Goal: Information Seeking & Learning: Learn about a topic

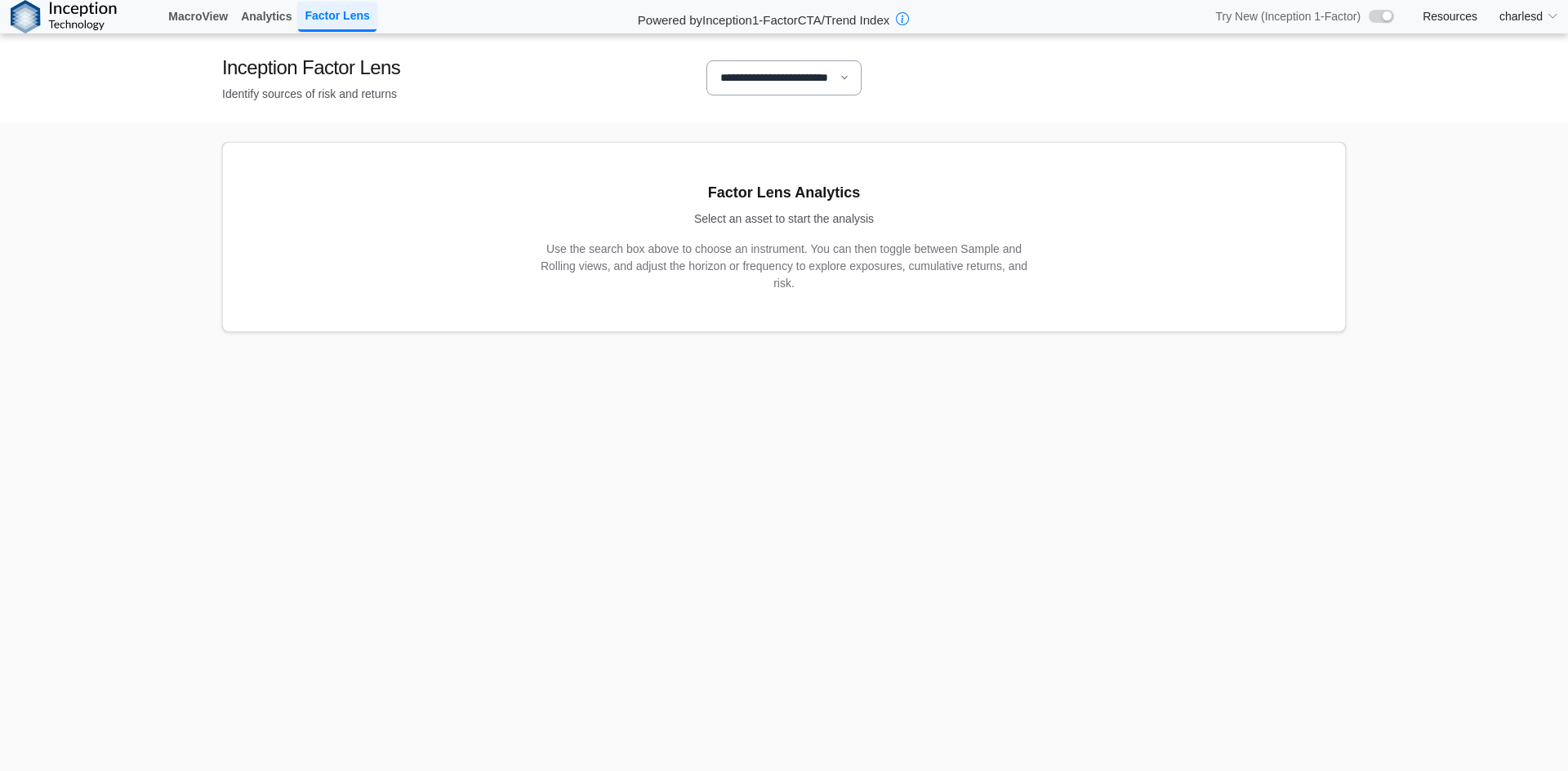
click at [777, 89] on select "**********" at bounding box center [784, 78] width 156 height 35
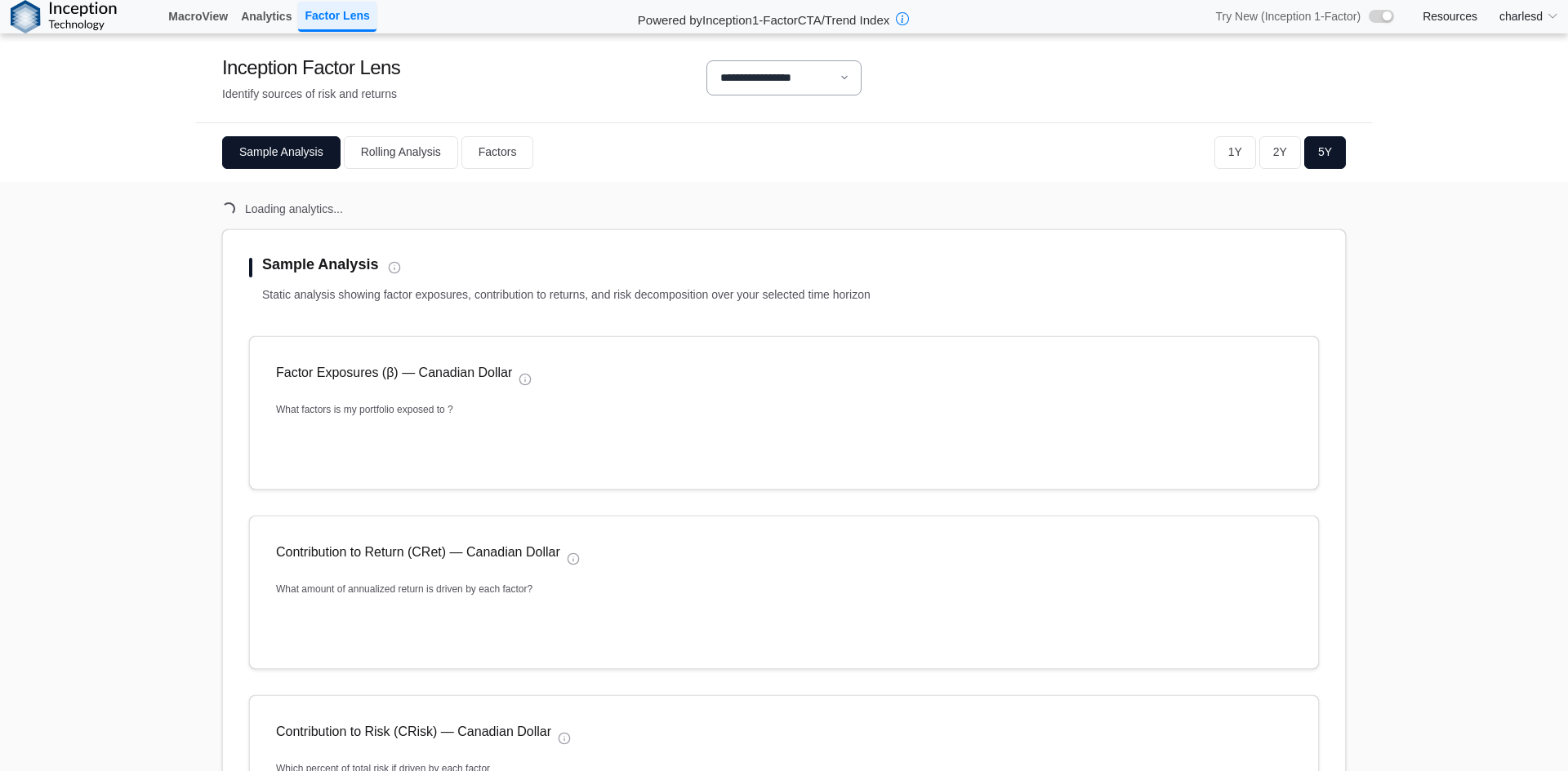
click at [777, 89] on select "**********" at bounding box center [784, 78] width 156 height 35
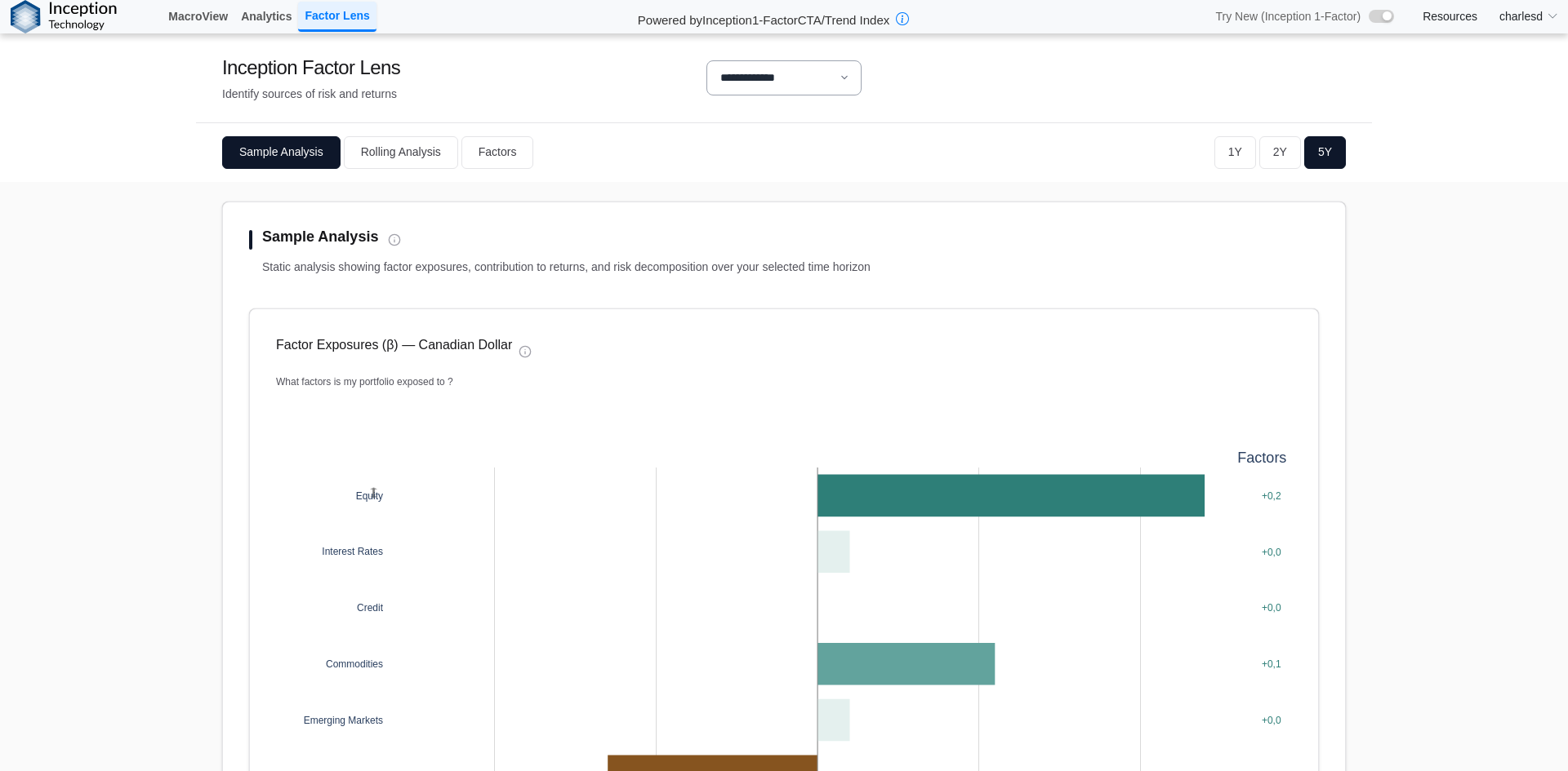
click at [707, 61] on select "**********" at bounding box center [784, 78] width 156 height 35
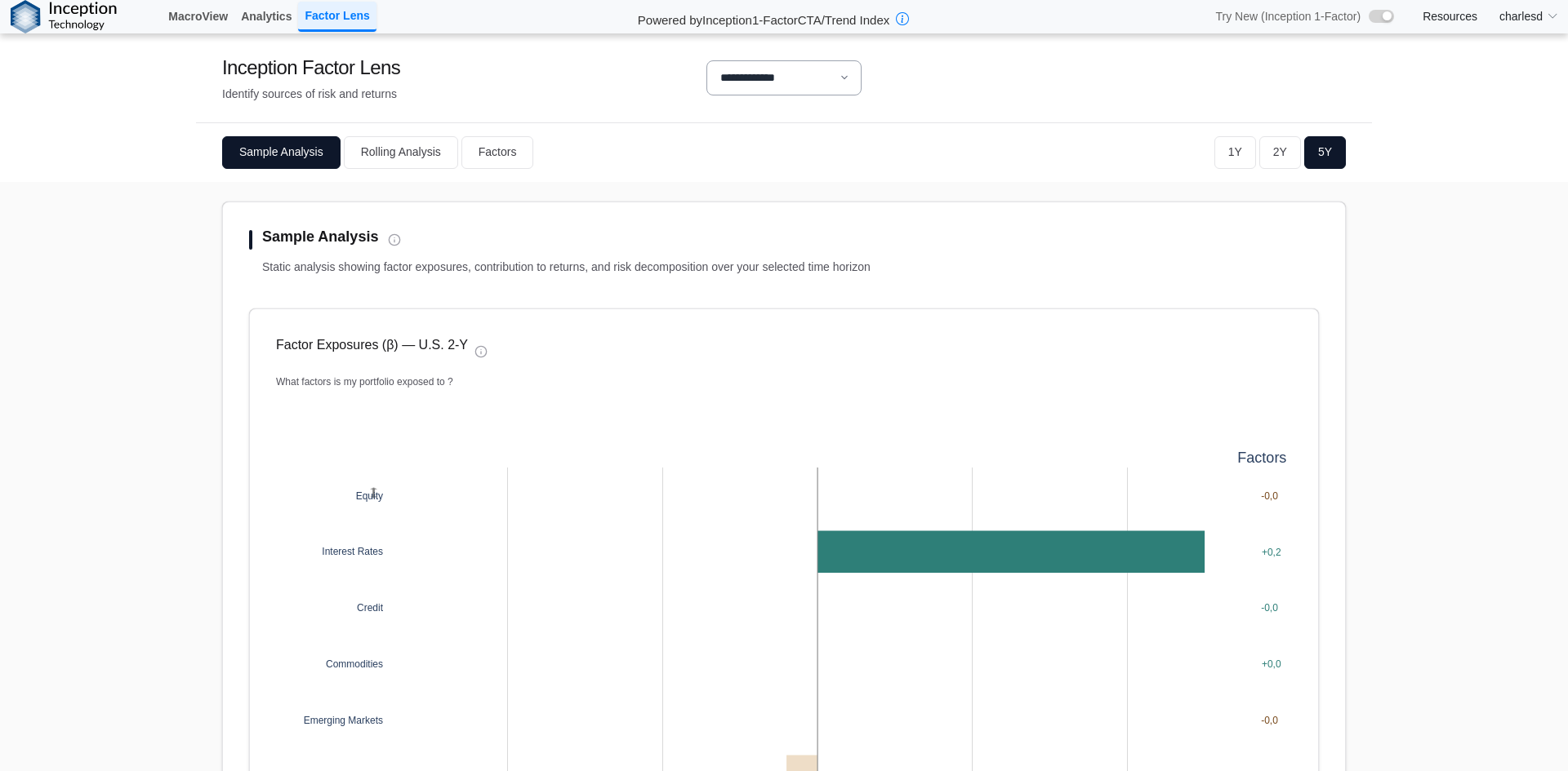
click at [803, 56] on div "**********" at bounding box center [784, 78] width 1176 height 89
drag, startPoint x: 803, startPoint y: 101, endPoint x: 776, endPoint y: 72, distance: 39.6
click at [802, 101] on div "**********" at bounding box center [784, 78] width 1176 height 89
click at [775, 71] on select "**********" at bounding box center [784, 78] width 156 height 35
click at [1028, 120] on div "**********" at bounding box center [784, 78] width 1176 height 89
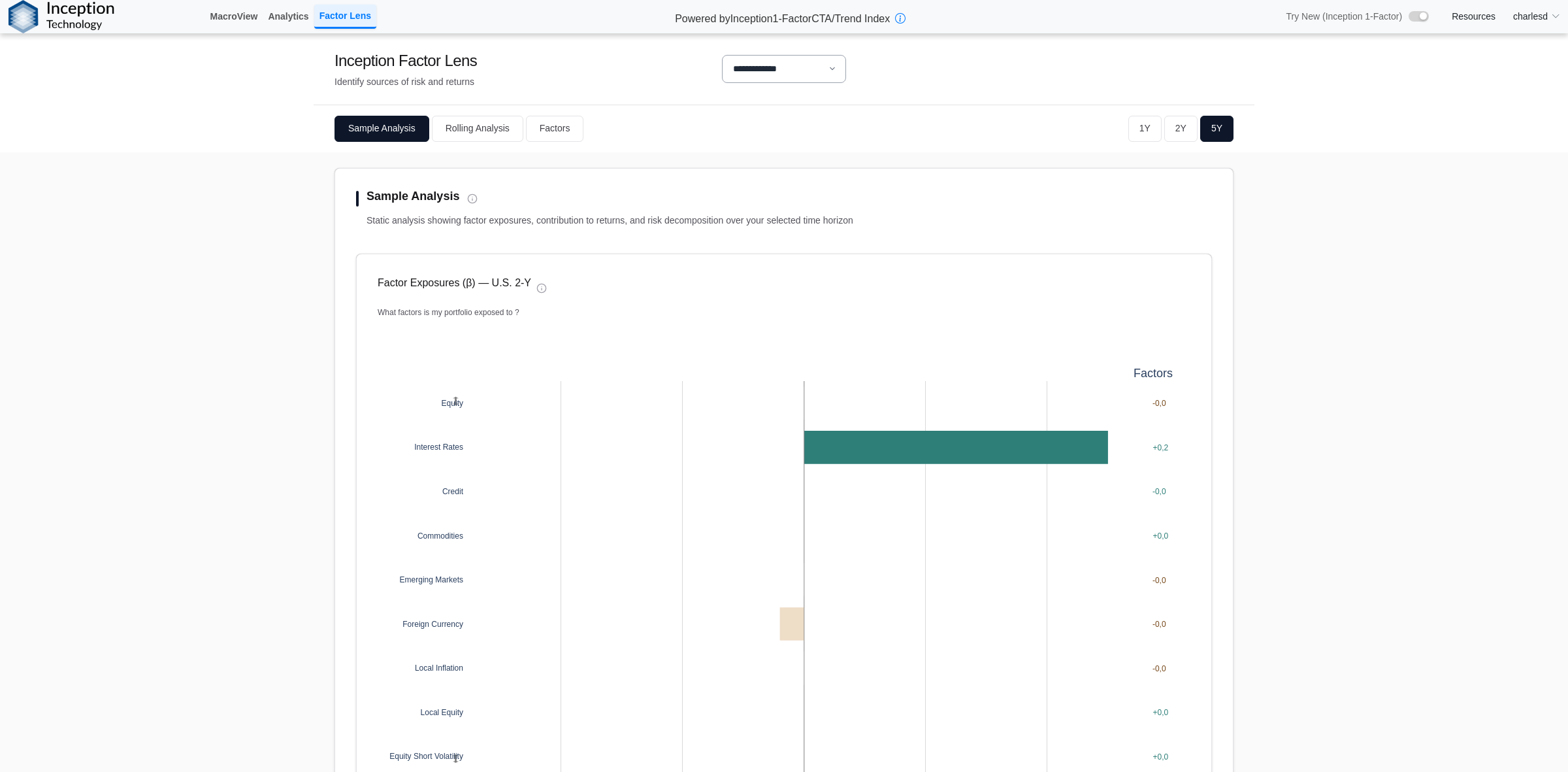
click at [756, 68] on select "**********" at bounding box center [784, 68] width 124 height 28
click at [722, 55] on select "**********" at bounding box center [784, 68] width 124 height 28
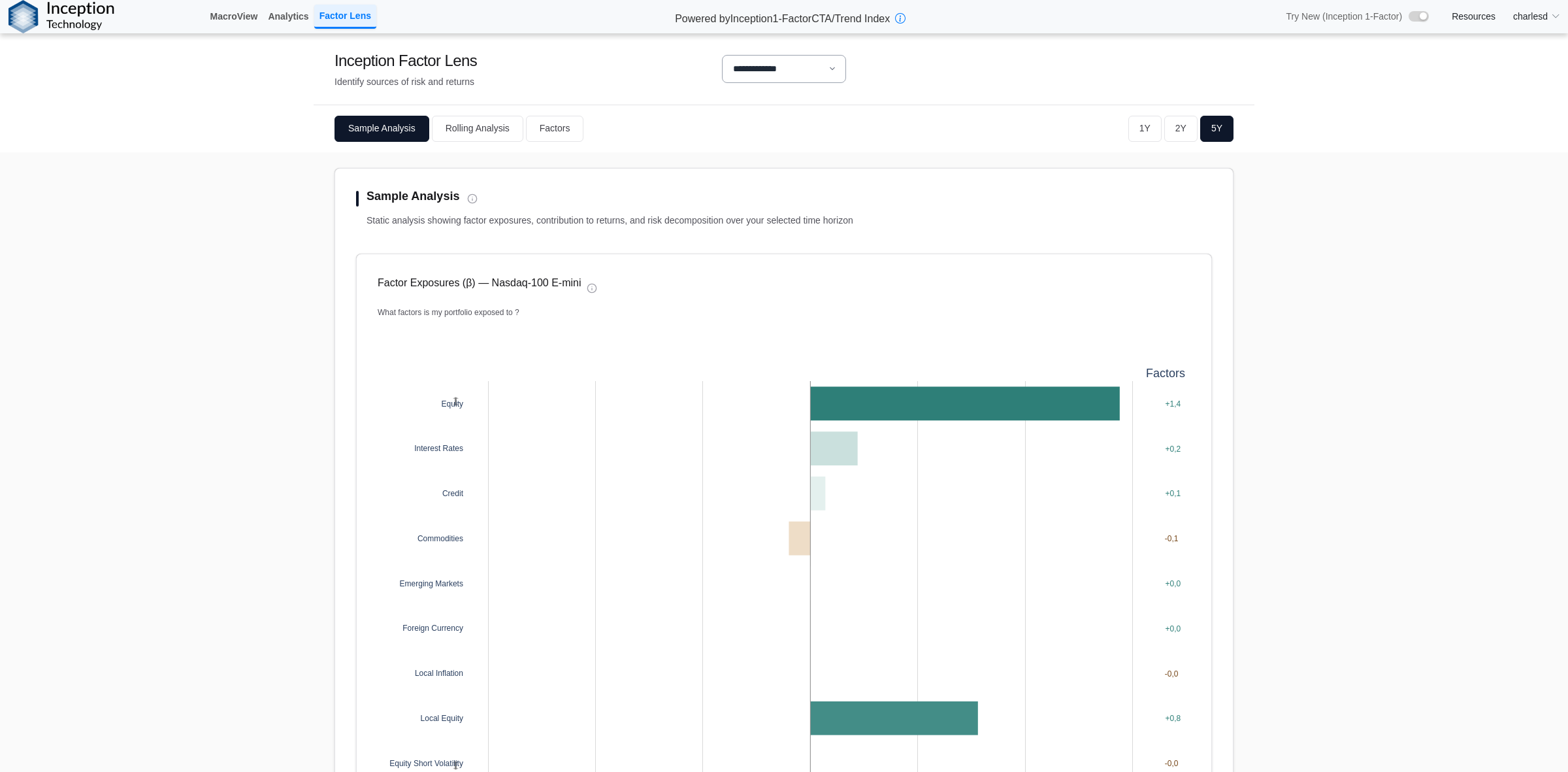
click at [767, 68] on select "**********" at bounding box center [784, 68] width 124 height 28
select select "**"
click at [722, 55] on select "**********" at bounding box center [784, 68] width 124 height 28
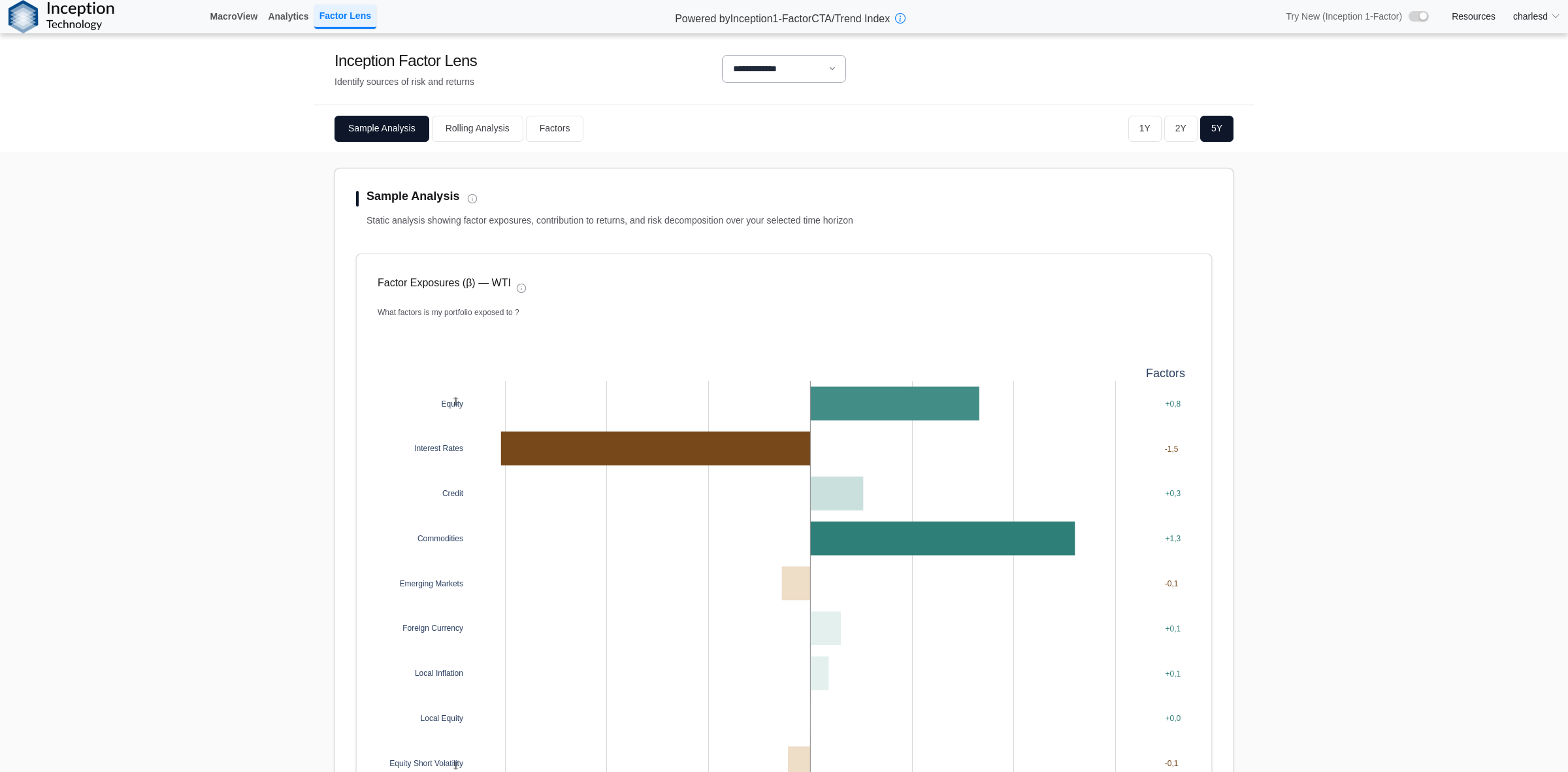
click at [547, 128] on button "Factors" at bounding box center [555, 128] width 58 height 26
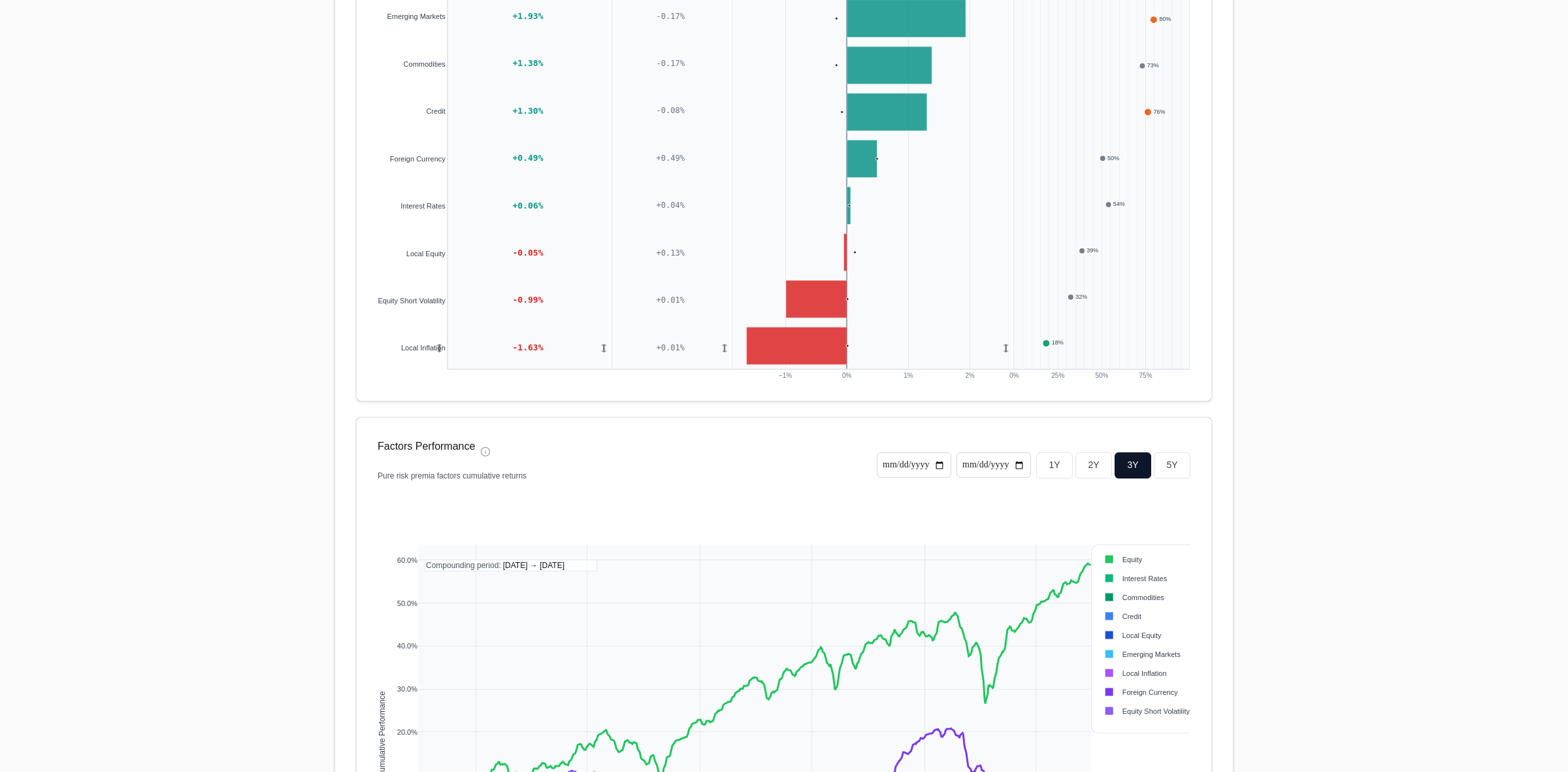
scroll to position [735, 0]
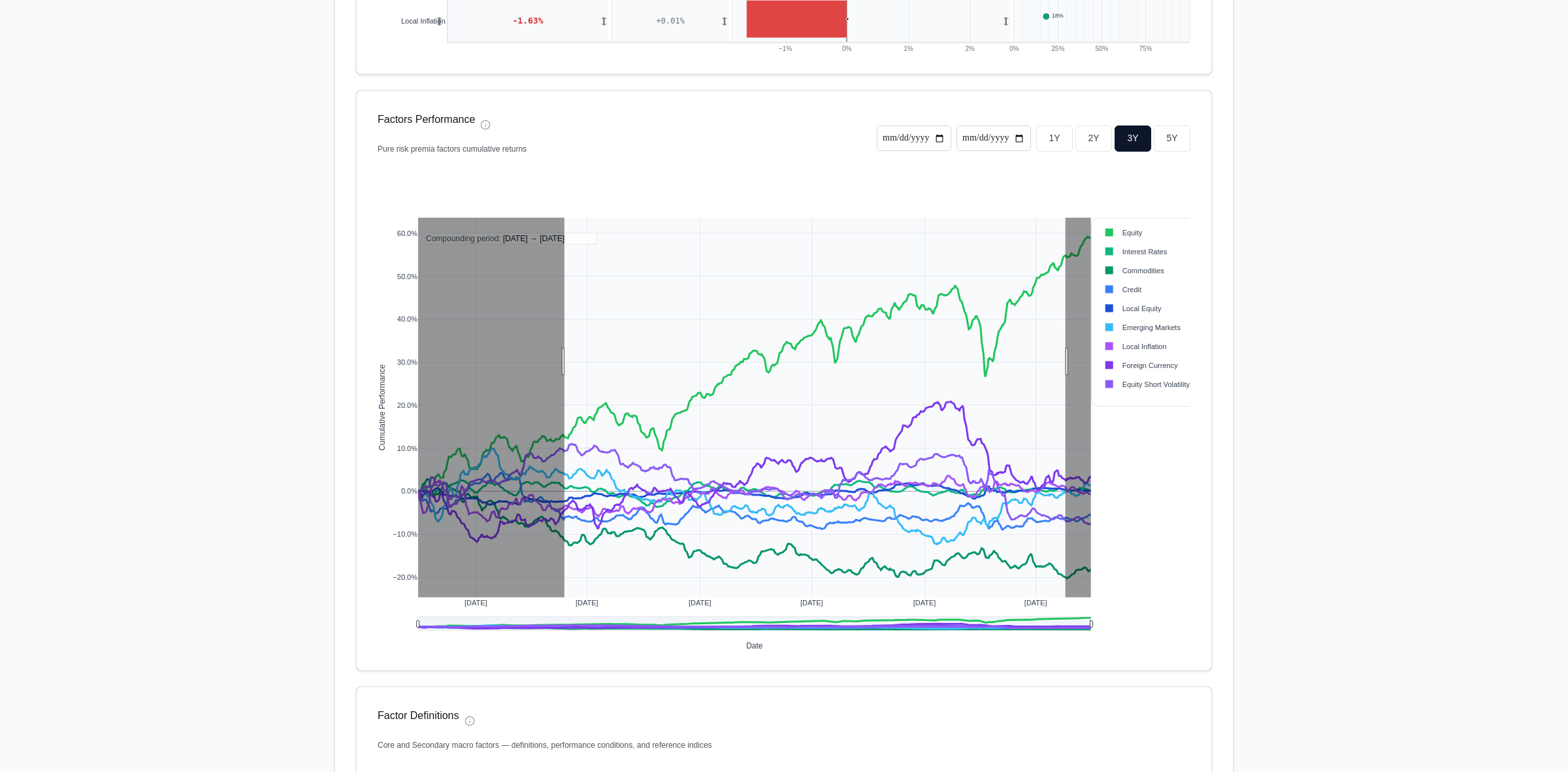
drag, startPoint x: 559, startPoint y: 361, endPoint x: 1122, endPoint y: 536, distance: 589.6
click at [1122, 536] on div "Jan 2023 Jul 2023 Jan 2024 Jul 2024 Jan 2025 Jul 2025 −20.0% −10.0% 0.0% 10.0% …" at bounding box center [784, 420] width 813 height 458
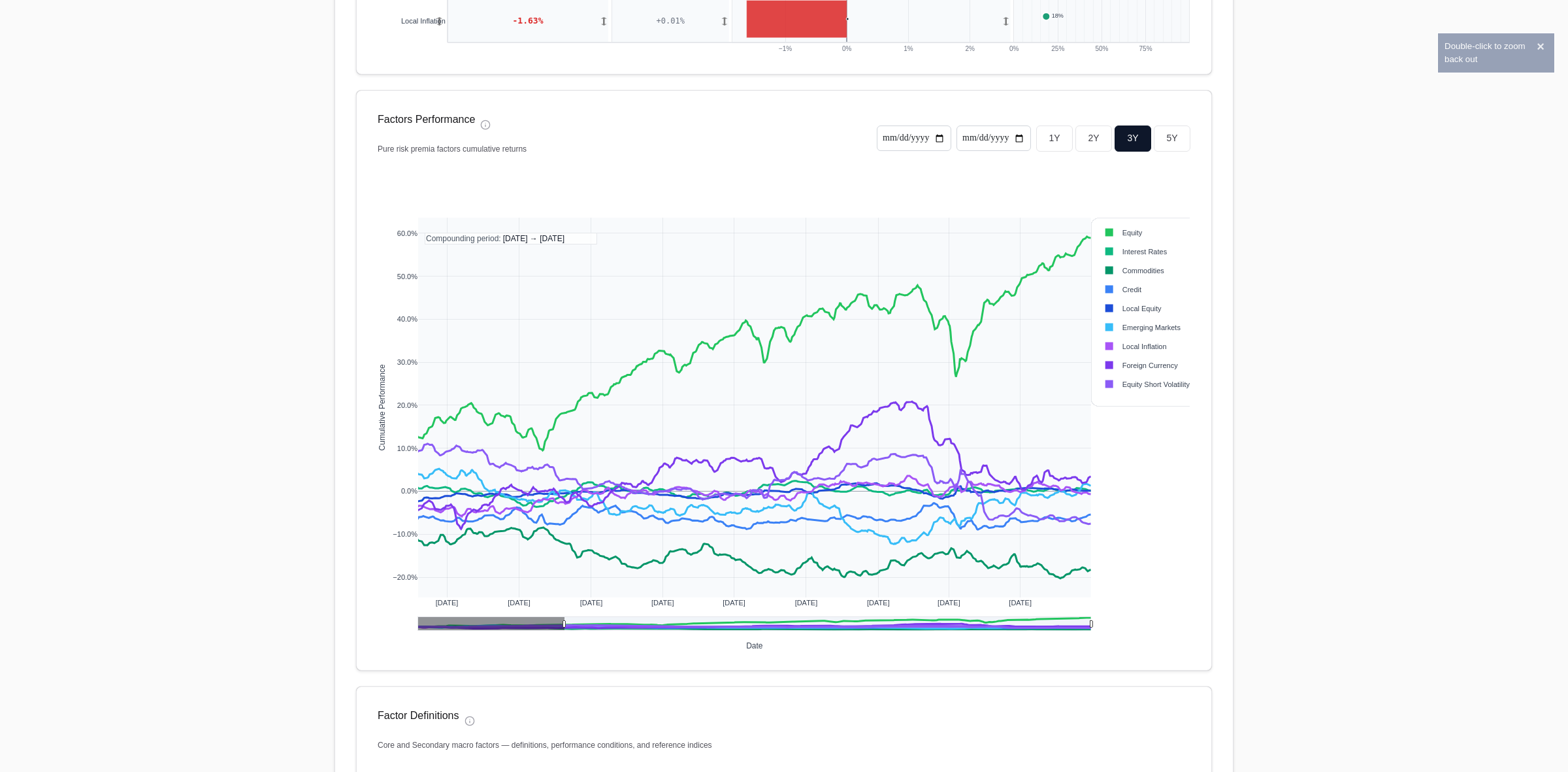
drag, startPoint x: 397, startPoint y: 347, endPoint x: 401, endPoint y: 360, distance: 13.6
click at [401, 358] on div "Jul 2023 Jan 2024 Jul 2024 Jan 2025 Jul 2025 Oct 2023 Apr 2024 Oct 2024 Apr 202…" at bounding box center [784, 420] width 813 height 458
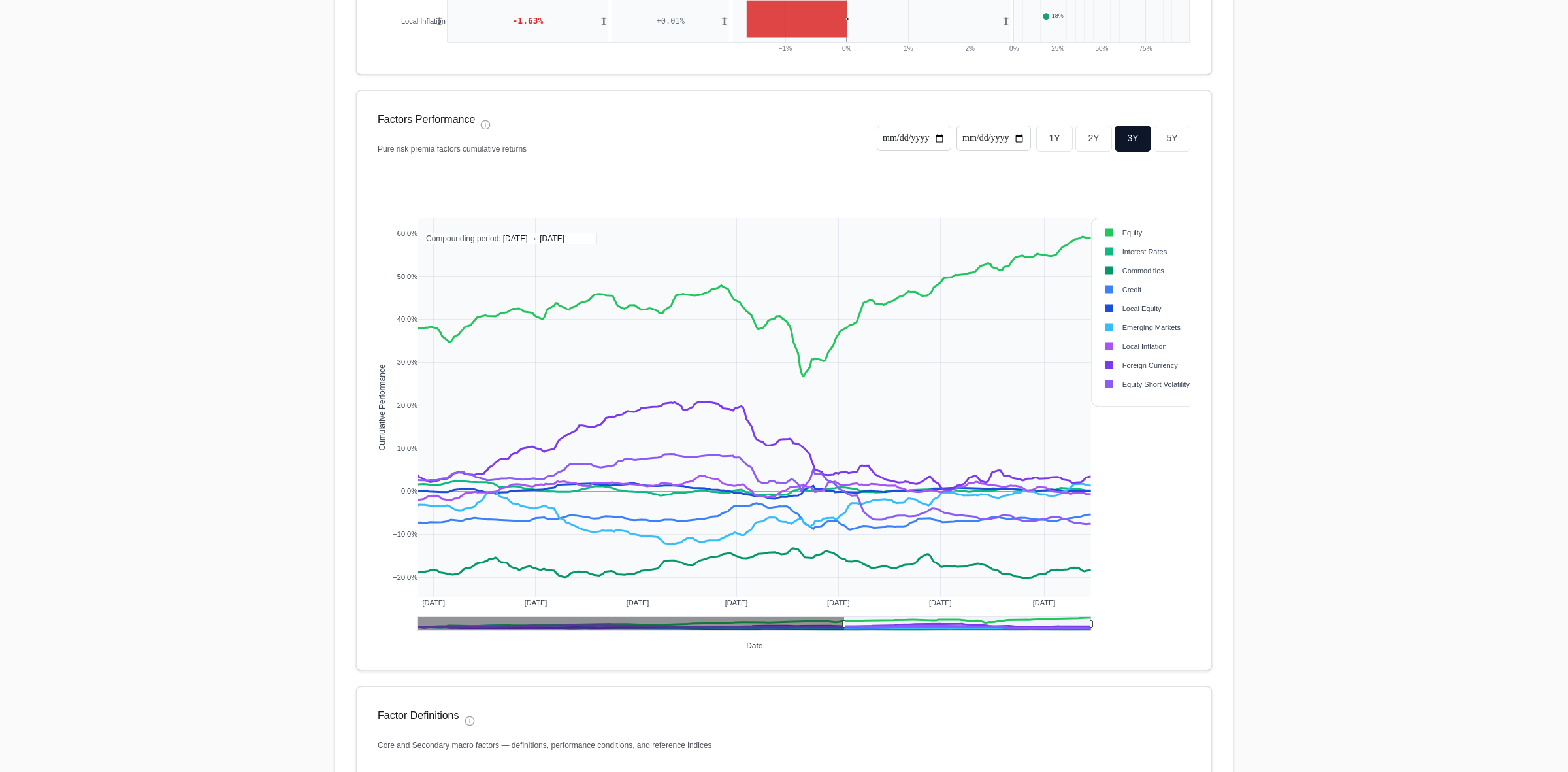
drag, startPoint x: 561, startPoint y: 625, endPoint x: 903, endPoint y: 634, distance: 342.1
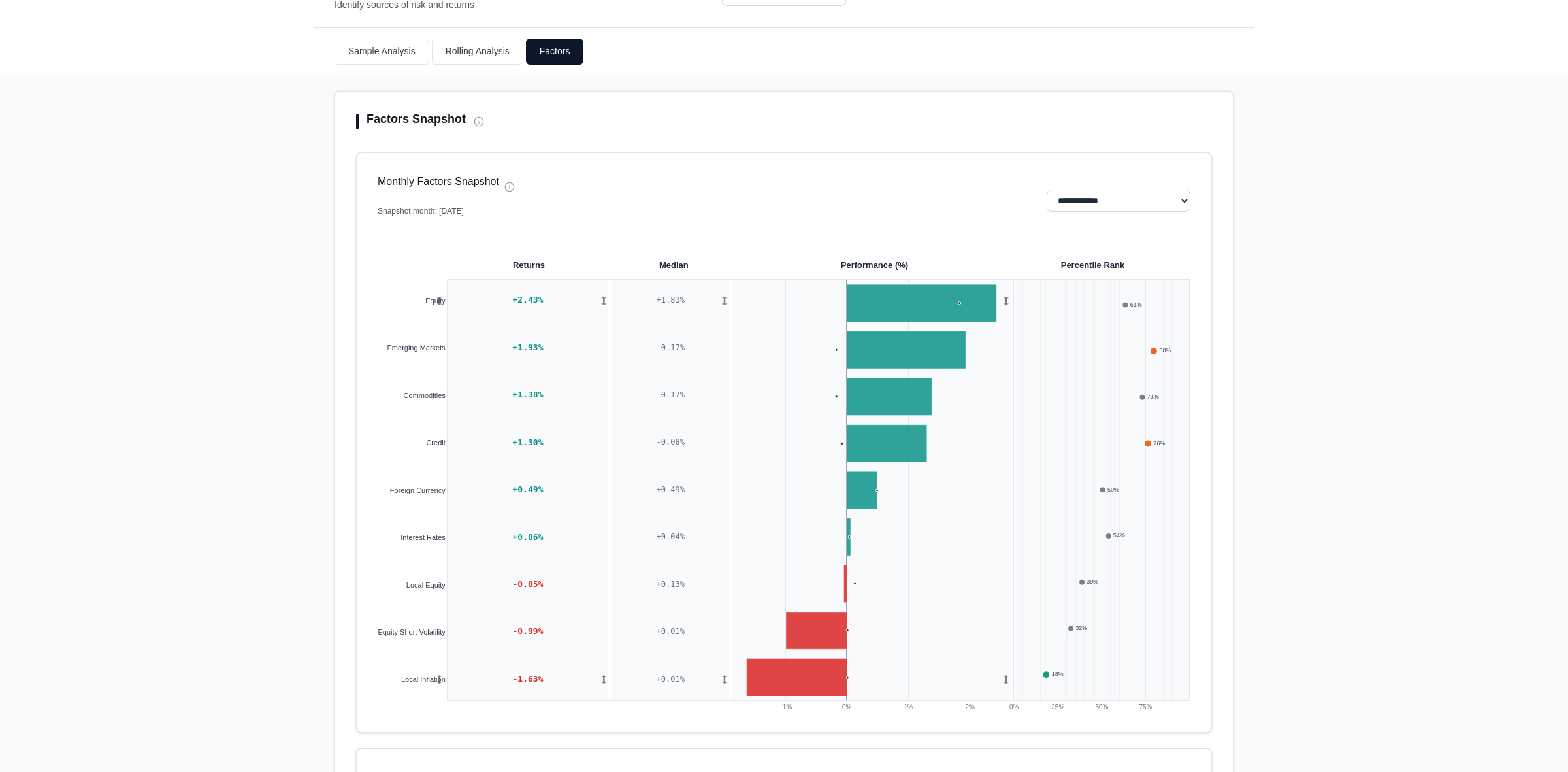
scroll to position [82, 0]
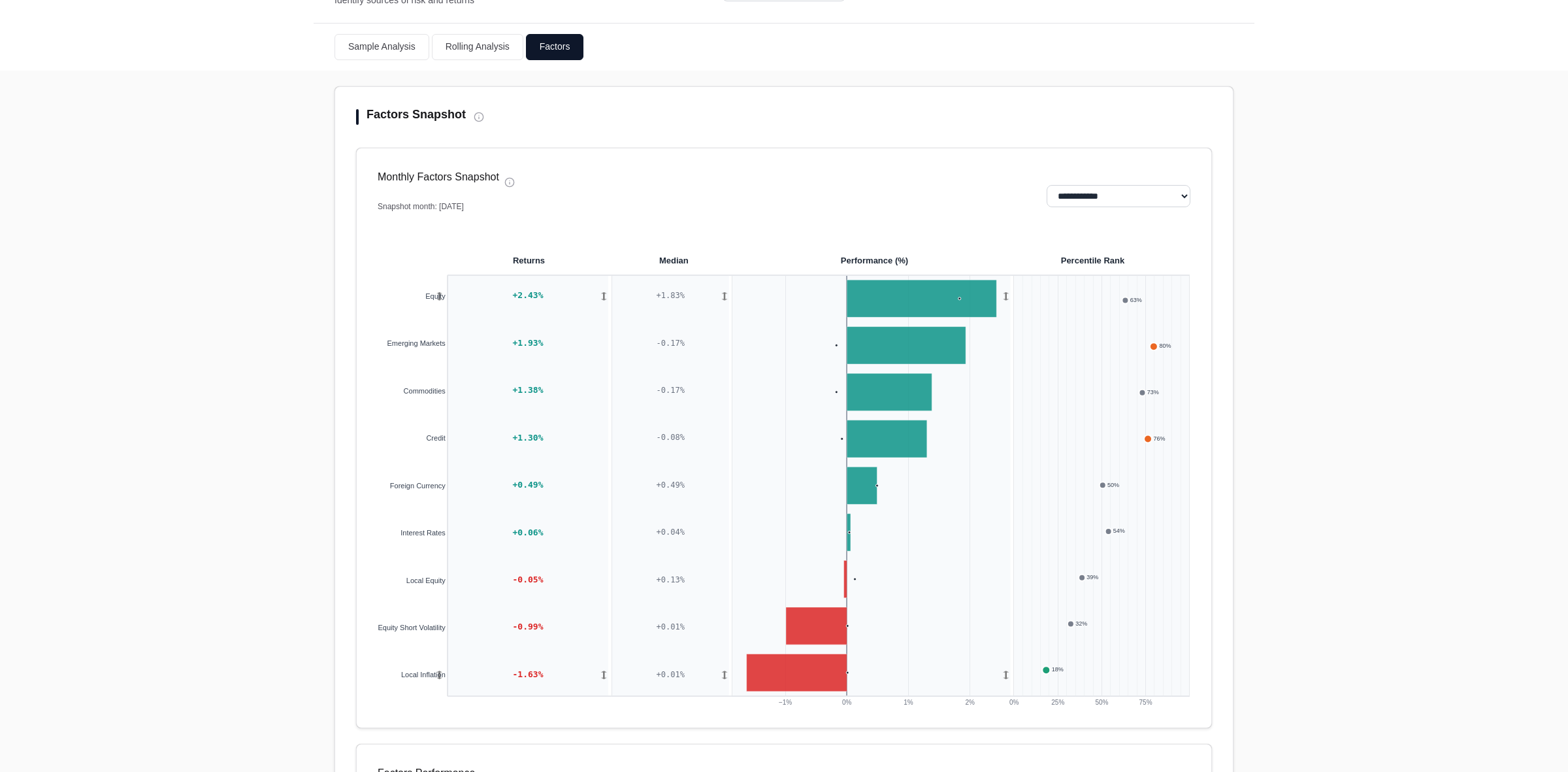
click at [459, 46] on button "Rolling Analysis" at bounding box center [477, 47] width 92 height 26
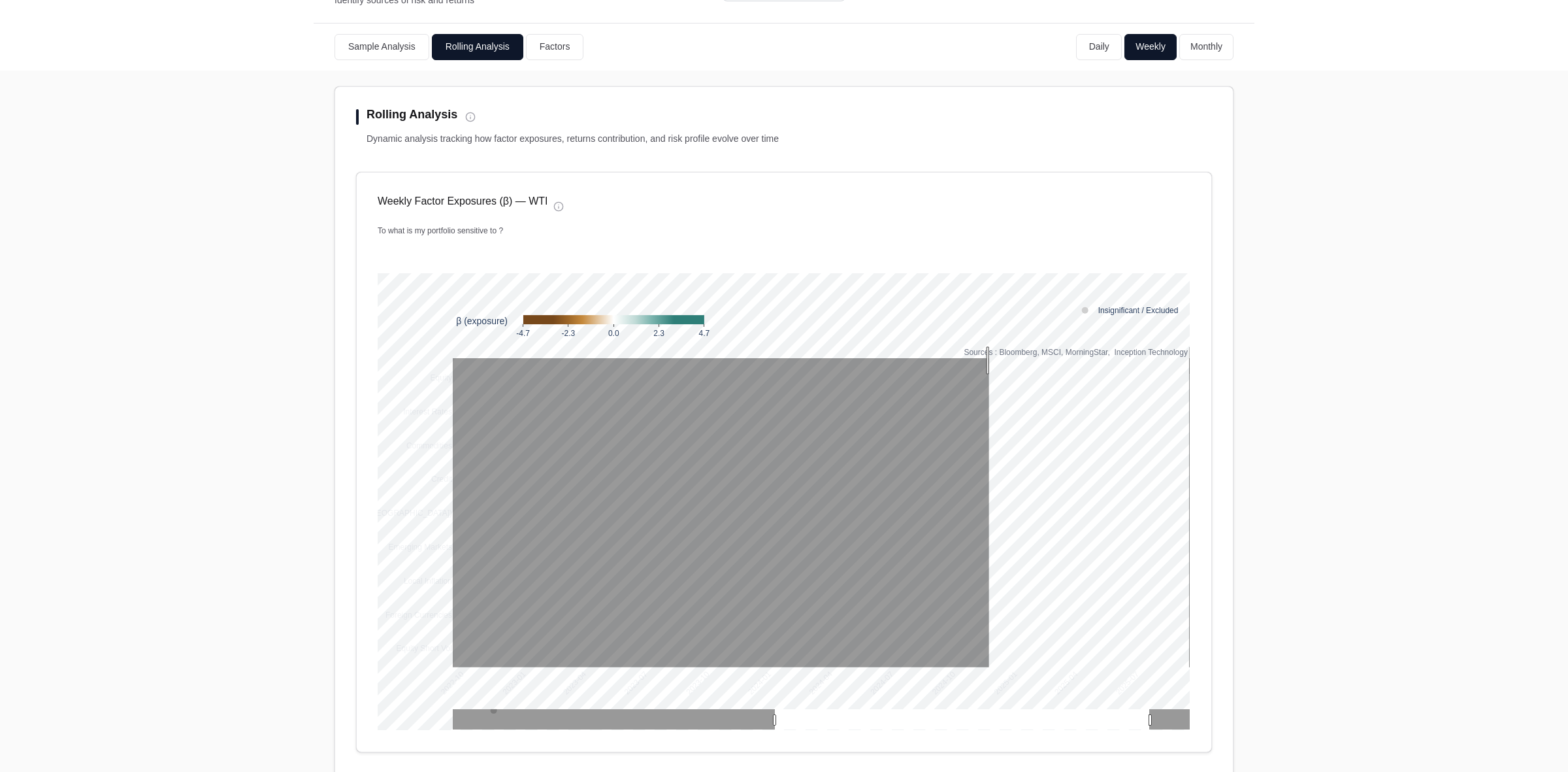
drag, startPoint x: 983, startPoint y: 361, endPoint x: 1189, endPoint y: 611, distance: 323.9
click at [1189, 611] on div "Weekly Factor Exposures (β) — WTI To what is my portfolio sensitive to ? 2022-1…" at bounding box center [784, 462] width 856 height 580
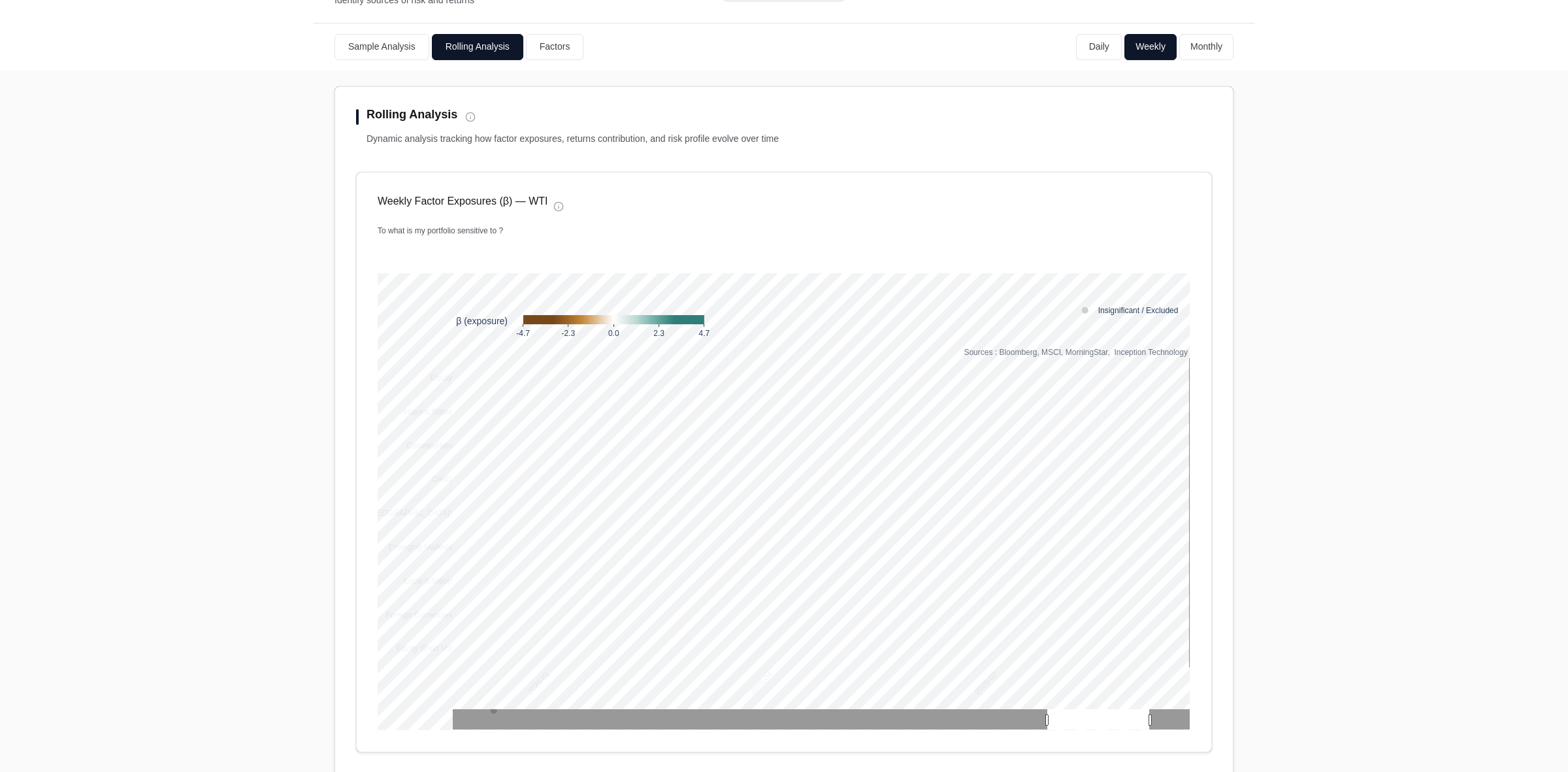
click at [1089, 46] on button "Daily" at bounding box center [1099, 47] width 46 height 26
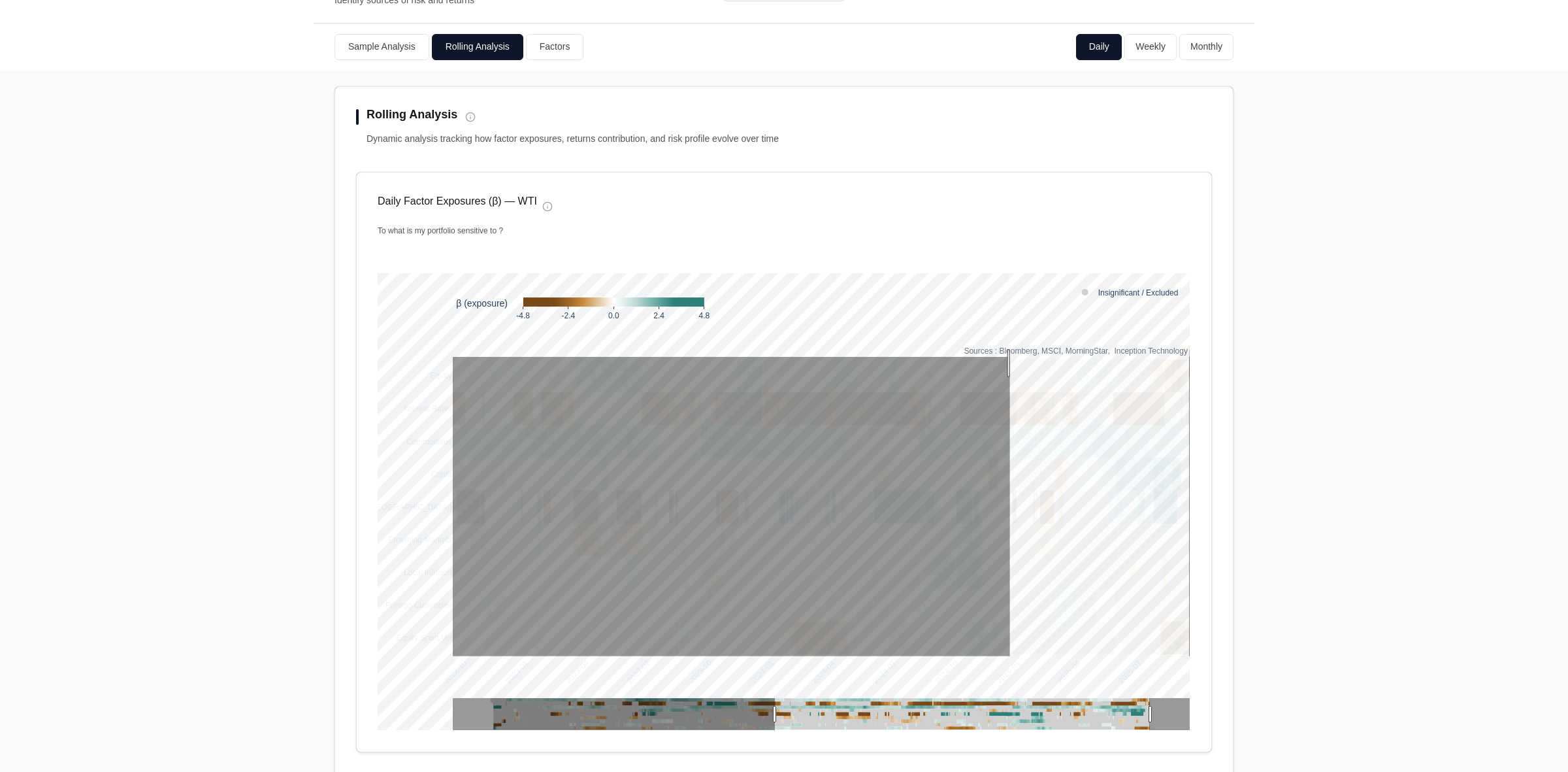
drag, startPoint x: 1004, startPoint y: 364, endPoint x: 1218, endPoint y: 524, distance: 267.2
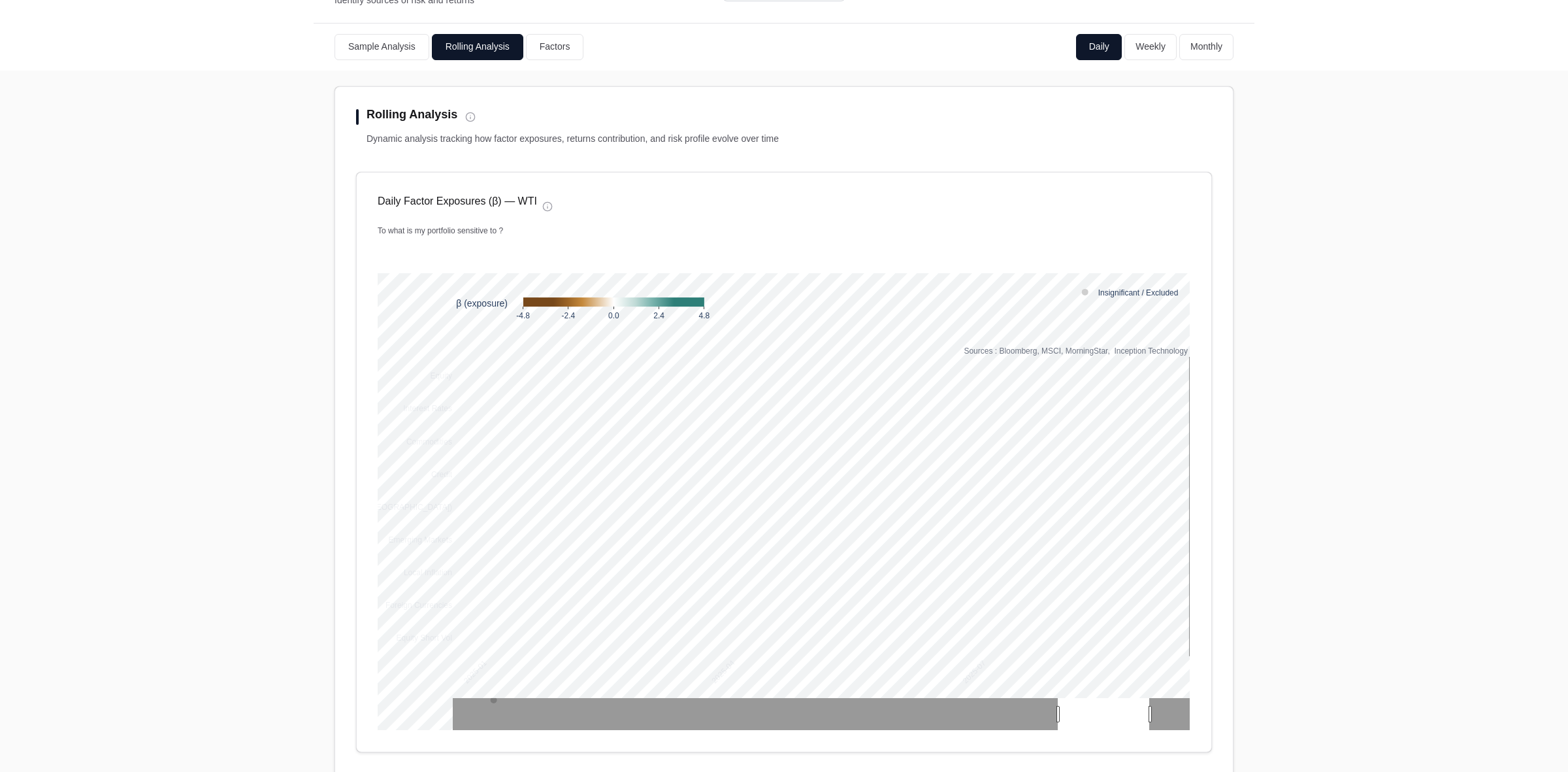
drag, startPoint x: 533, startPoint y: 38, endPoint x: 272, endPoint y: 172, distance: 293.4
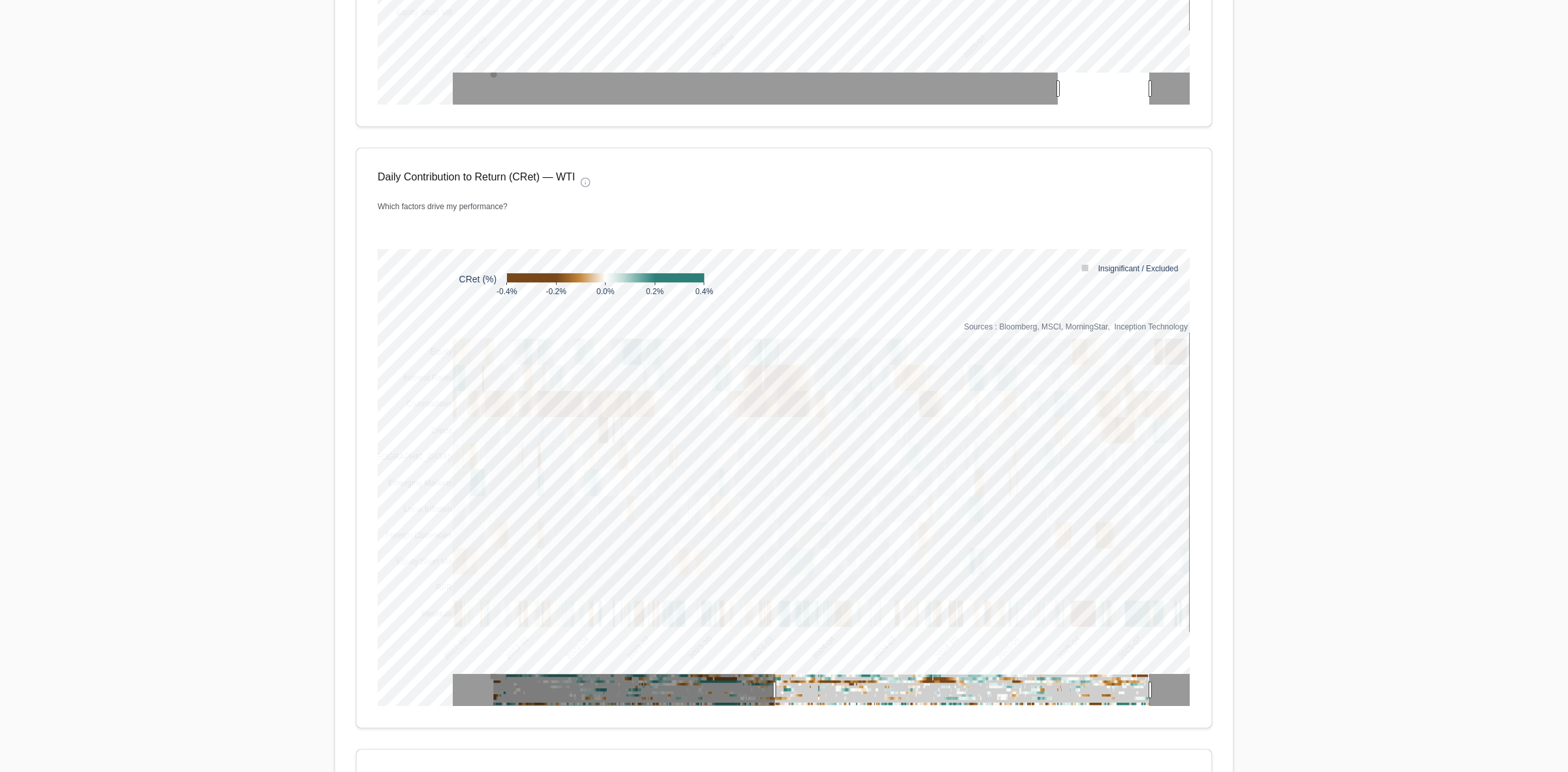
scroll to position [735, 0]
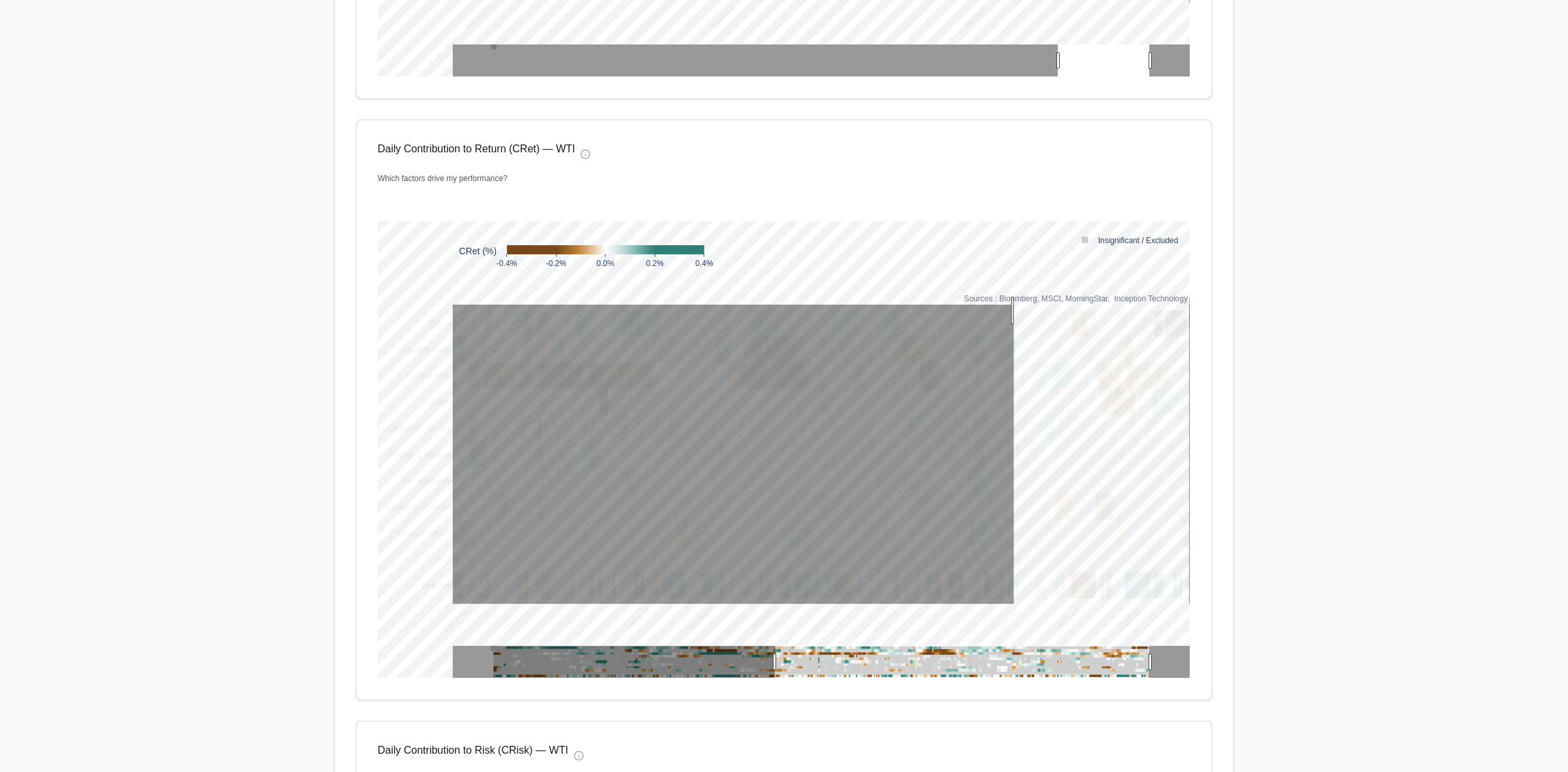
drag, startPoint x: 1008, startPoint y: 310, endPoint x: 1324, endPoint y: 495, distance: 366.2
click at [1254, 495] on main "**********" at bounding box center [784, 318] width 1568 height 2040
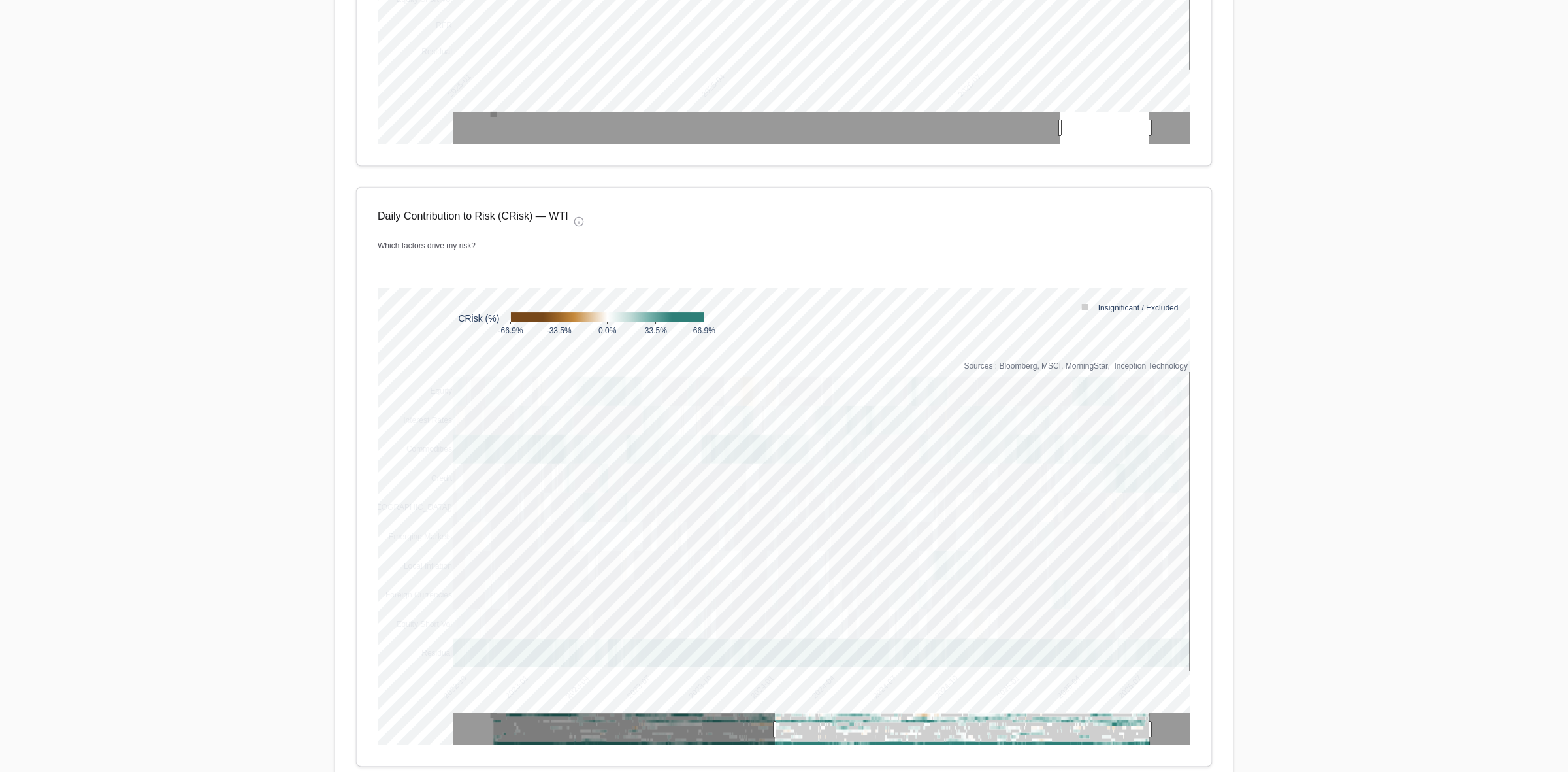
scroll to position [1301, 0]
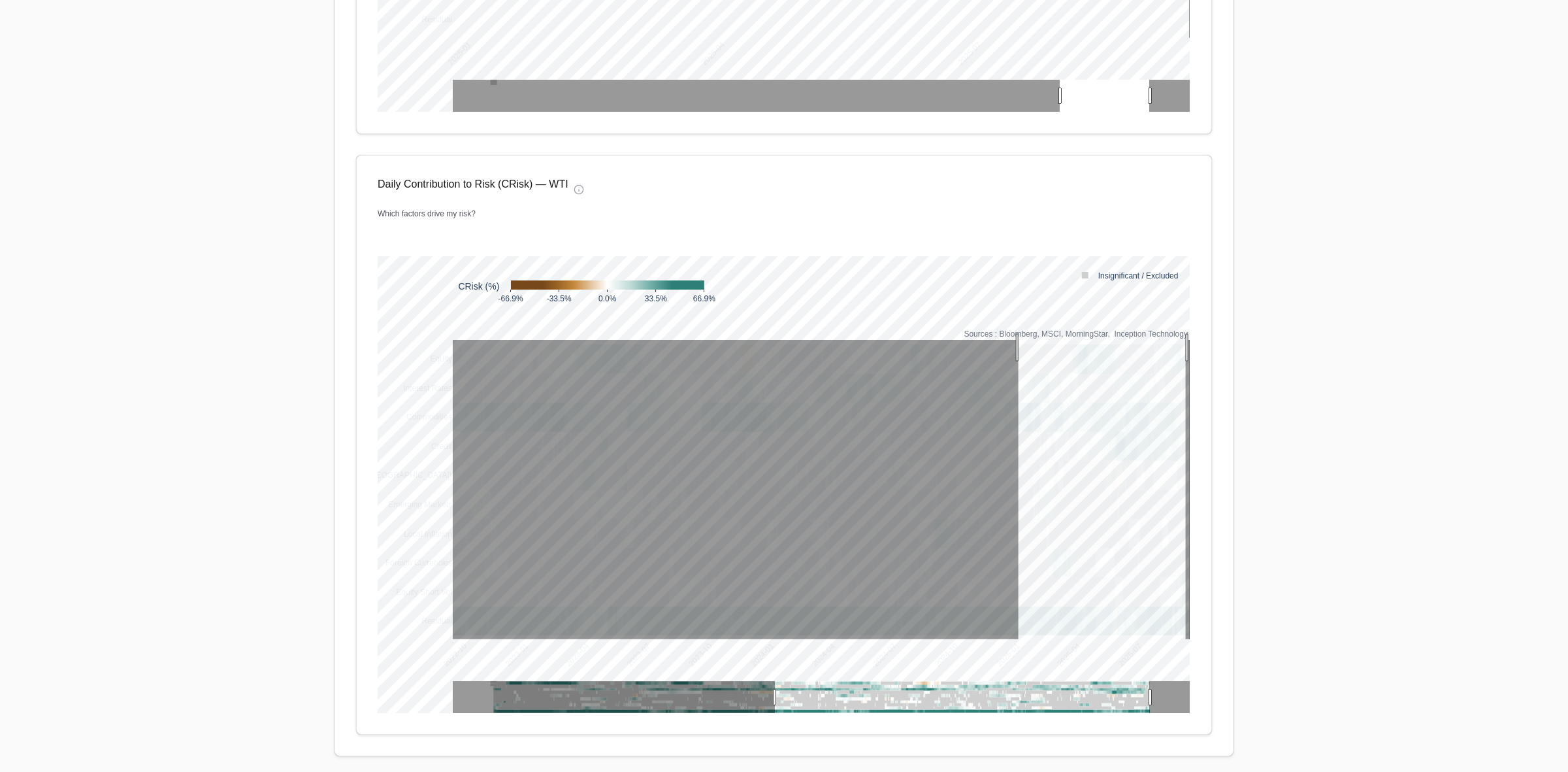
drag, startPoint x: 1012, startPoint y: 347, endPoint x: 1236, endPoint y: 427, distance: 237.9
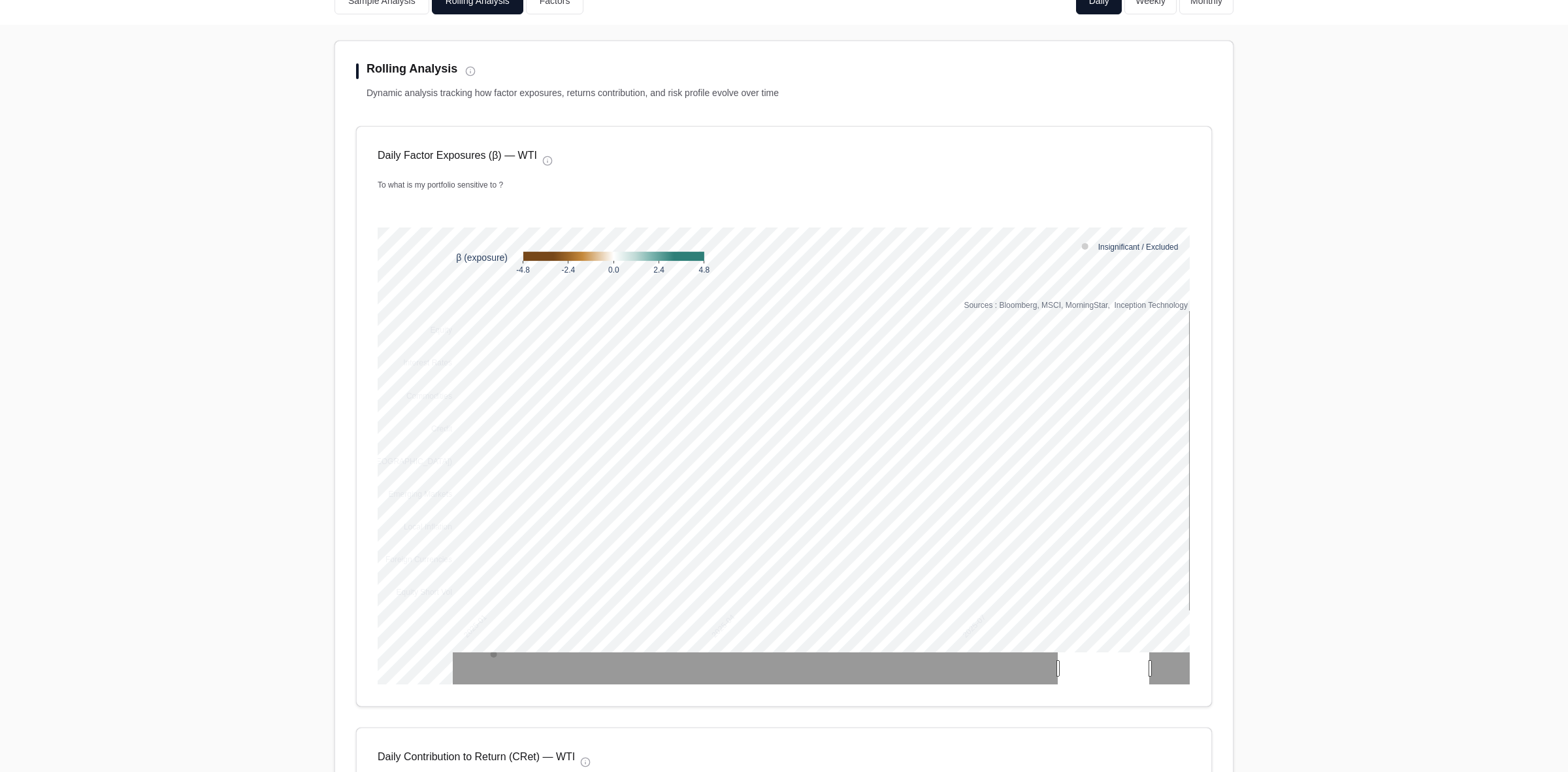
scroll to position [163, 0]
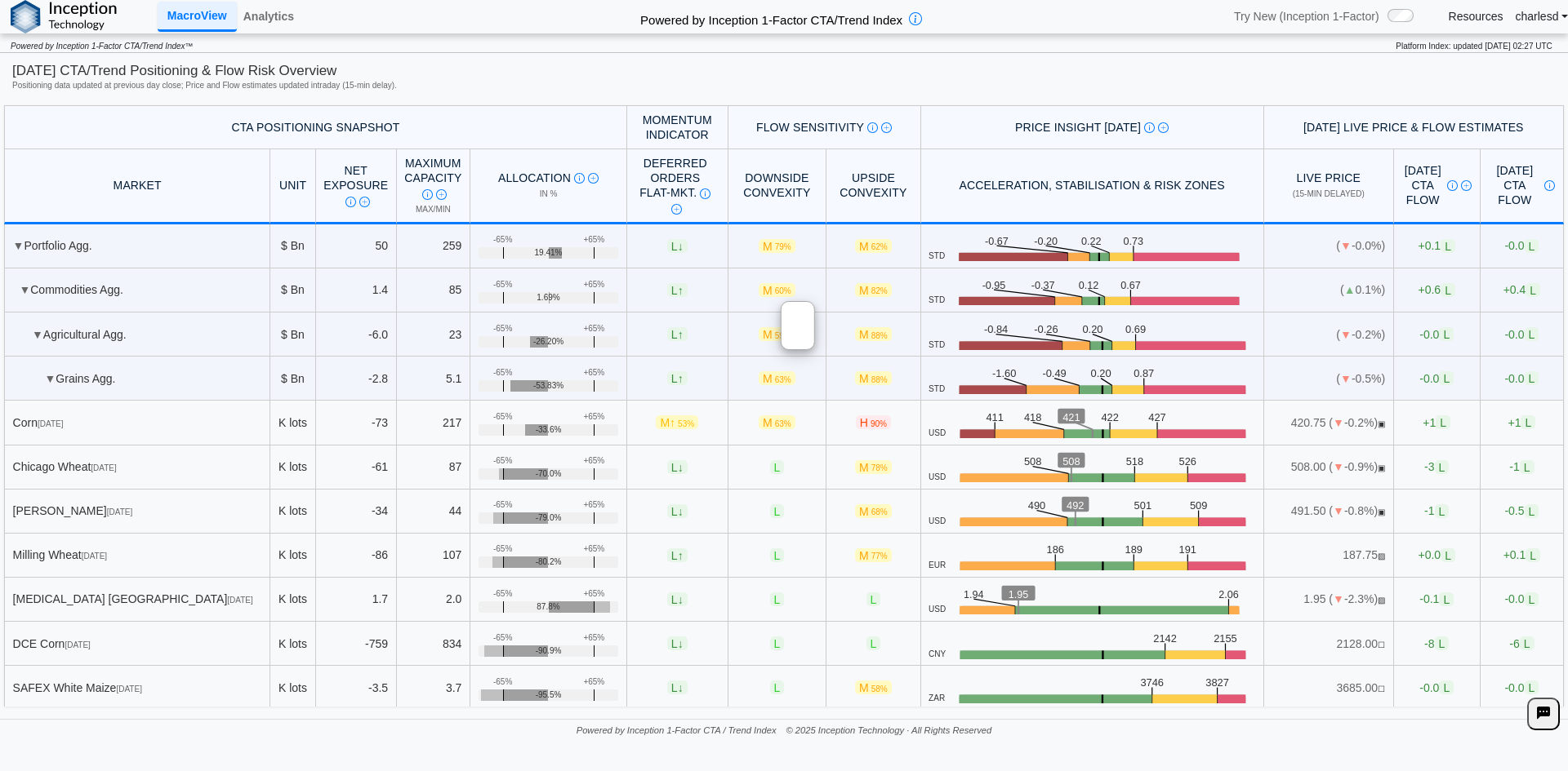
scroll to position [1469, 0]
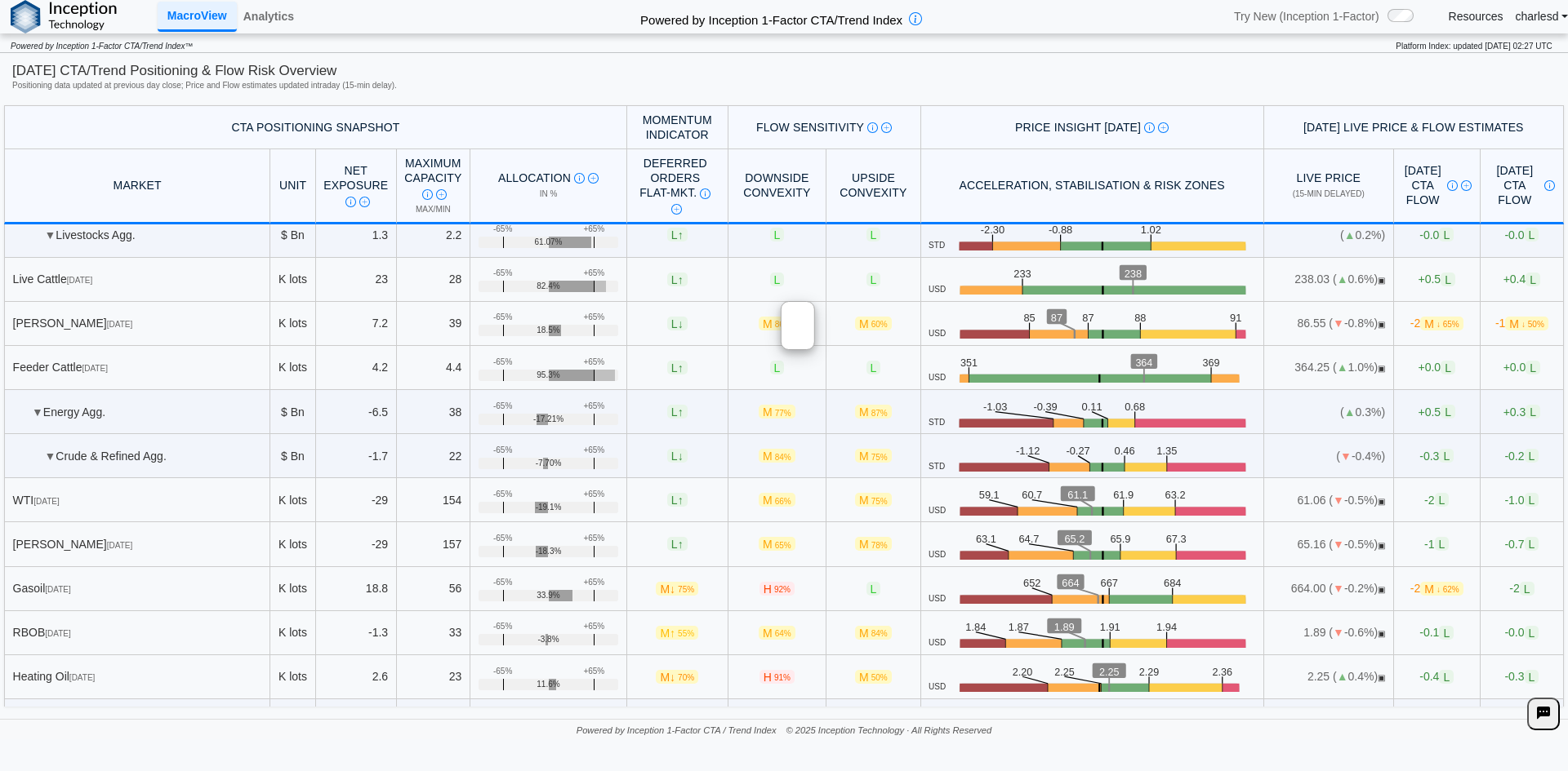
click at [507, 80] on div "[DATE] CTA/Trend Positioning & Flow Risk Overview" at bounding box center [784, 71] width 1543 height 20
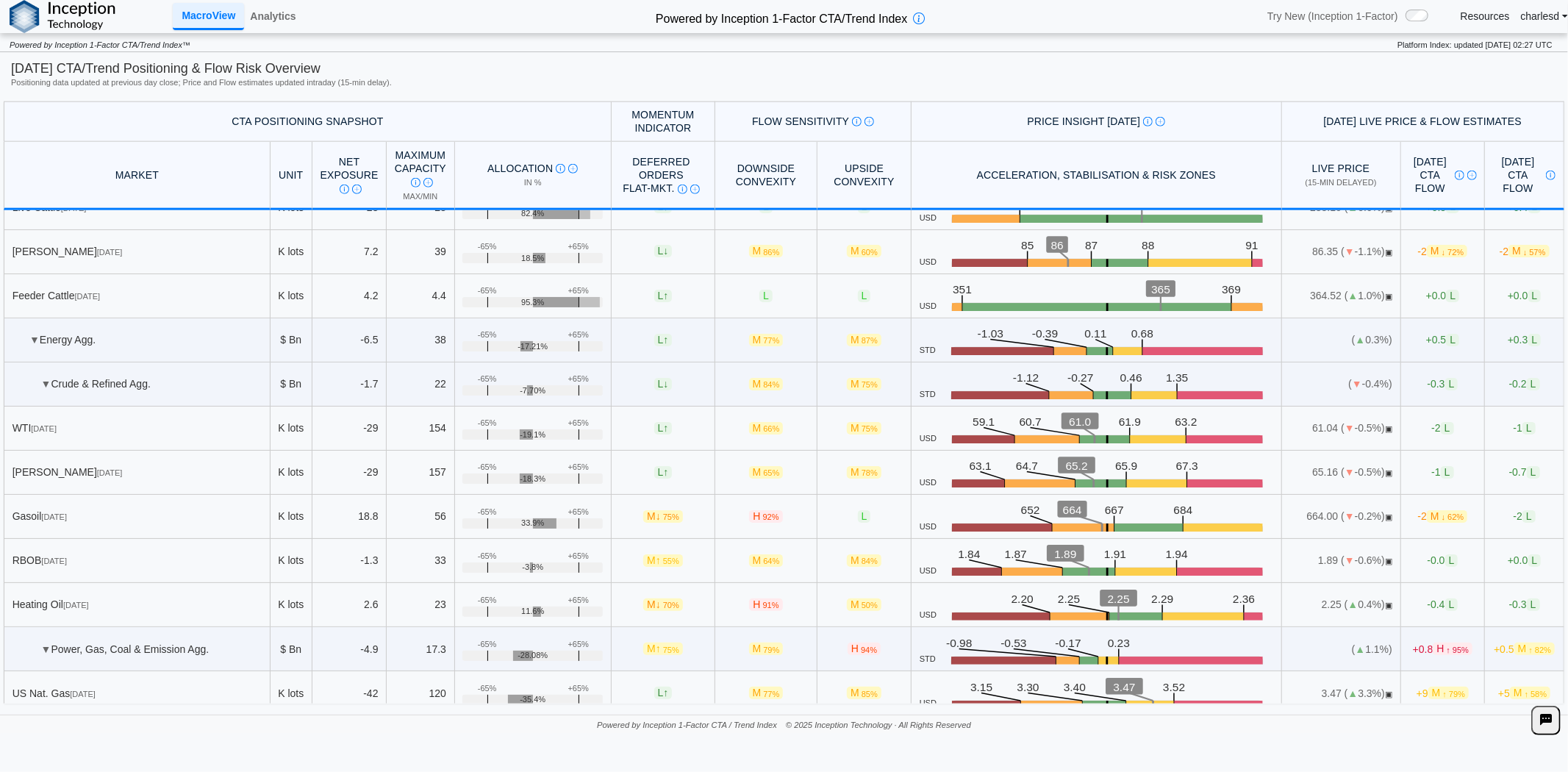
scroll to position [1560, 0]
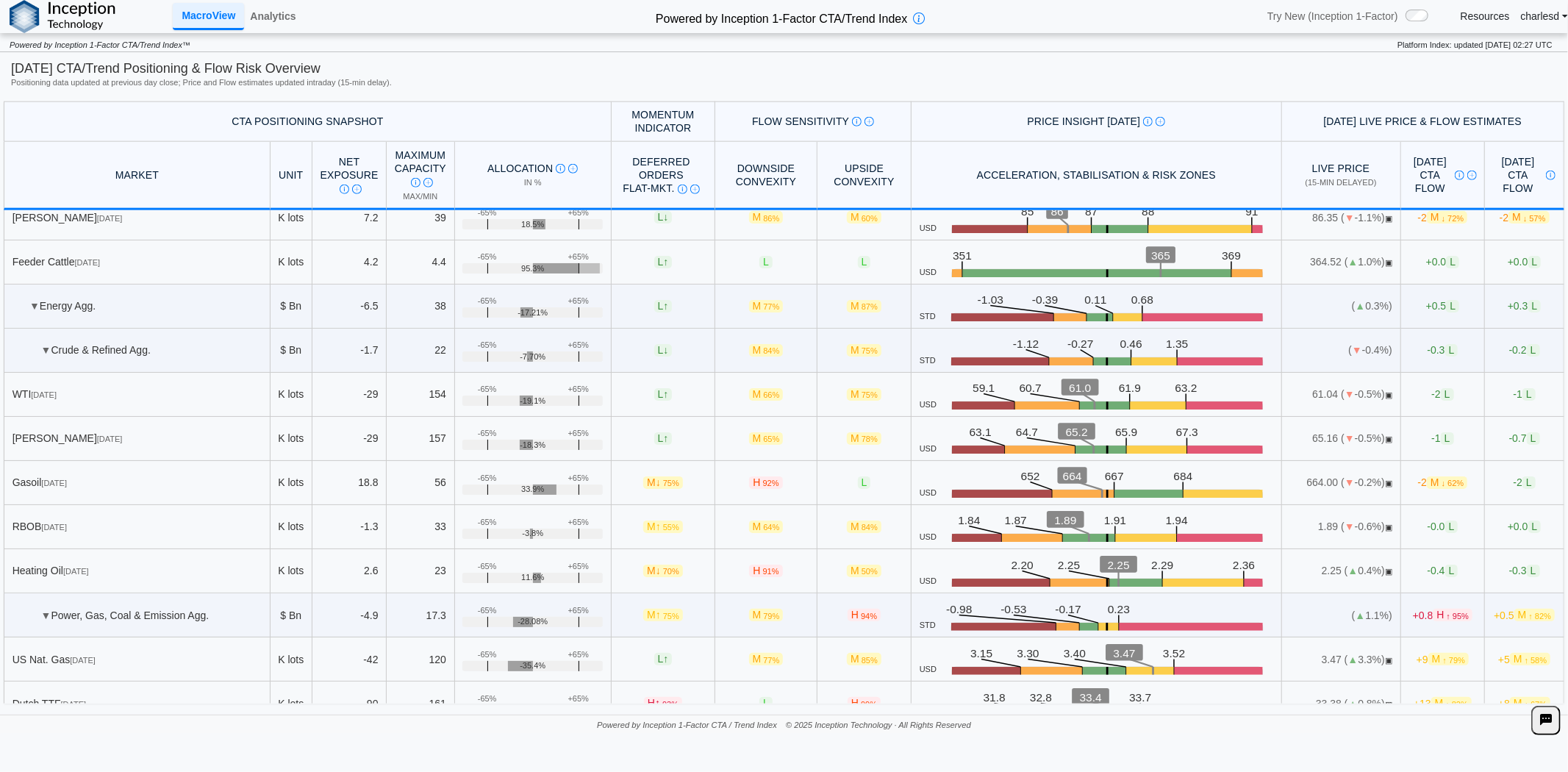
drag, startPoint x: 515, startPoint y: 446, endPoint x: 530, endPoint y: 445, distance: 15.0
click at [530, 445] on span "-18.3%" at bounding box center [533, 445] width 26 height 9
drag, startPoint x: 472, startPoint y: 436, endPoint x: 485, endPoint y: 436, distance: 13.0
click at [485, 436] on div "-65%" at bounding box center [487, 433] width 19 height 9
click at [847, 395] on span "M 75%" at bounding box center [864, 394] width 34 height 13
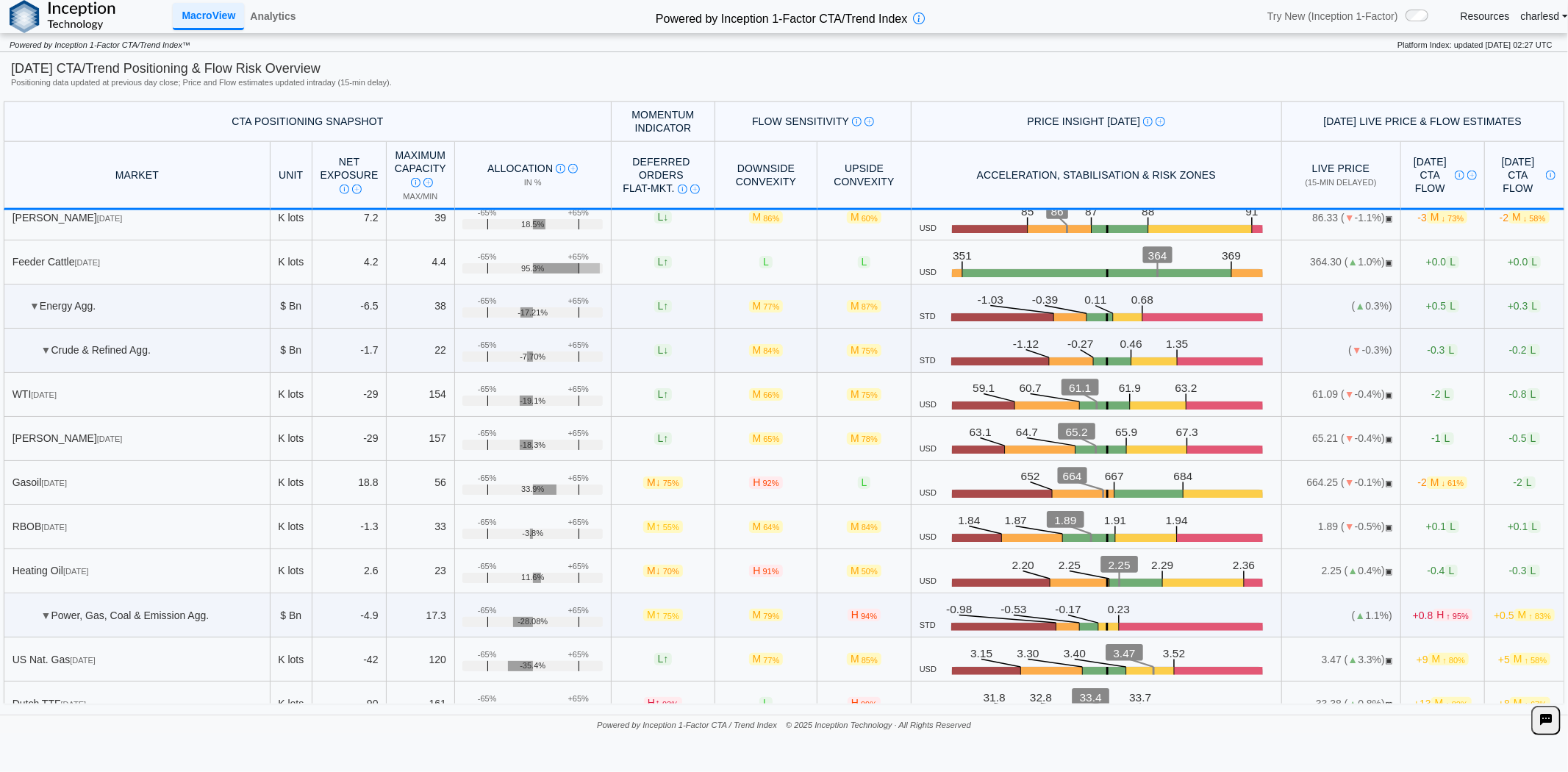
click at [847, 395] on span "M 75%" at bounding box center [864, 394] width 34 height 13
drag, startPoint x: 738, startPoint y: 487, endPoint x: 758, endPoint y: 485, distance: 20.1
click at [758, 485] on span "H 92%" at bounding box center [765, 482] width 33 height 13
drag, startPoint x: 294, startPoint y: 0, endPoint x: 288, endPoint y: 12, distance: 13.4
click at [294, 0] on div "Analytics" at bounding box center [272, 16] width 57 height 33
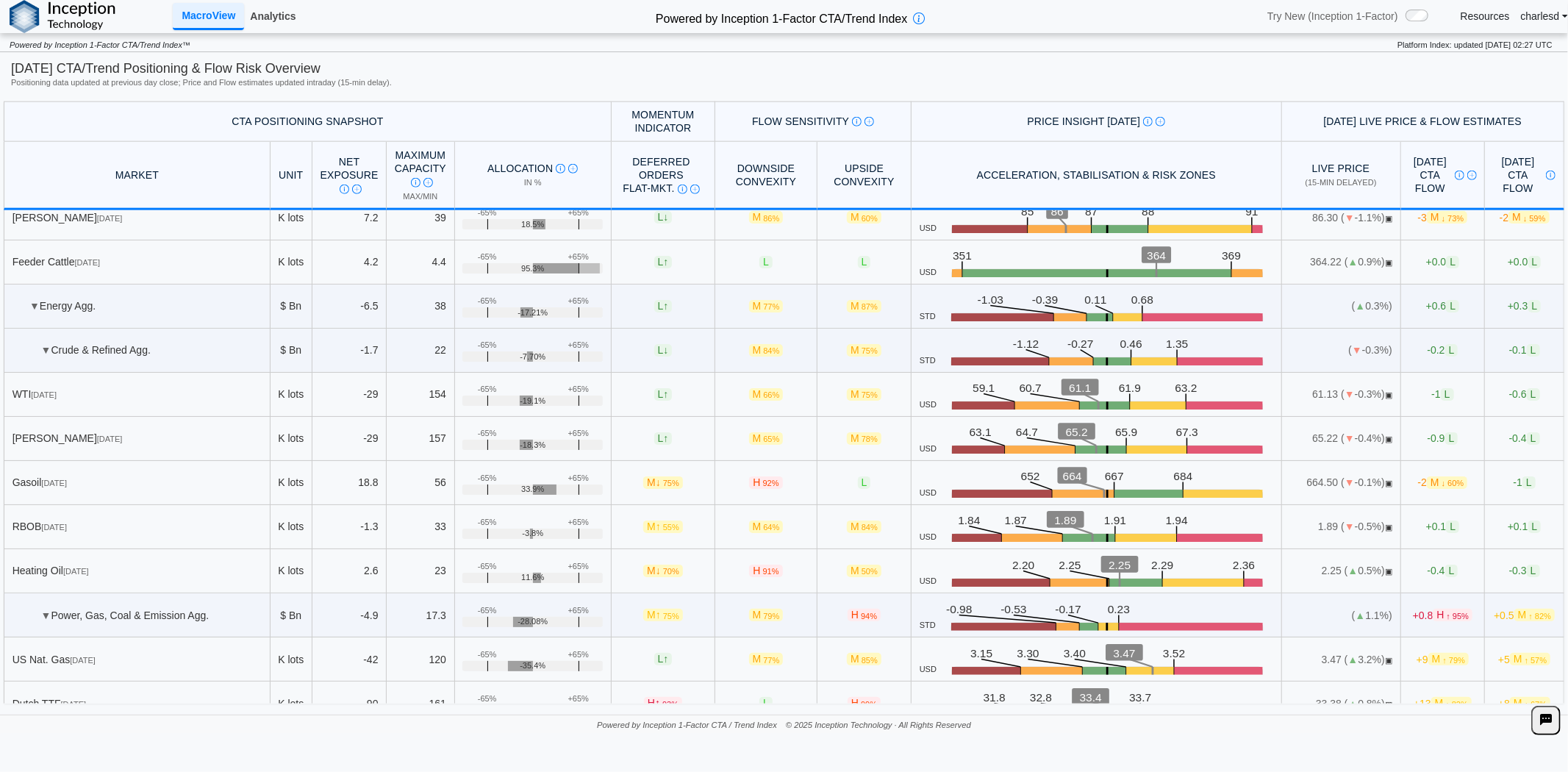
click at [288, 12] on link "Analytics" at bounding box center [272, 15] width 57 height 25
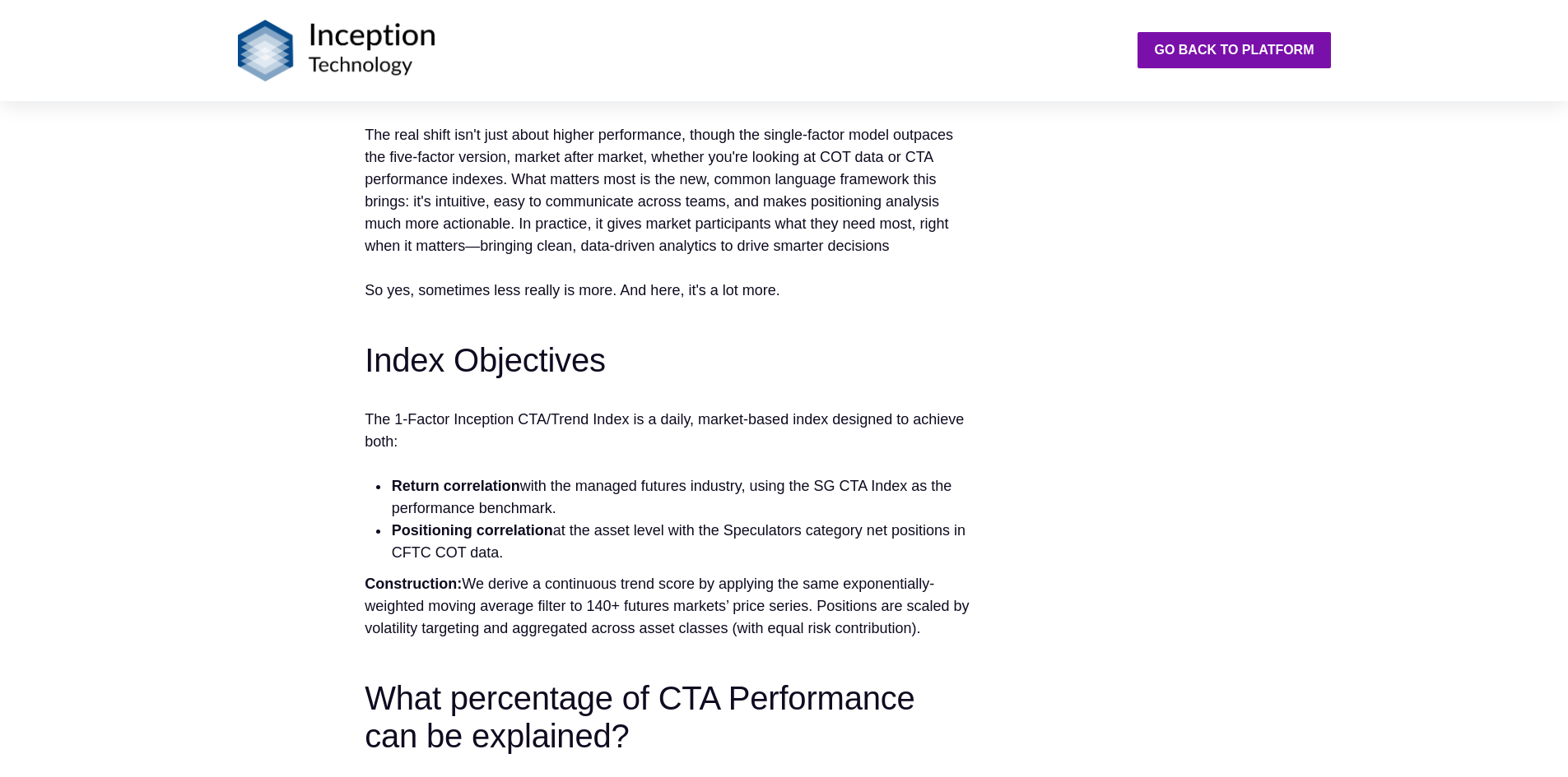
scroll to position [1152, 0]
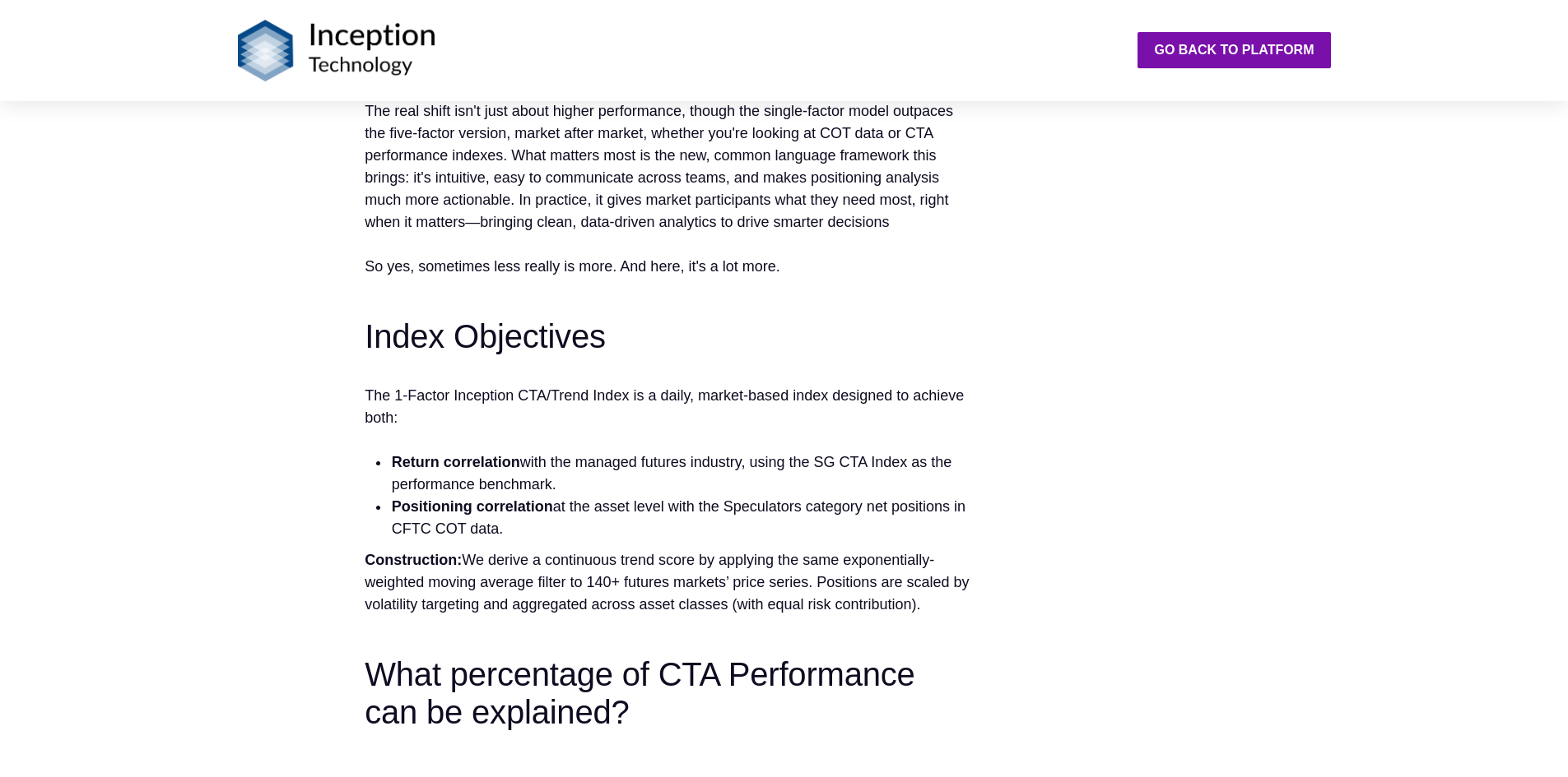
drag, startPoint x: 390, startPoint y: 458, endPoint x: 802, endPoint y: 521, distance: 416.8
click at [802, 521] on ul "Return correlation with the managed futures industry, using the SG CTA Index as…" at bounding box center [667, 496] width 606 height 89
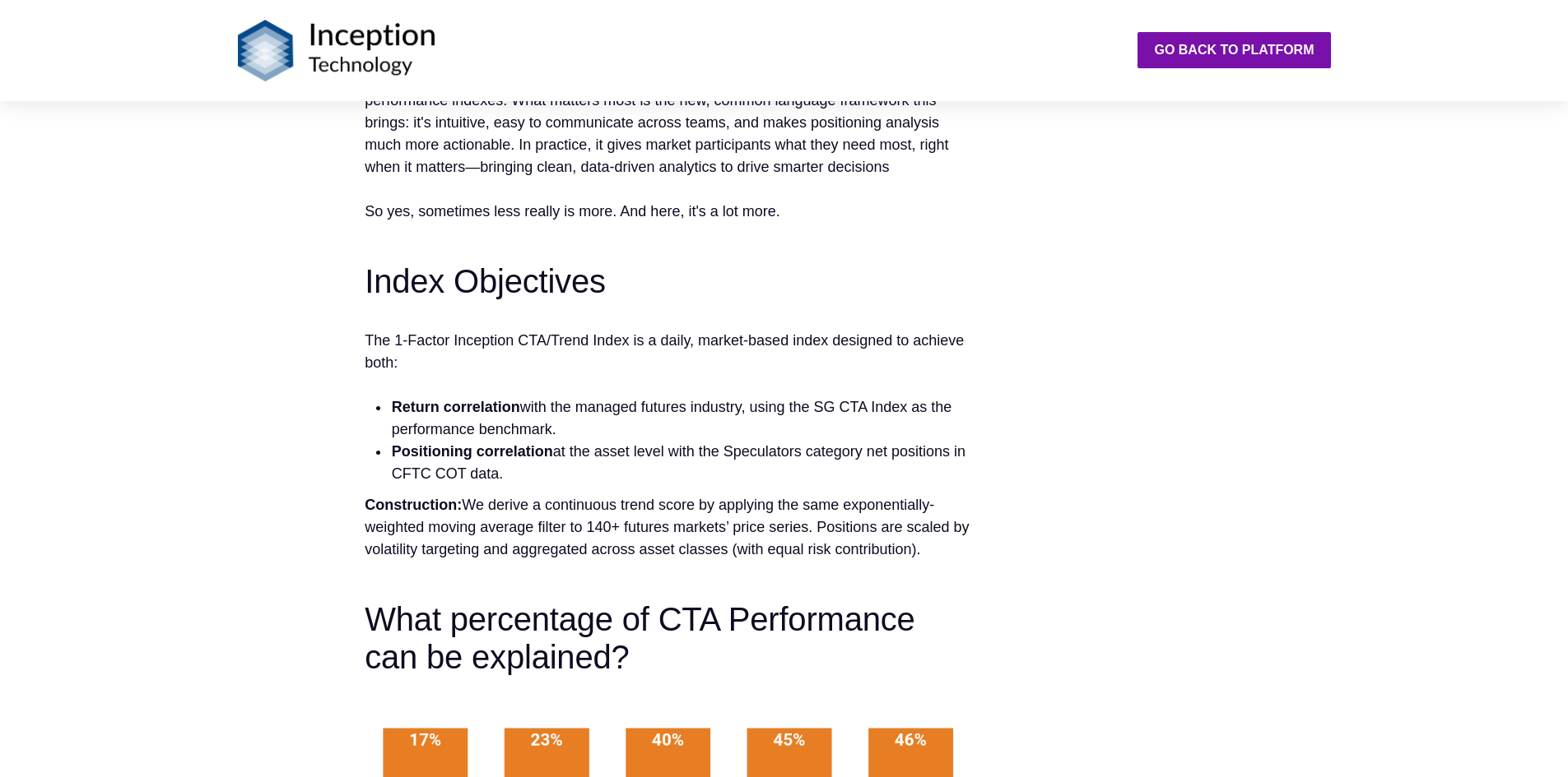
scroll to position [1234, 0]
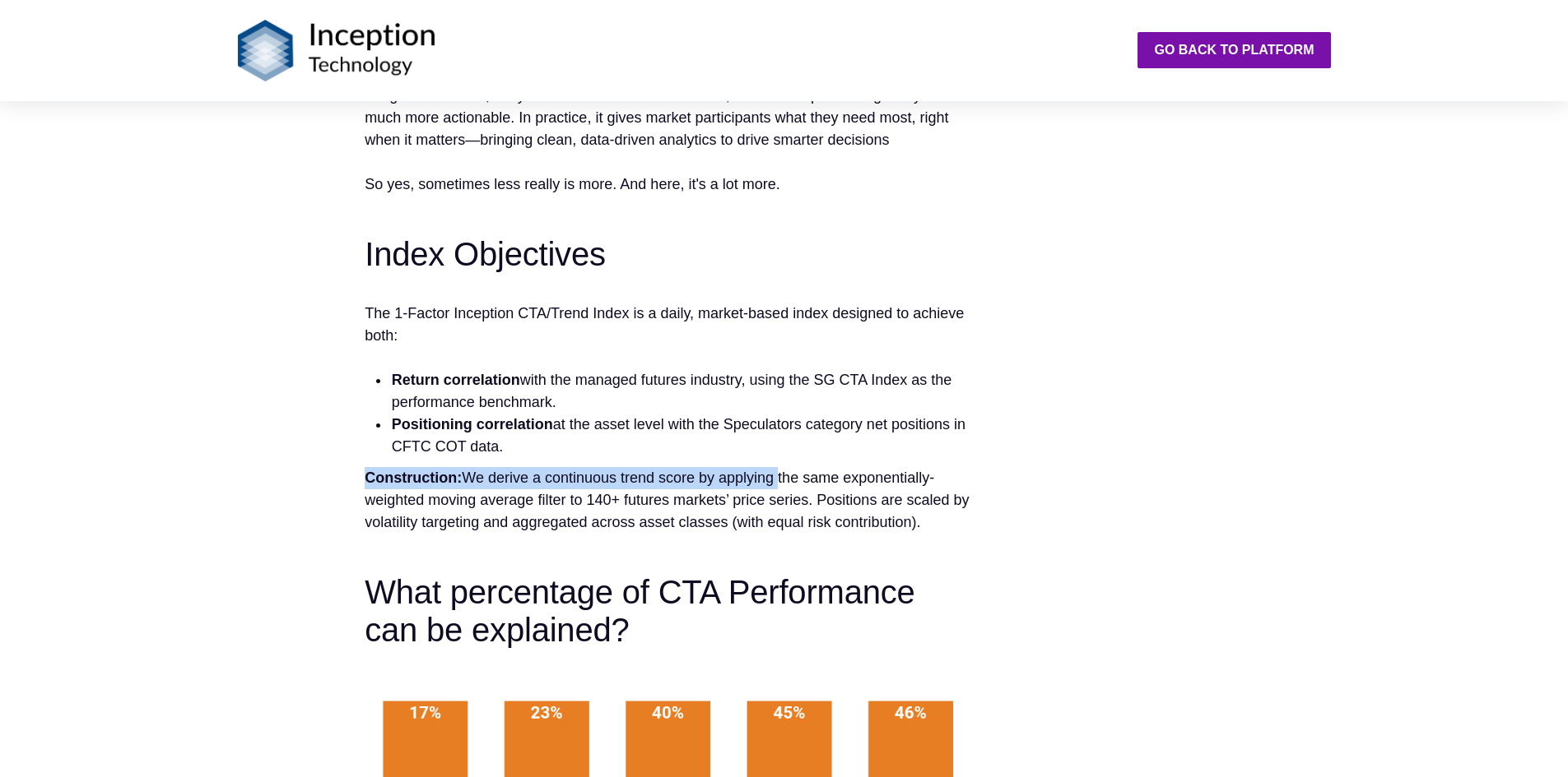
drag, startPoint x: 365, startPoint y: 476, endPoint x: 778, endPoint y: 482, distance: 413.0
click at [778, 482] on p "Construction: We derive a continuous trend score by applying the same exponenti…" at bounding box center [667, 501] width 606 height 67
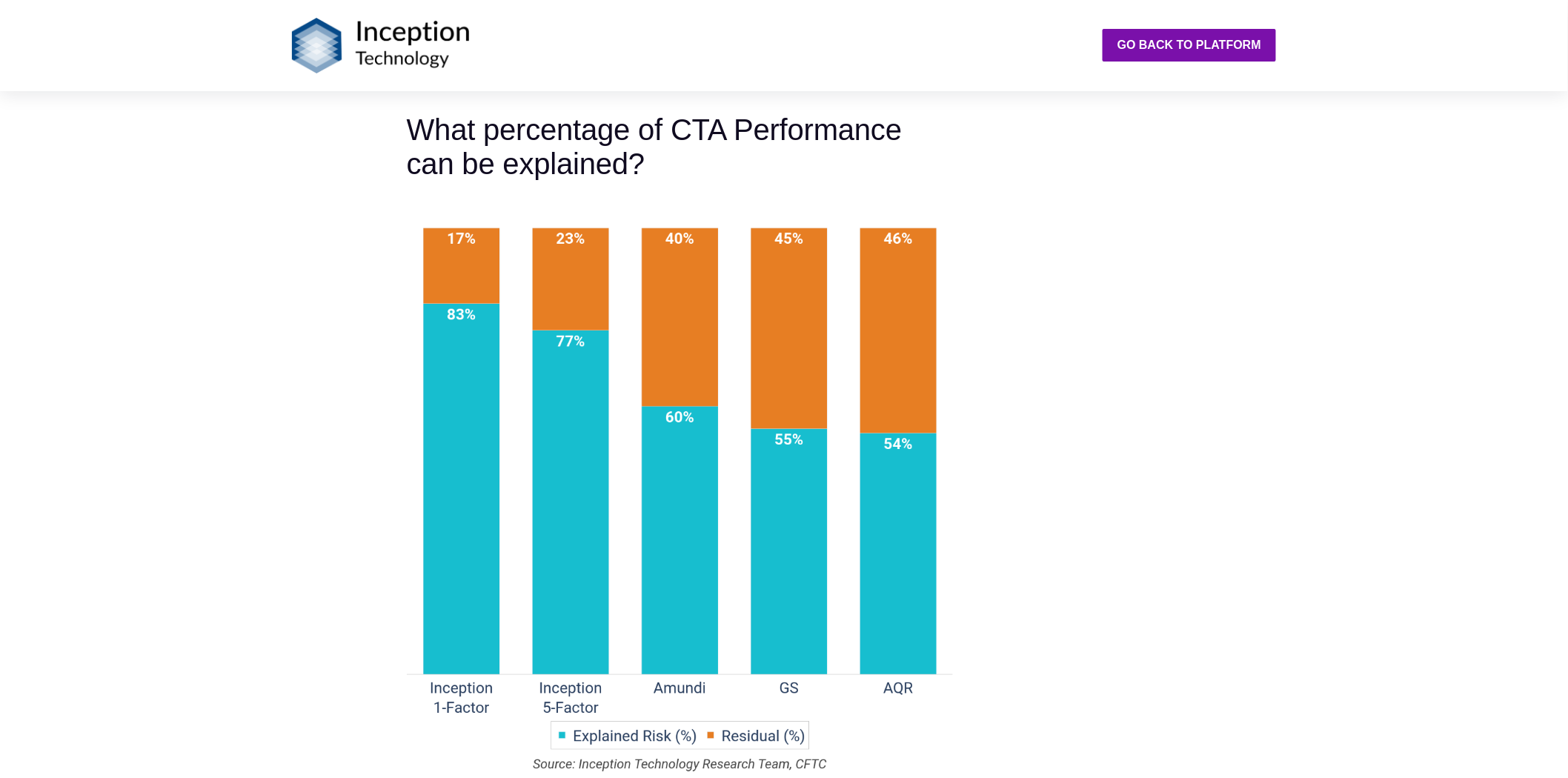
scroll to position [1473, 0]
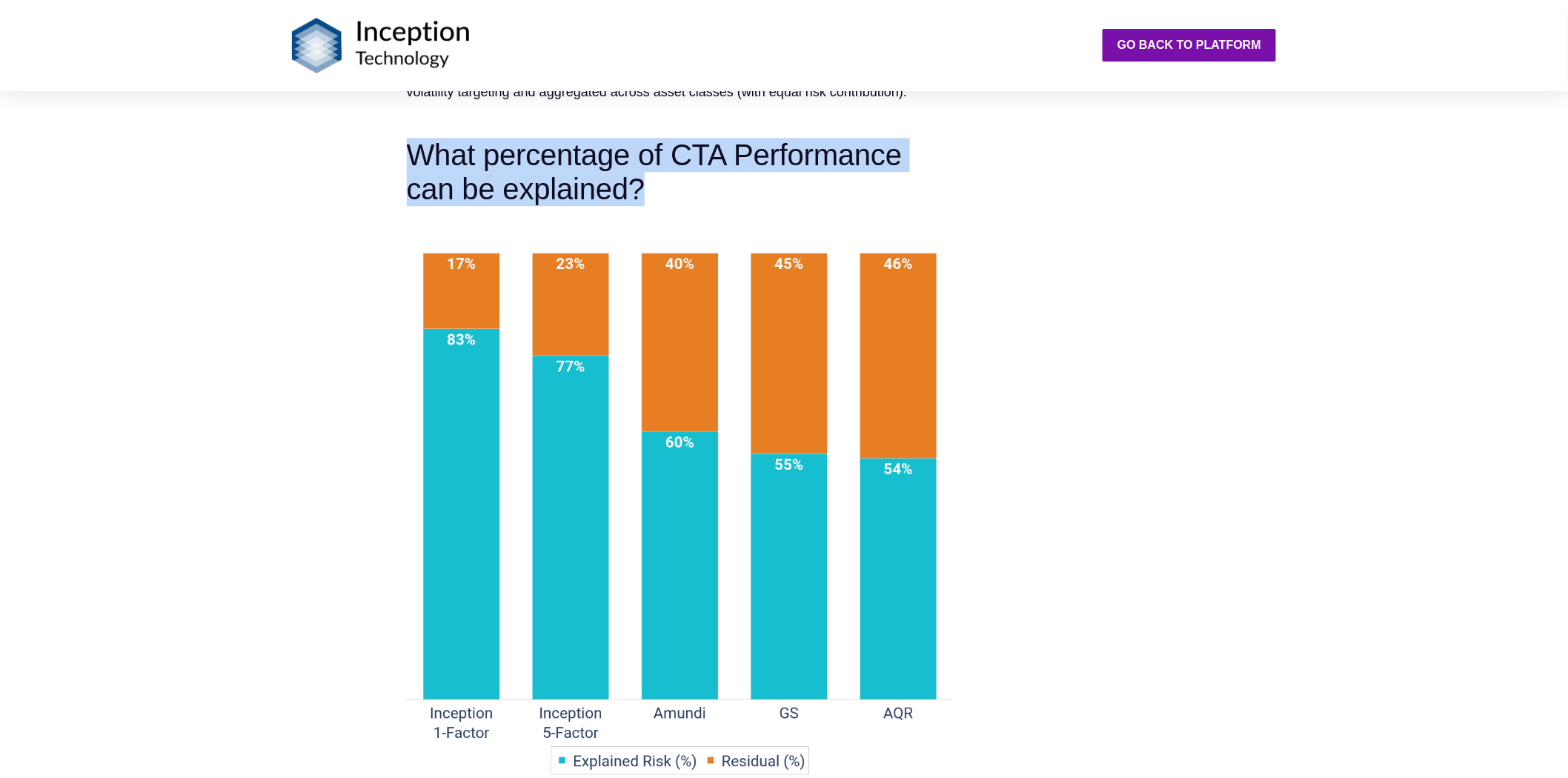
drag, startPoint x: 407, startPoint y: 143, endPoint x: 648, endPoint y: 173, distance: 242.9
click at [648, 173] on h3 "What percentage of CTA Performance can be explained?" at bounding box center [680, 171] width 546 height 68
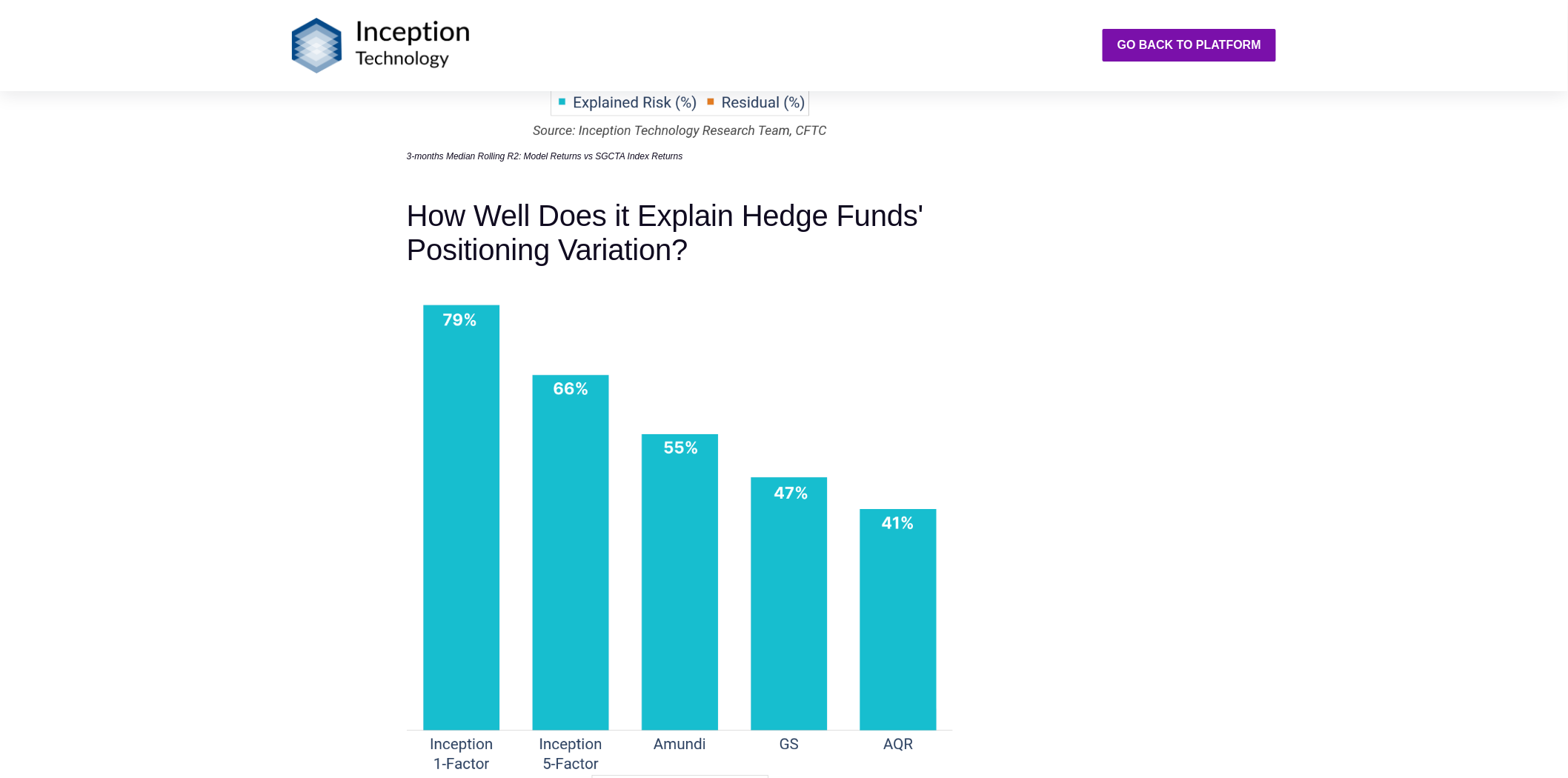
scroll to position [2214, 0]
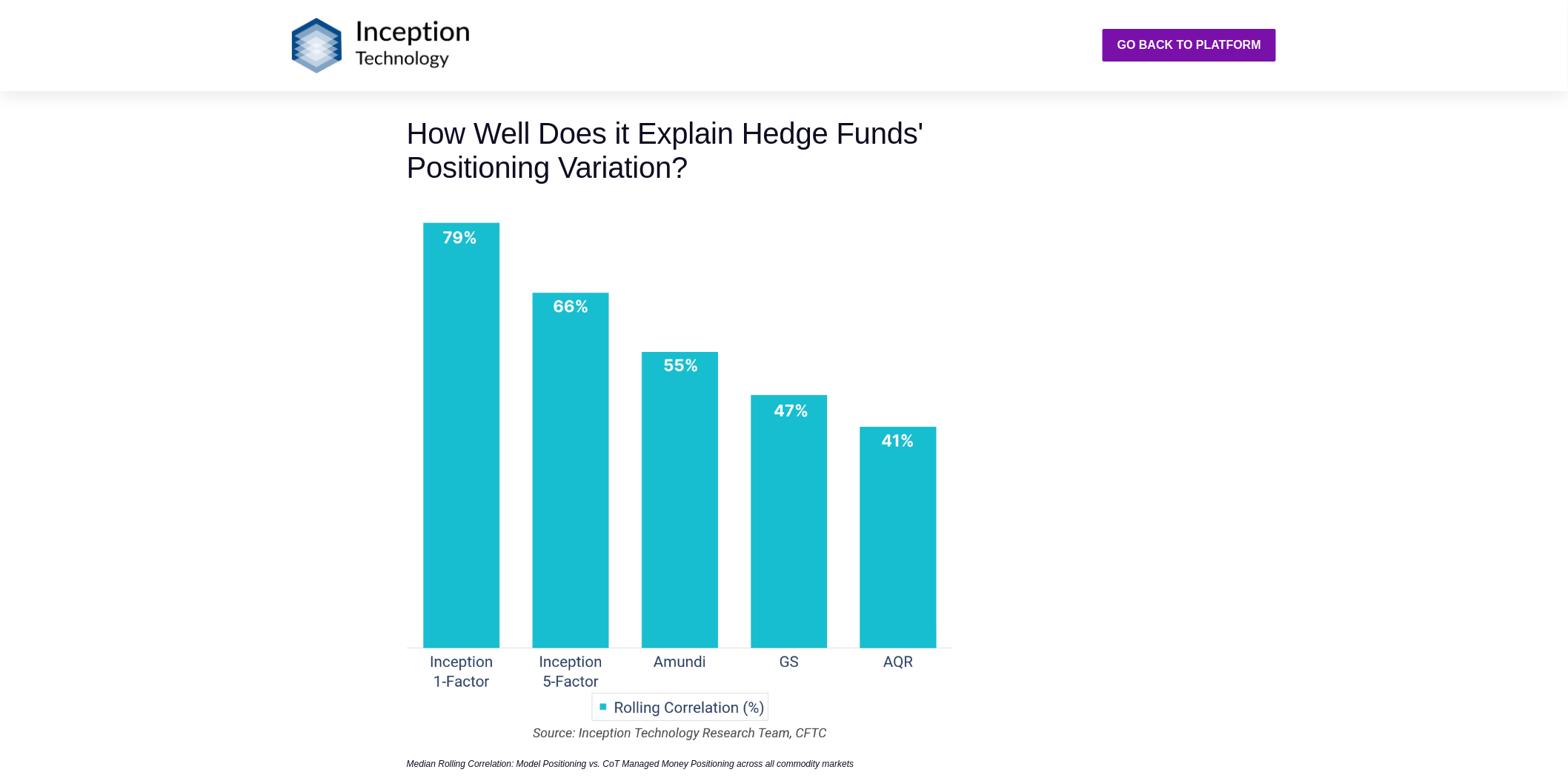
click at [492, 150] on h3 "How Well Does it Explain Hedge Funds' Positioning Variation?" at bounding box center [680, 150] width 546 height 68
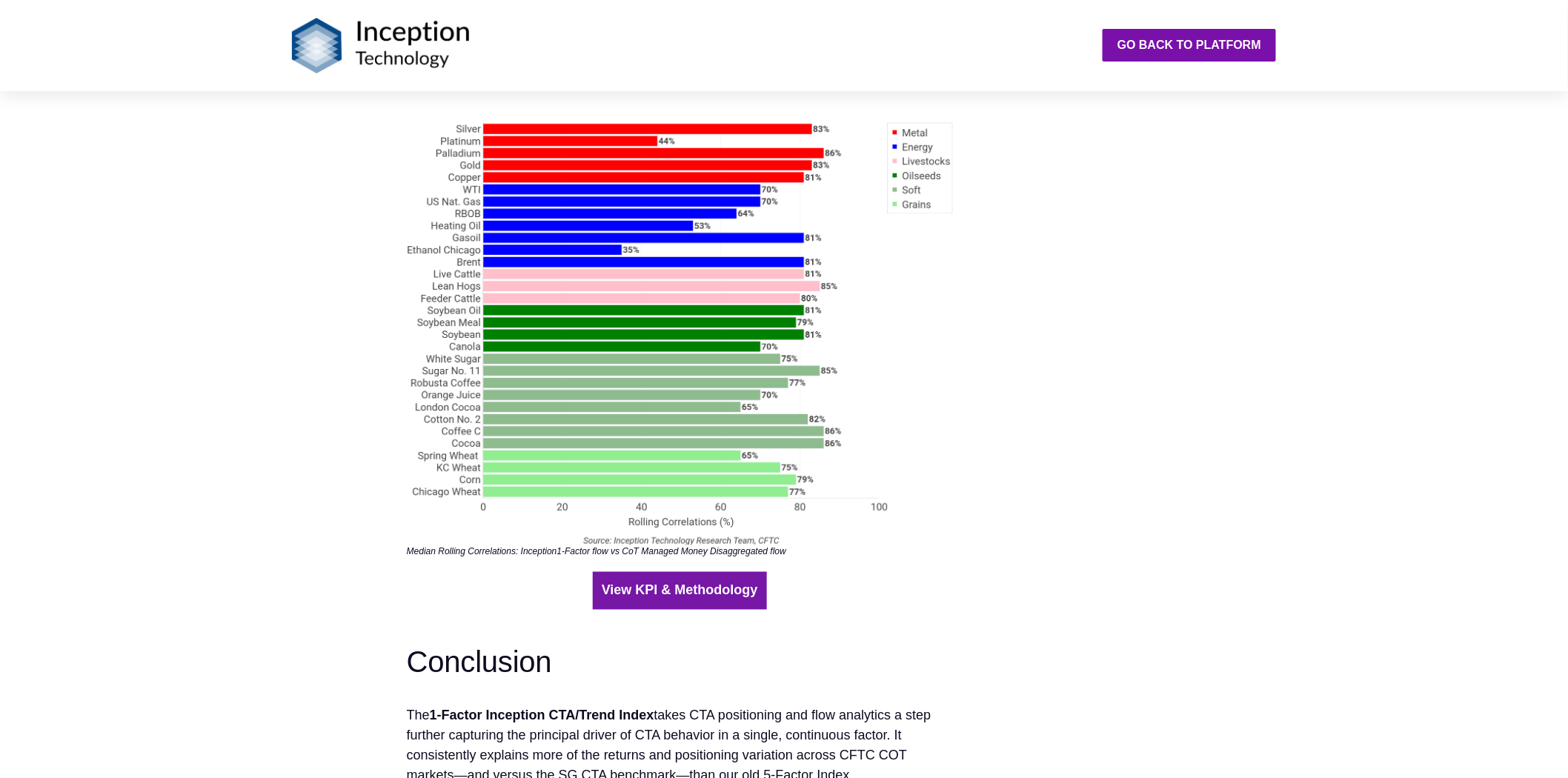
scroll to position [3120, 0]
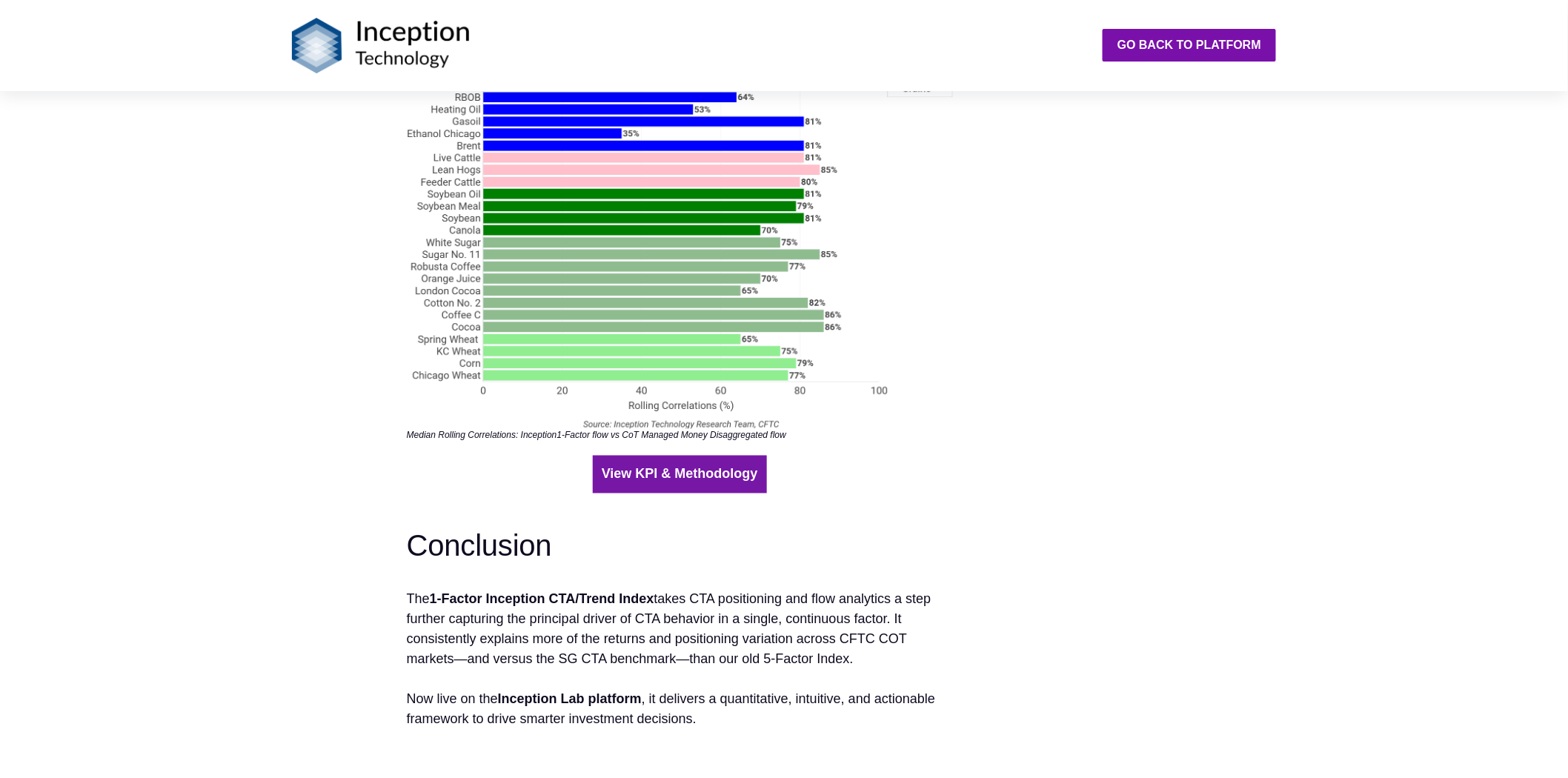
click at [661, 466] on link "View KPI & Methodology" at bounding box center [680, 474] width 157 height 20
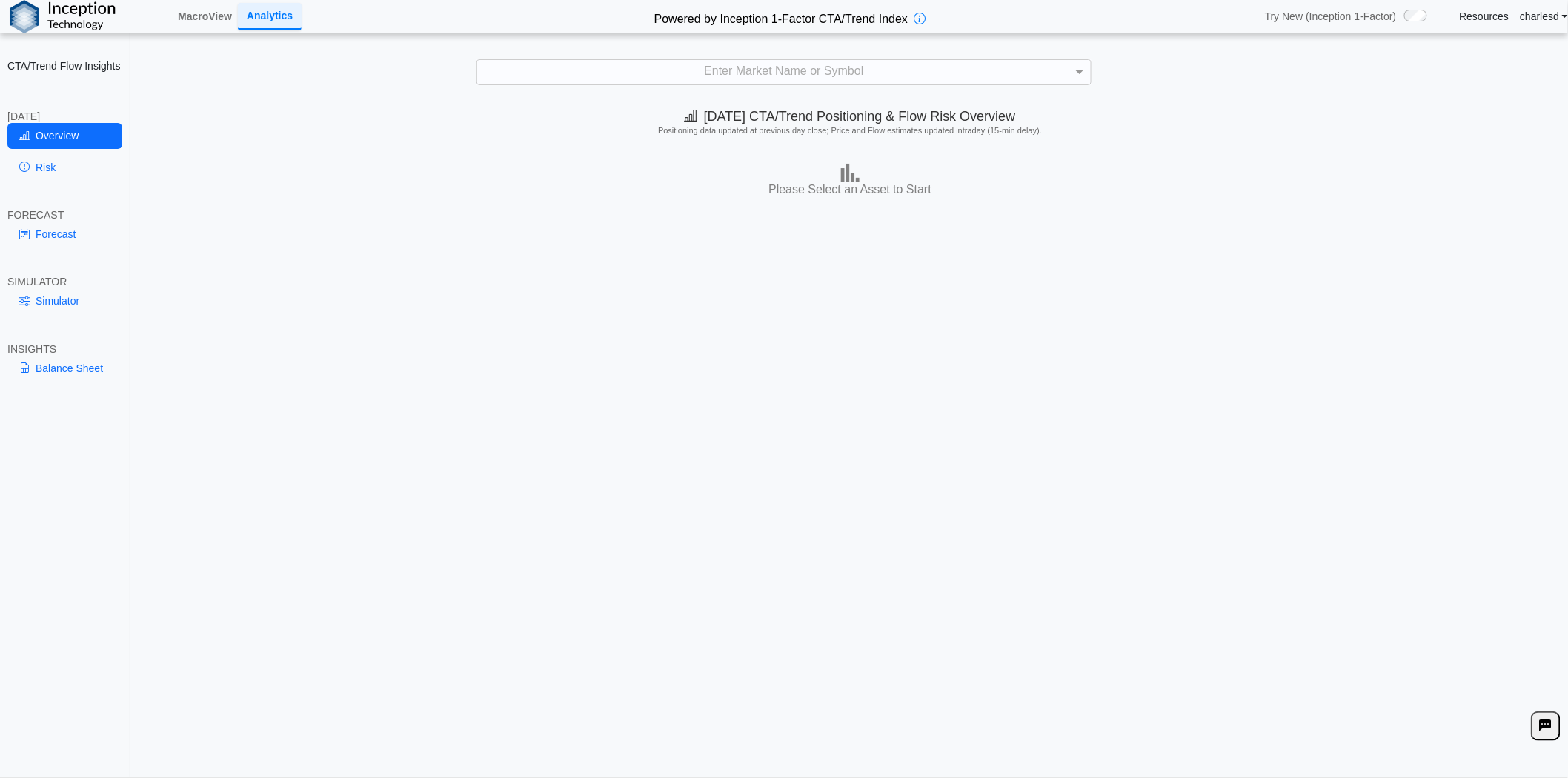
click at [736, 79] on div "Enter Market Name or Symbol" at bounding box center [784, 72] width 614 height 25
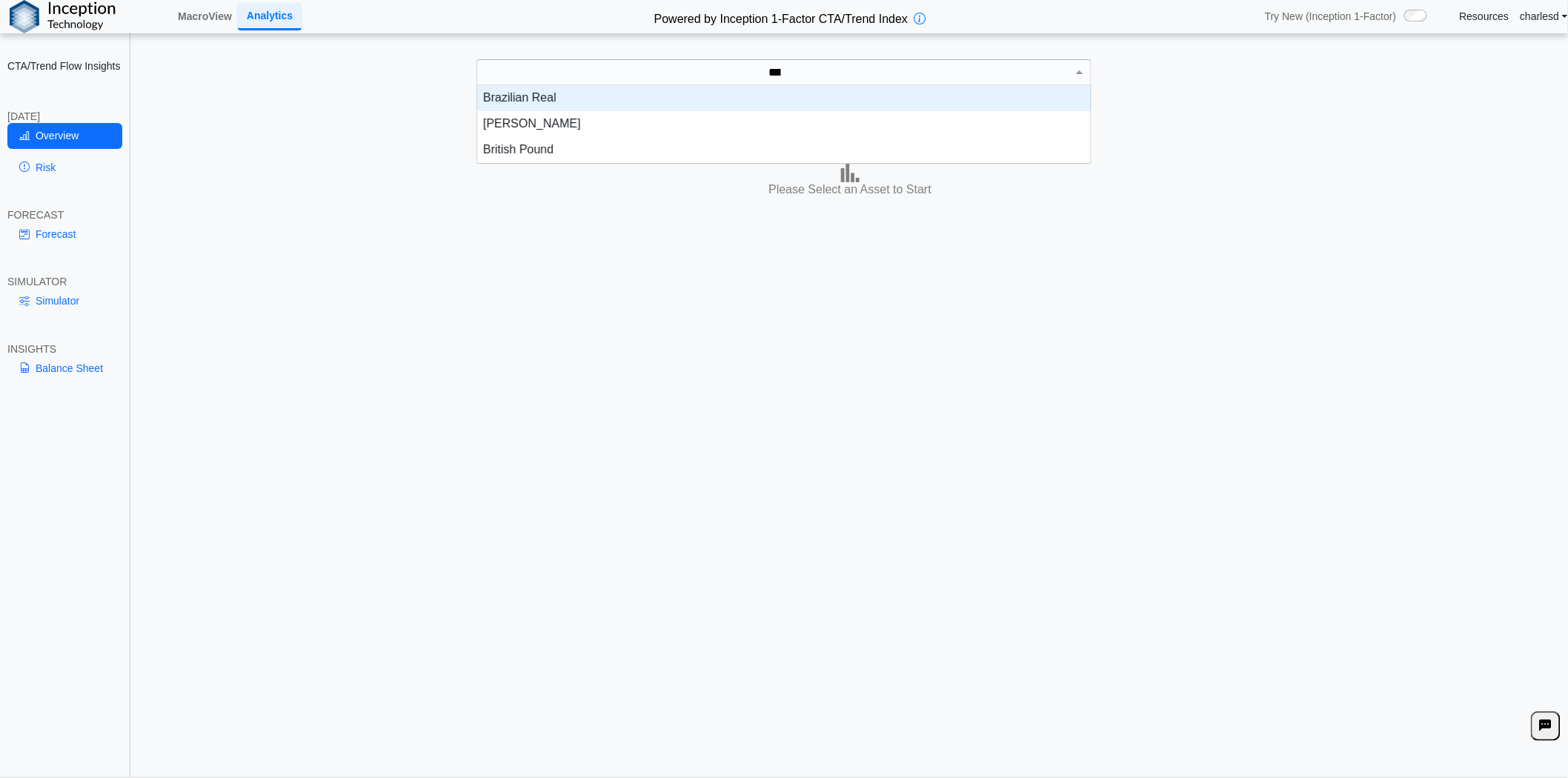
scroll to position [13, 601]
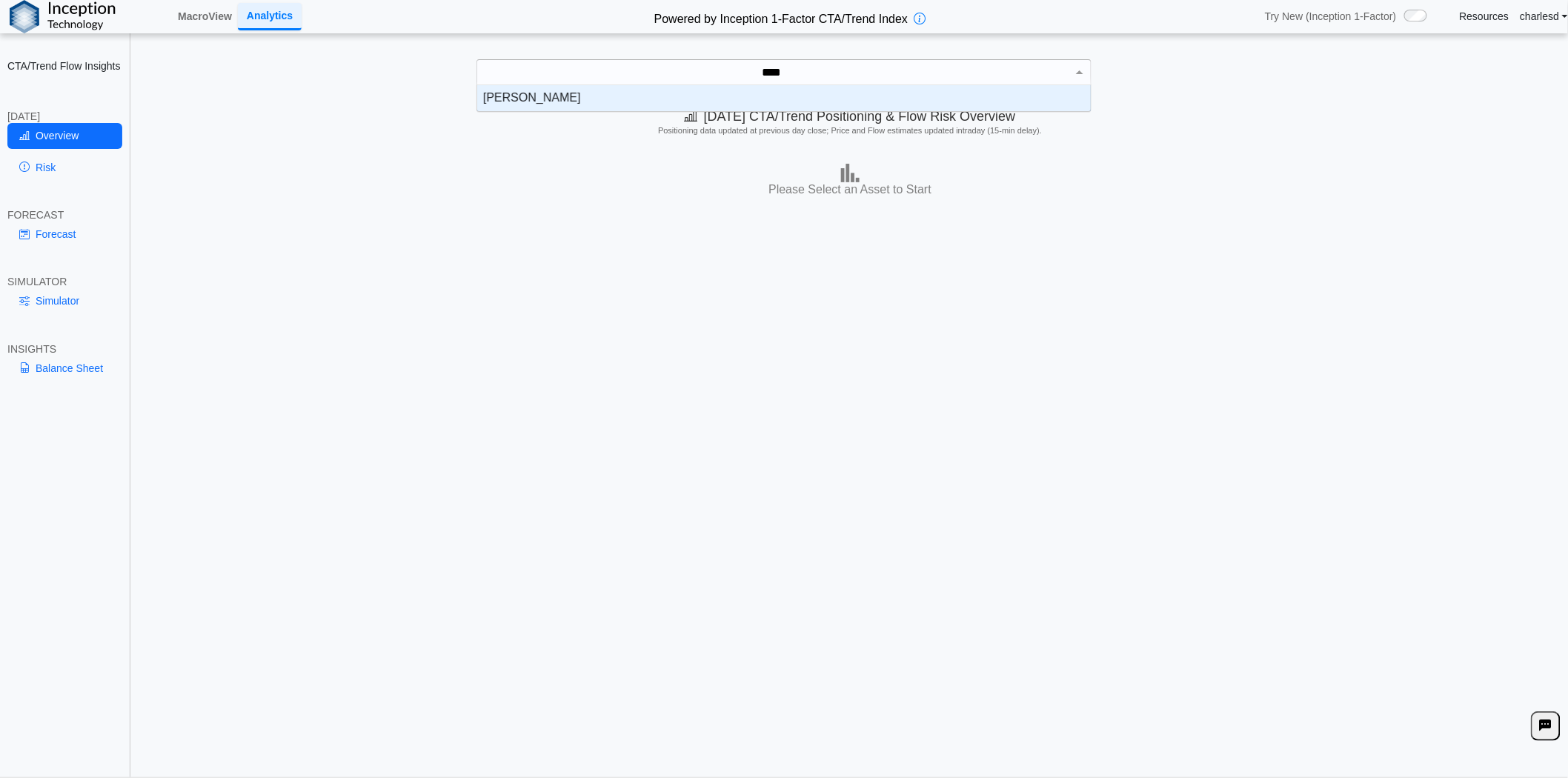
type input "*****"
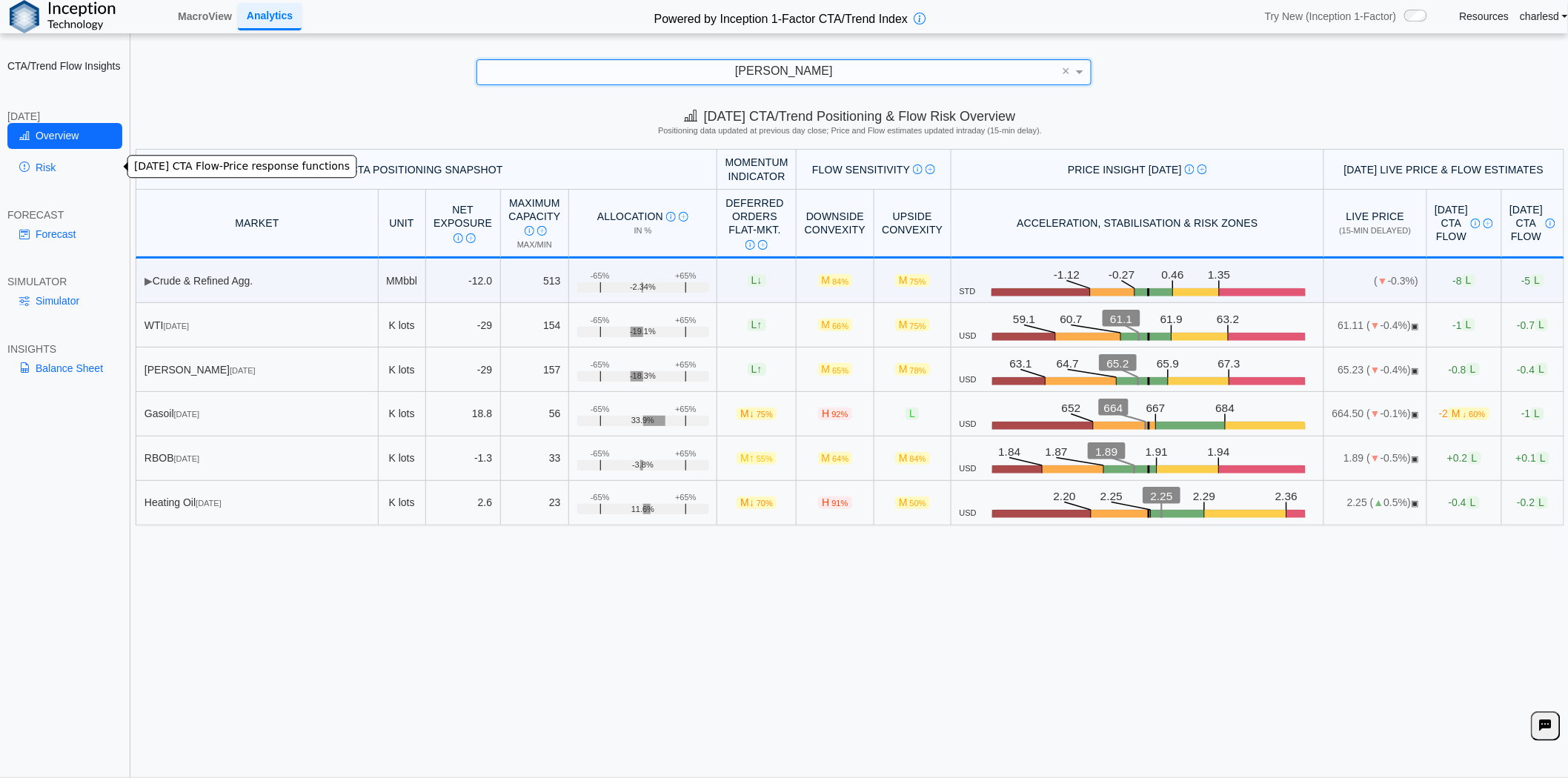
click at [83, 163] on link "Risk" at bounding box center [65, 167] width 115 height 25
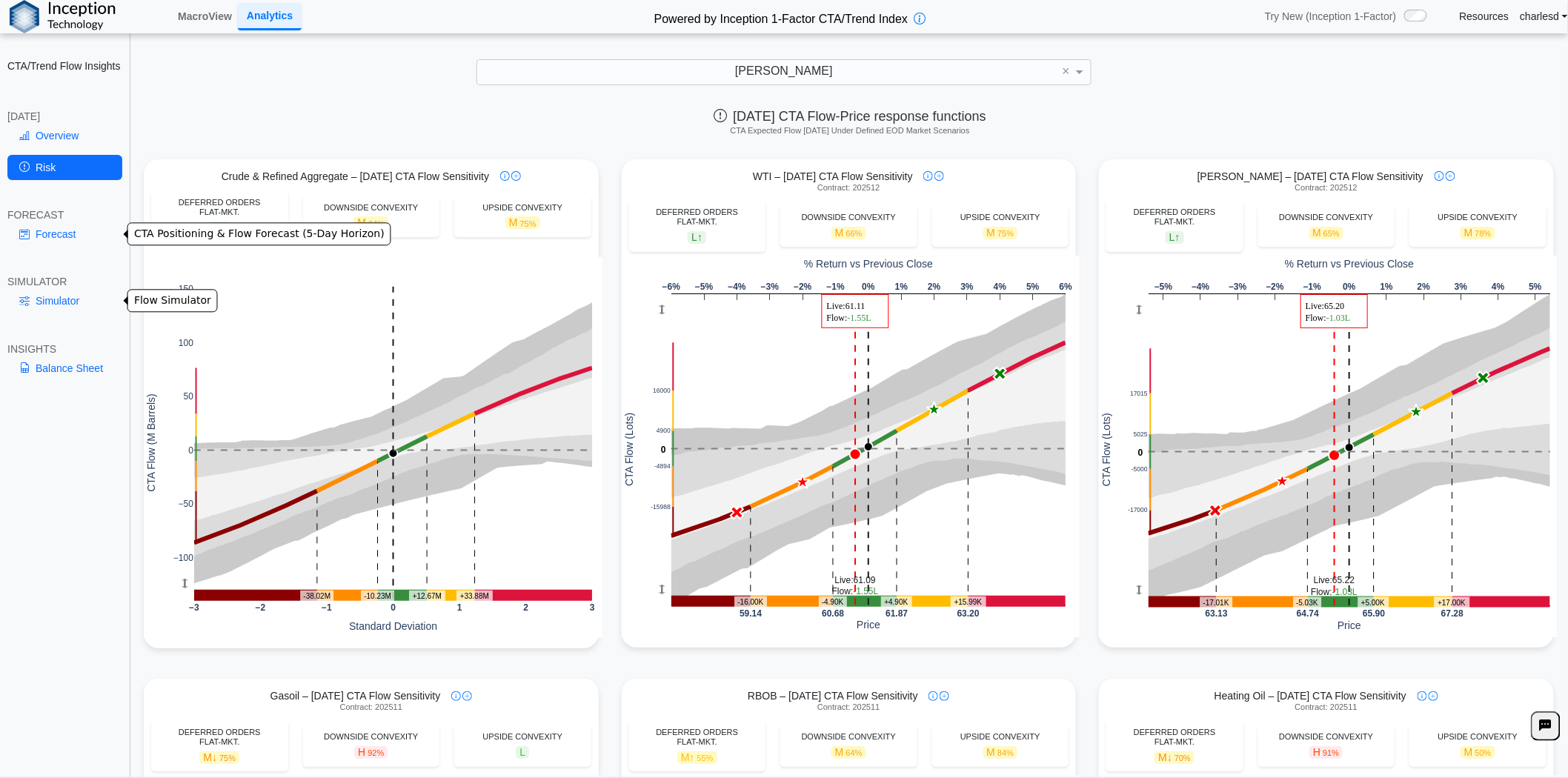
click at [62, 299] on link "Simulator" at bounding box center [65, 300] width 115 height 25
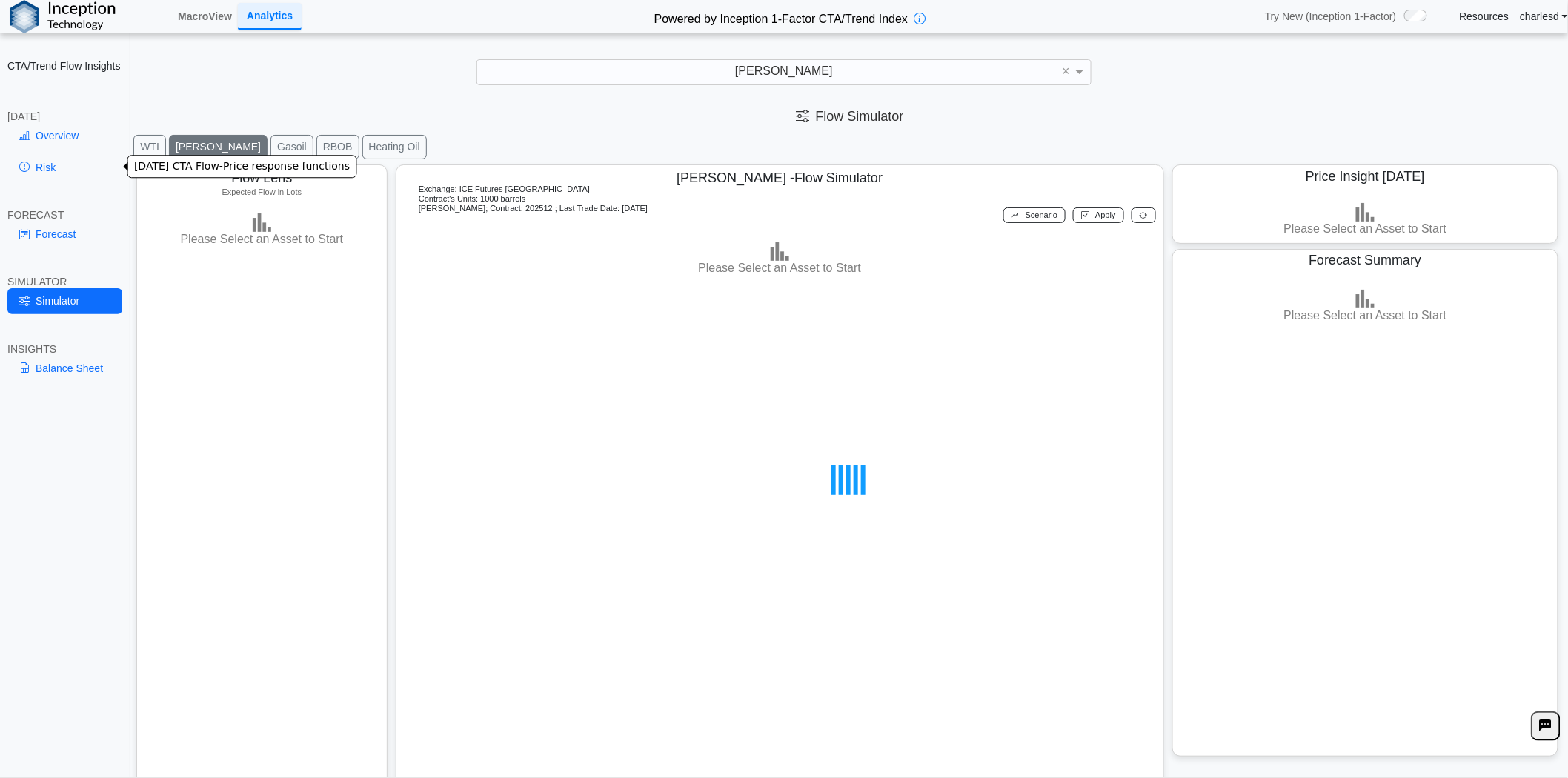
click at [48, 169] on link "Risk" at bounding box center [65, 167] width 115 height 25
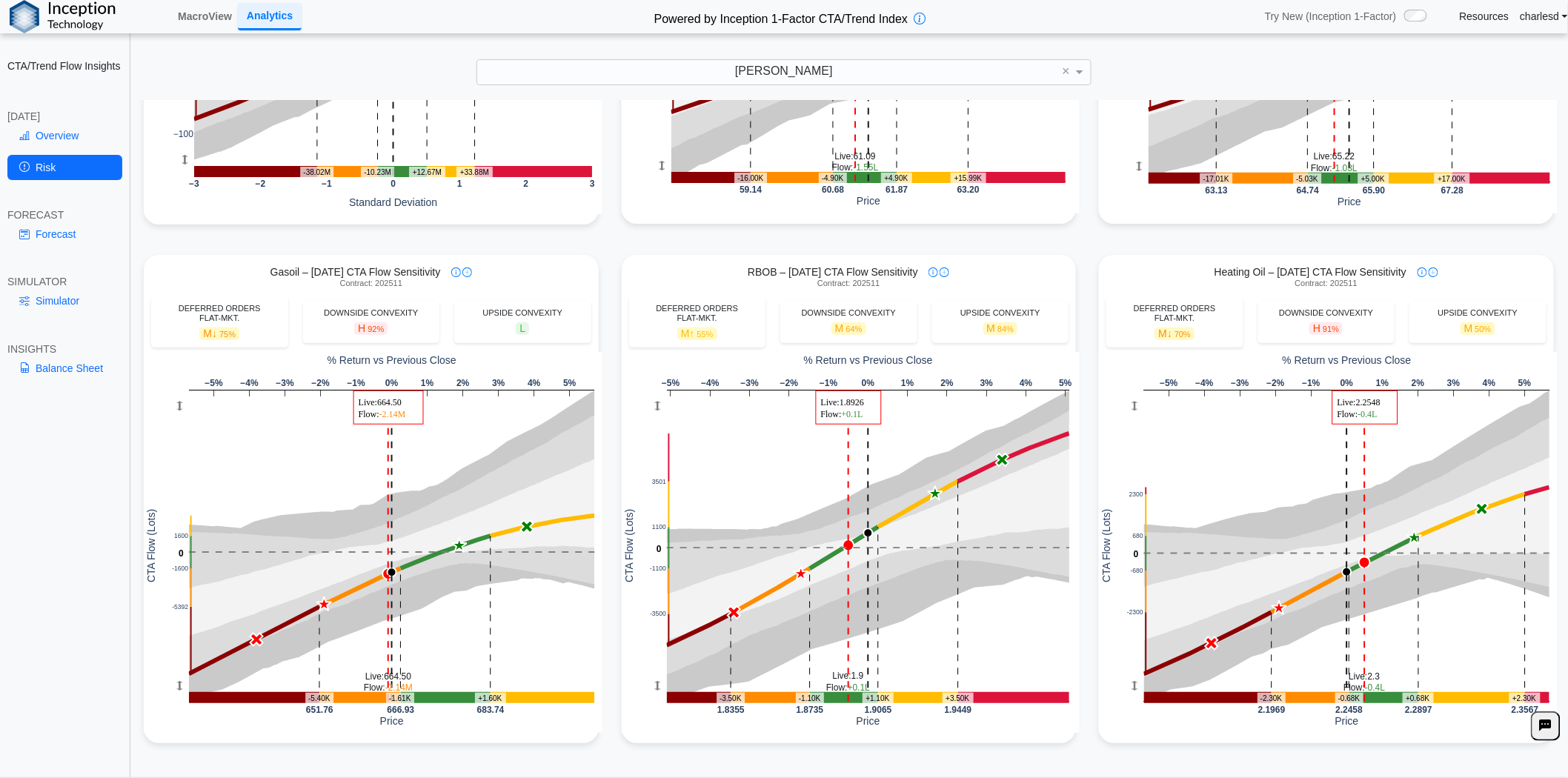
scroll to position [18, 0]
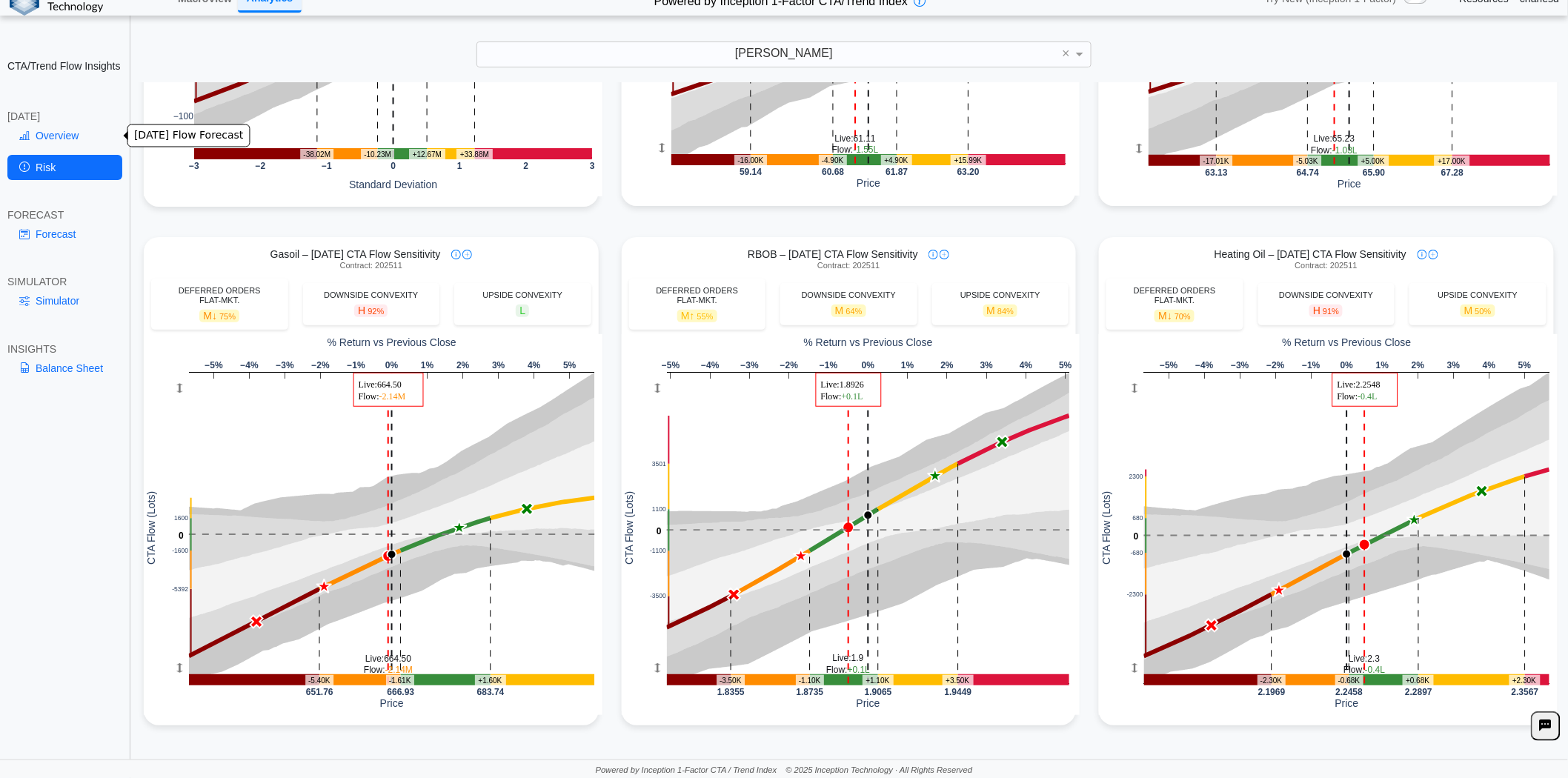
click at [82, 144] on link "Overview" at bounding box center [65, 135] width 115 height 25
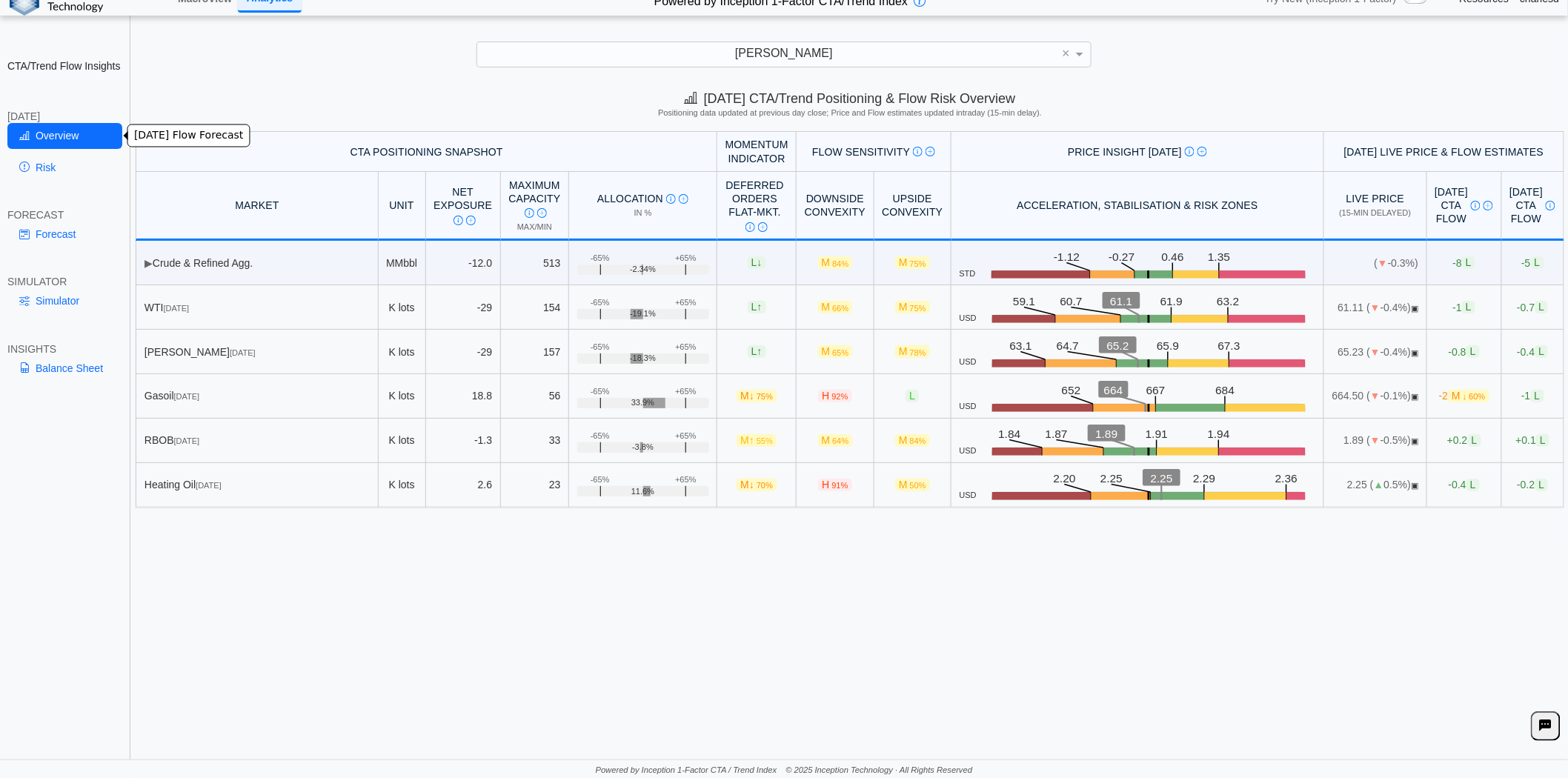
scroll to position [0, 0]
drag, startPoint x: 1298, startPoint y: 204, endPoint x: 1348, endPoint y: 201, distance: 50.1
click at [1348, 201] on th "Live Price (15-min delayed)" at bounding box center [1376, 207] width 103 height 69
click at [1340, 197] on th "Live Price (15-min delayed)" at bounding box center [1376, 207] width 103 height 69
drag, startPoint x: 1276, startPoint y: 397, endPoint x: 1308, endPoint y: 393, distance: 32.2
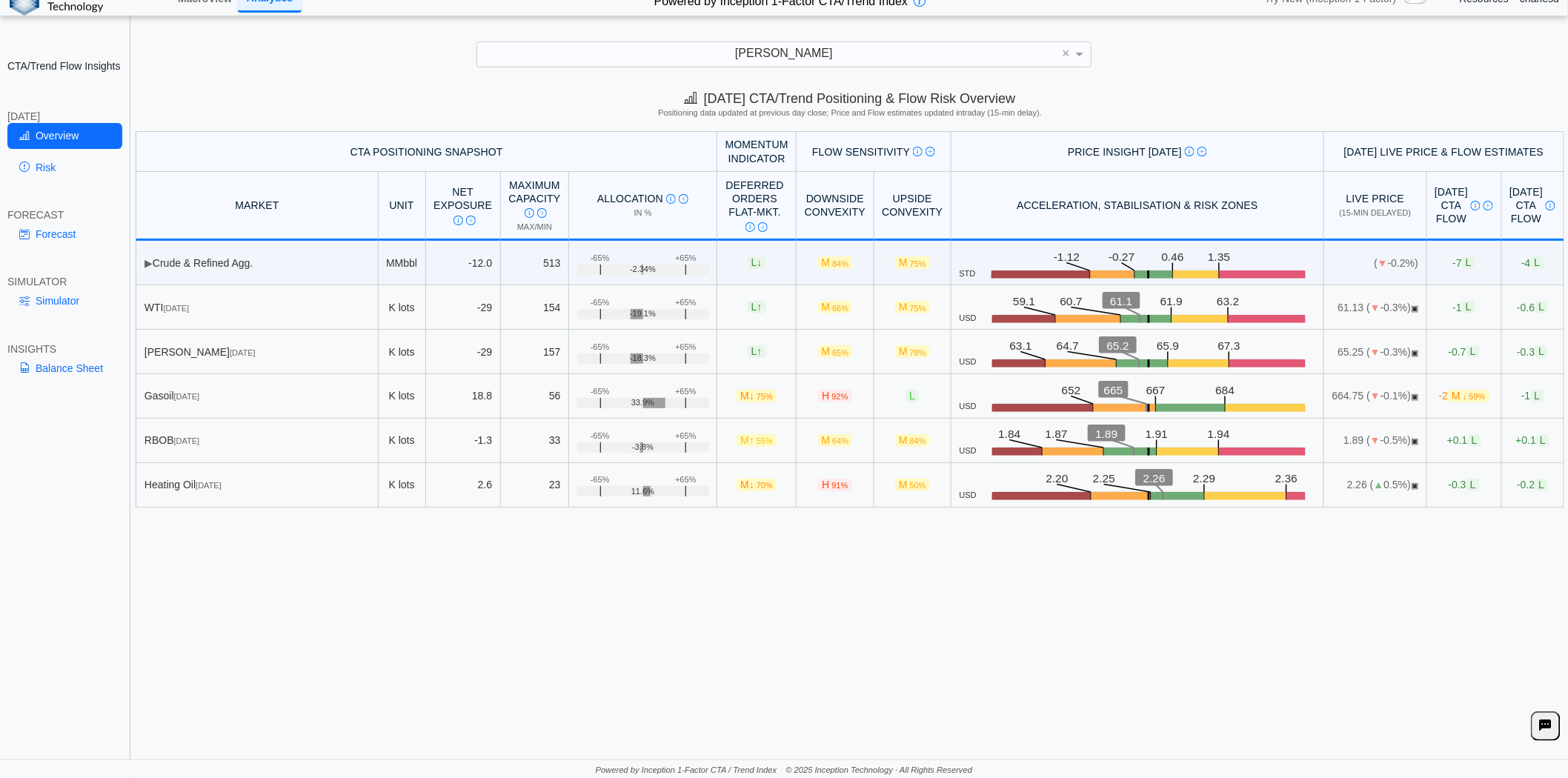
click at [1324, 393] on td "664.75 ( ▼ -0.1%) ▣" at bounding box center [1376, 397] width 103 height 45
drag, startPoint x: 1278, startPoint y: 394, endPoint x: 1308, endPoint y: 394, distance: 30.0
click at [1324, 394] on td "664.75 ( ▼ -0.1%) ▣" at bounding box center [1376, 397] width 103 height 45
click at [90, 228] on link "Forecast" at bounding box center [65, 233] width 115 height 25
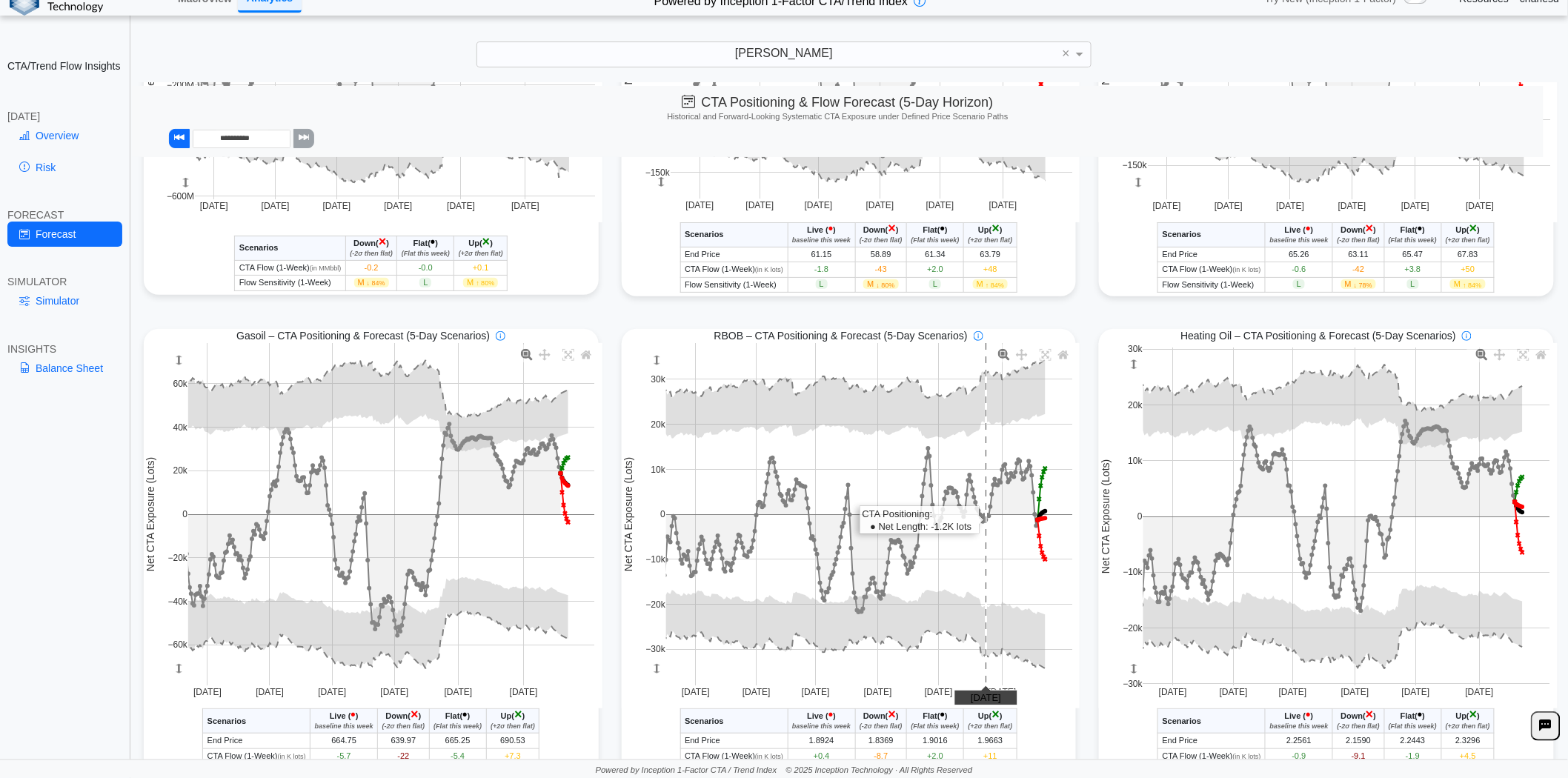
scroll to position [389, 0]
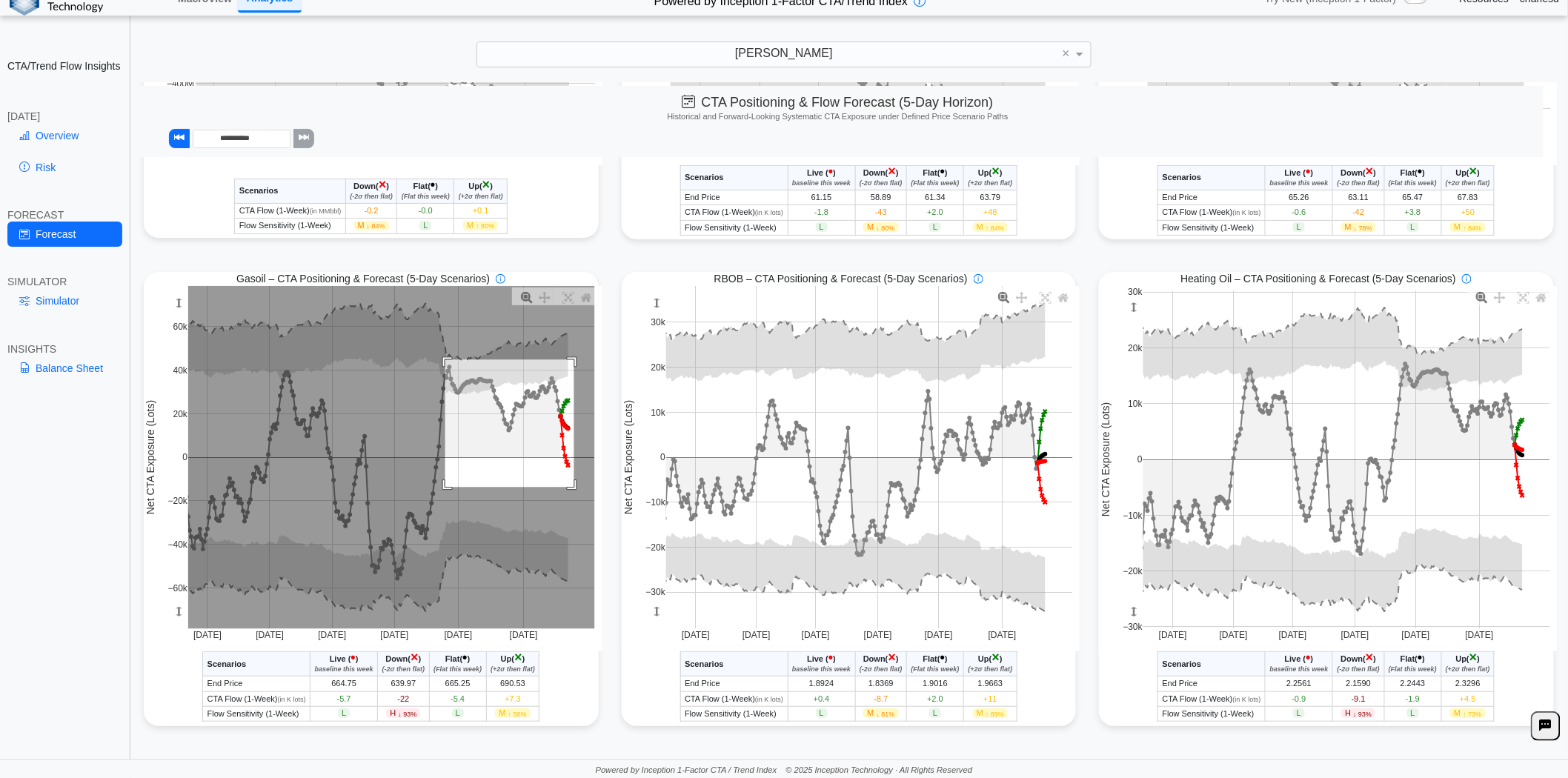
drag, startPoint x: 442, startPoint y: 358, endPoint x: 571, endPoint y: 485, distance: 181.0
click at [571, 485] on rect at bounding box center [392, 457] width 407 height 343
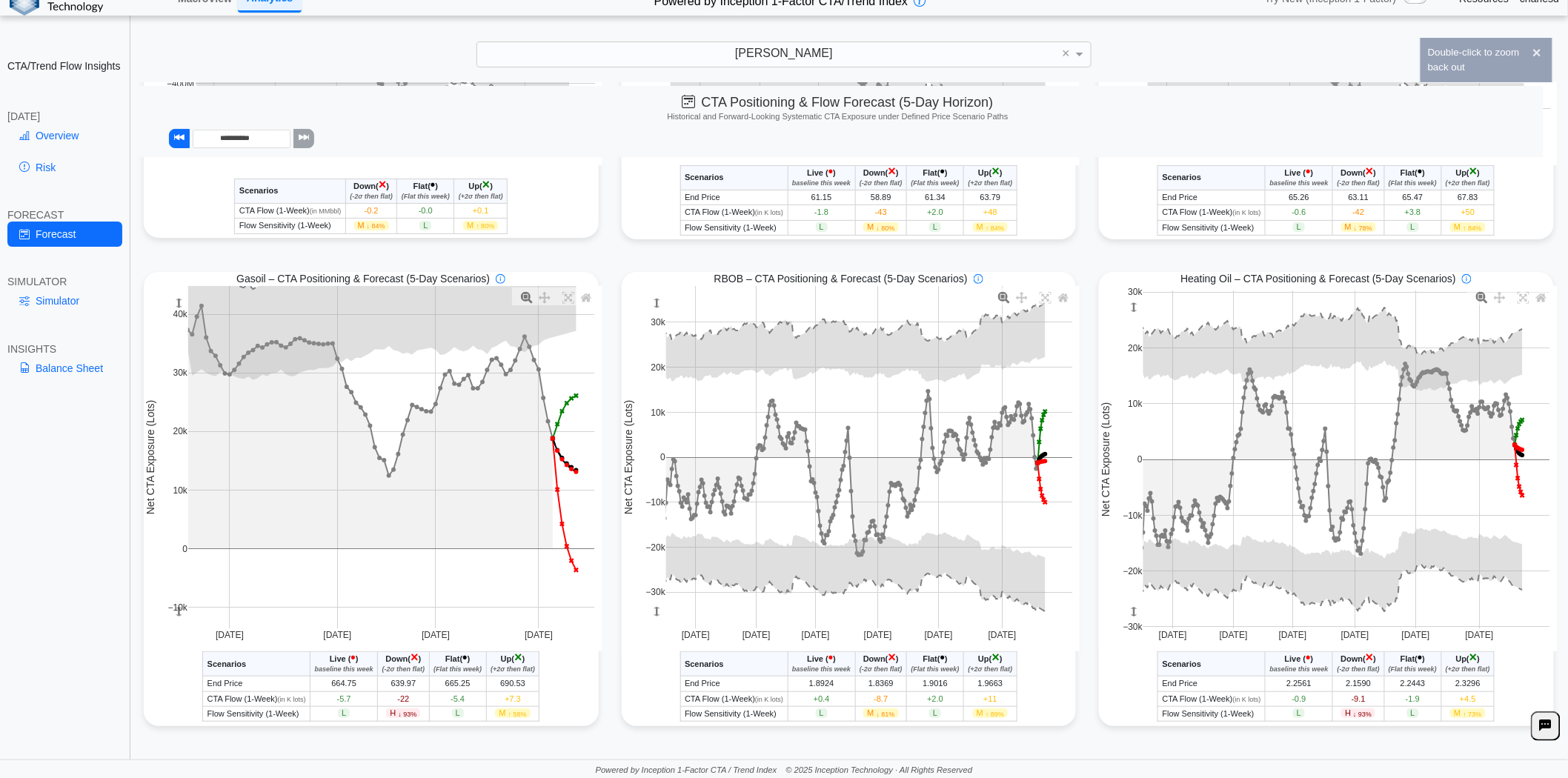
click at [505, 440] on rect at bounding box center [392, 457] width 407 height 343
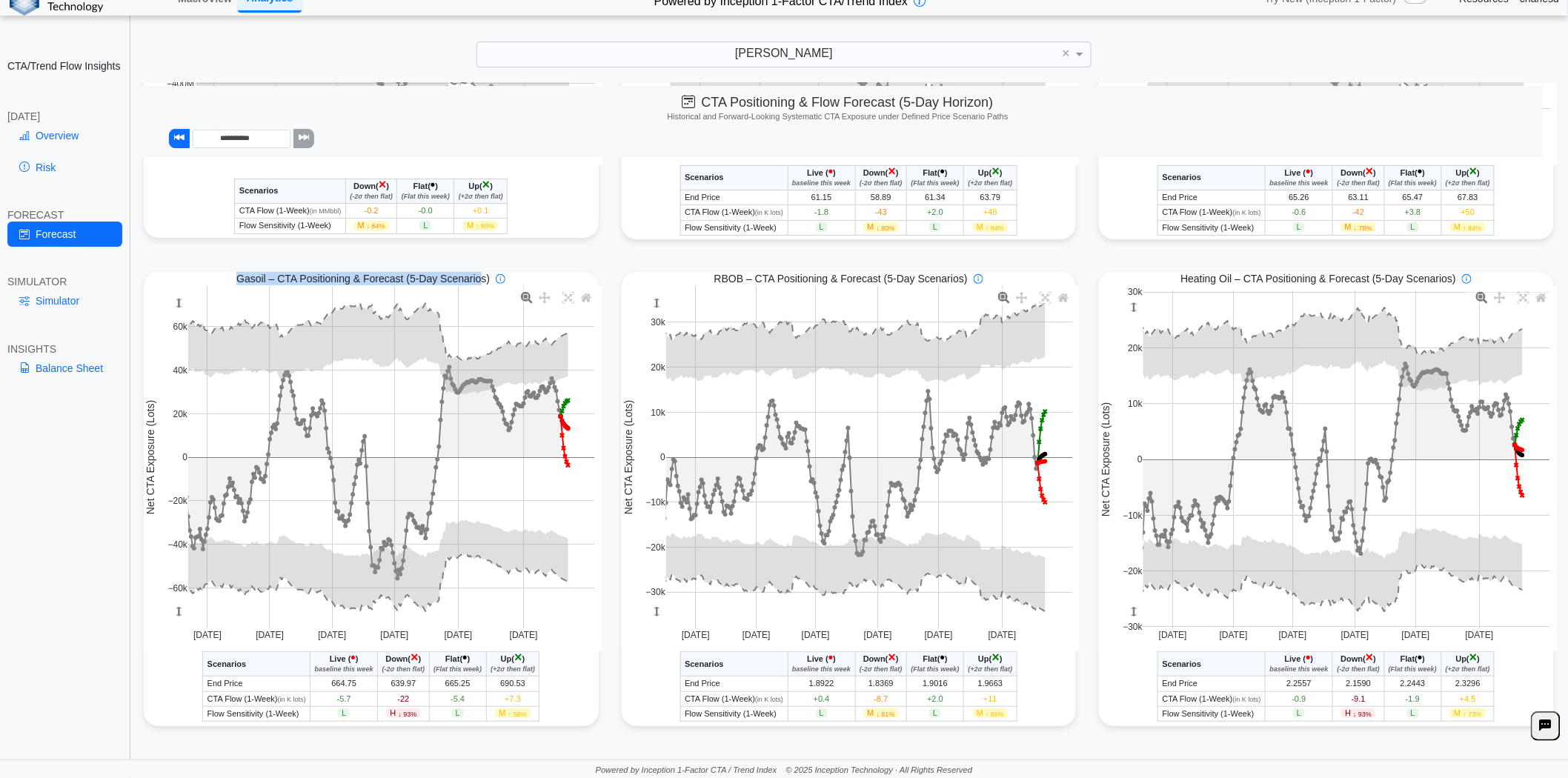
drag, startPoint x: 232, startPoint y: 278, endPoint x: 476, endPoint y: 277, distance: 244.0
click at [476, 277] on div "Gasoil – CTA Positioning & Forecast (5-Day Scenarios)" at bounding box center [371, 278] width 456 height 13
click at [476, 277] on span "Gasoil – CTA Positioning & Forecast (5-Day Scenarios)" at bounding box center [363, 278] width 253 height 13
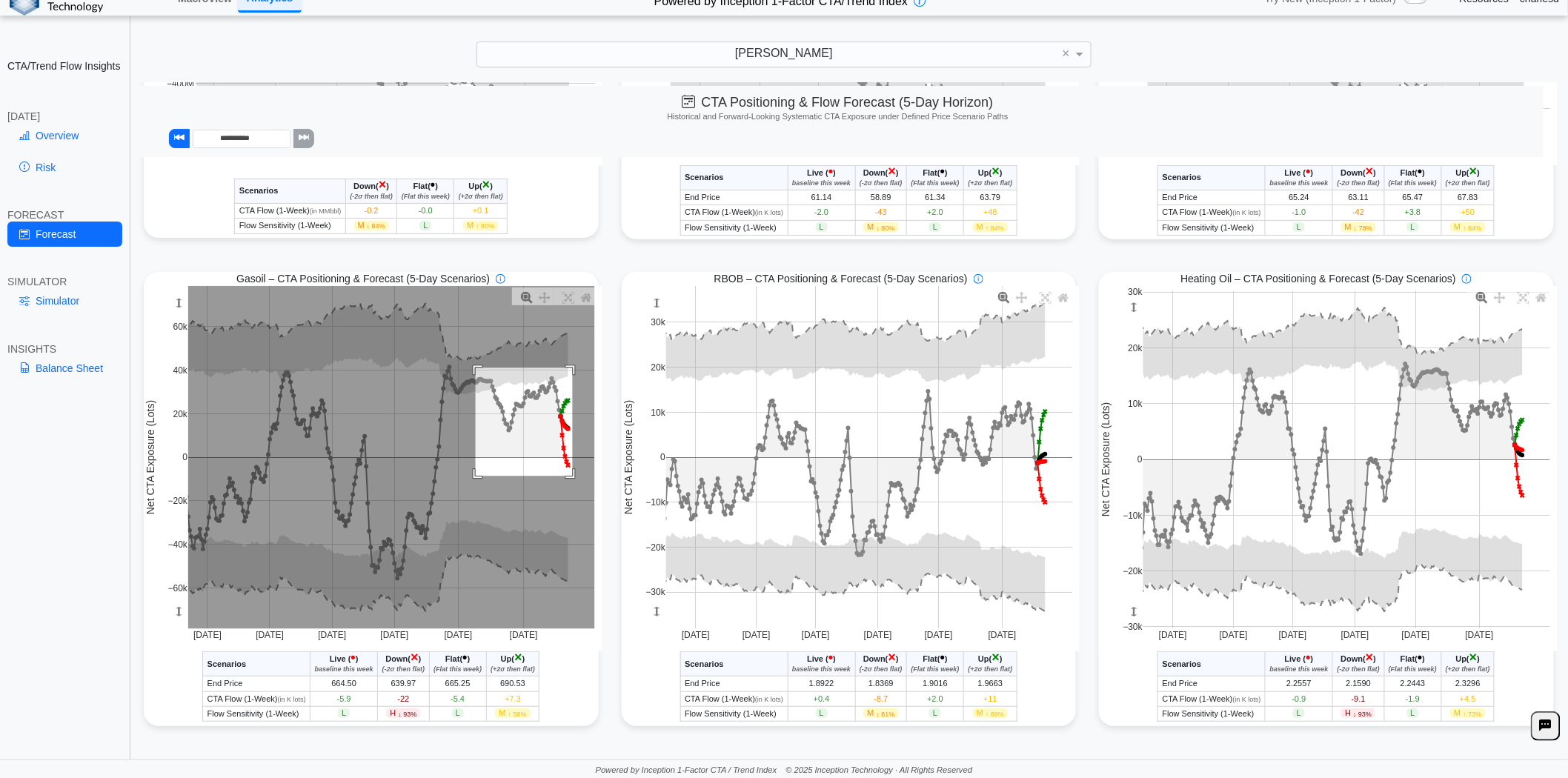
drag, startPoint x: 472, startPoint y: 366, endPoint x: 568, endPoint y: 475, distance: 145.2
click at [568, 475] on rect at bounding box center [392, 457] width 407 height 343
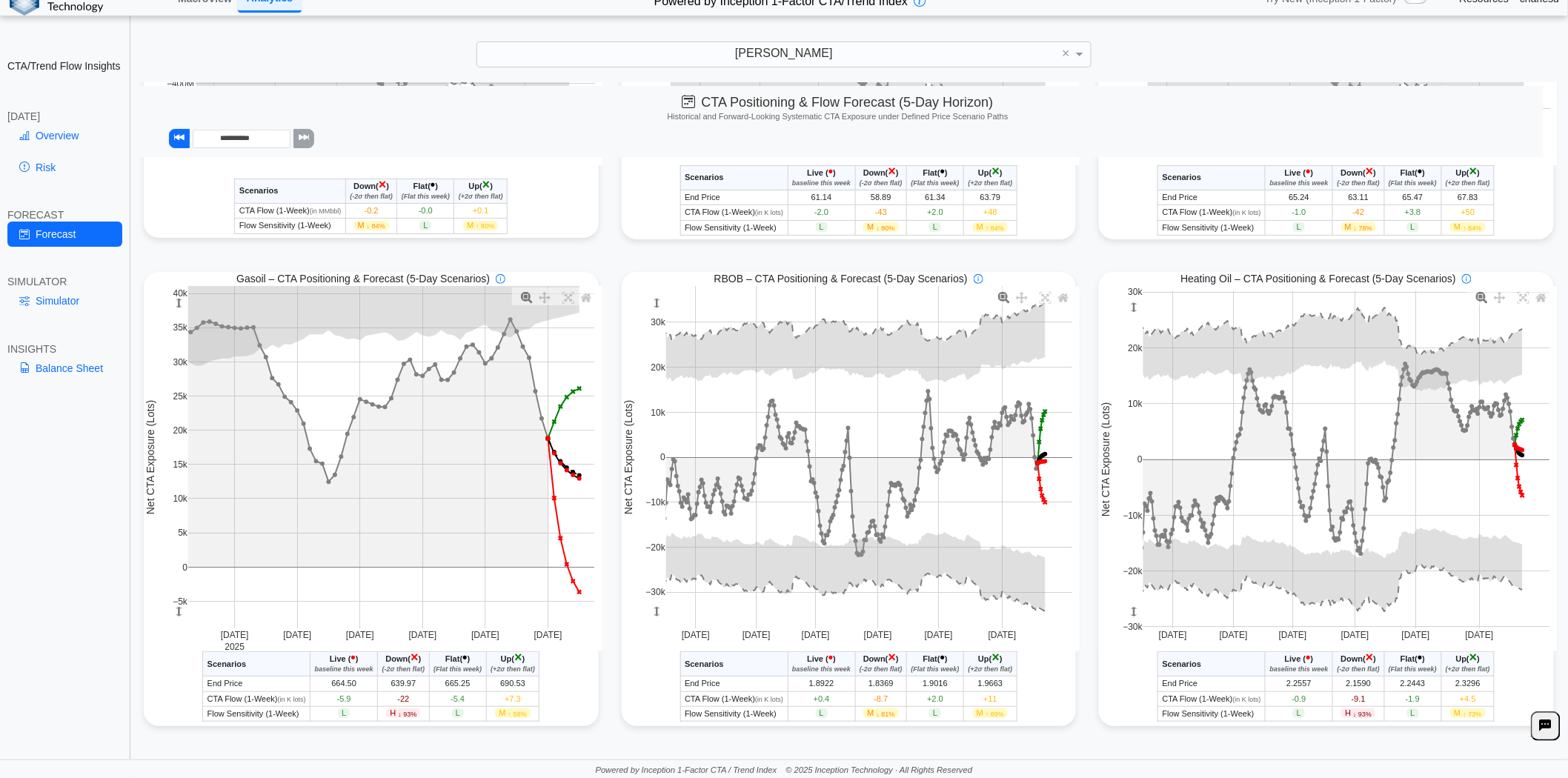
click at [508, 683] on td "690.53" at bounding box center [513, 683] width 53 height 15
click at [400, 682] on td "639.97" at bounding box center [403, 683] width 51 height 15
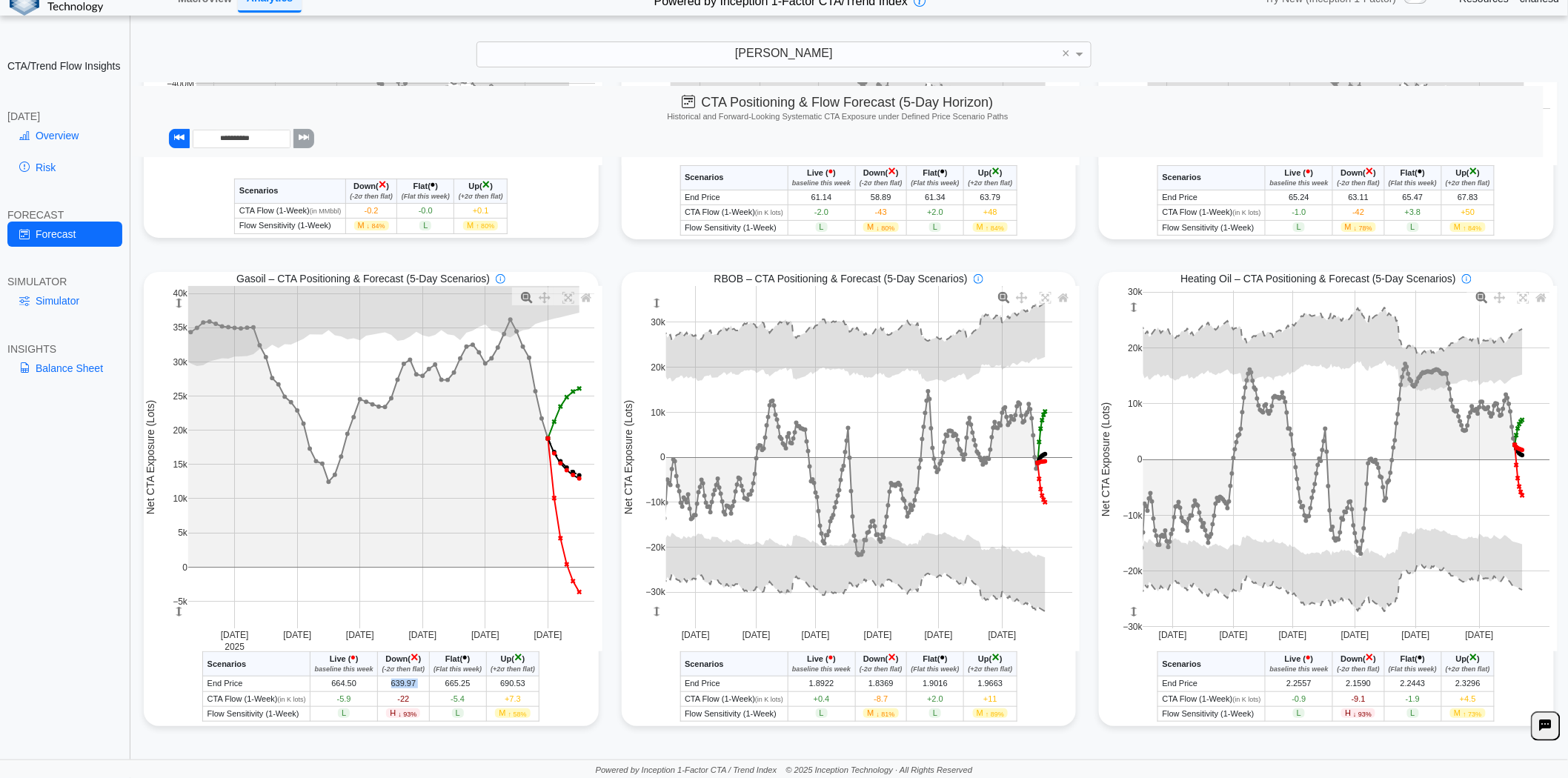
click at [400, 682] on td "639.97" at bounding box center [403, 683] width 51 height 15
click at [497, 680] on td "690.53" at bounding box center [513, 683] width 53 height 15
click at [501, 658] on span "Up" at bounding box center [506, 658] width 11 height 9
drag, startPoint x: 493, startPoint y: 668, endPoint x: 534, endPoint y: 670, distance: 41.0
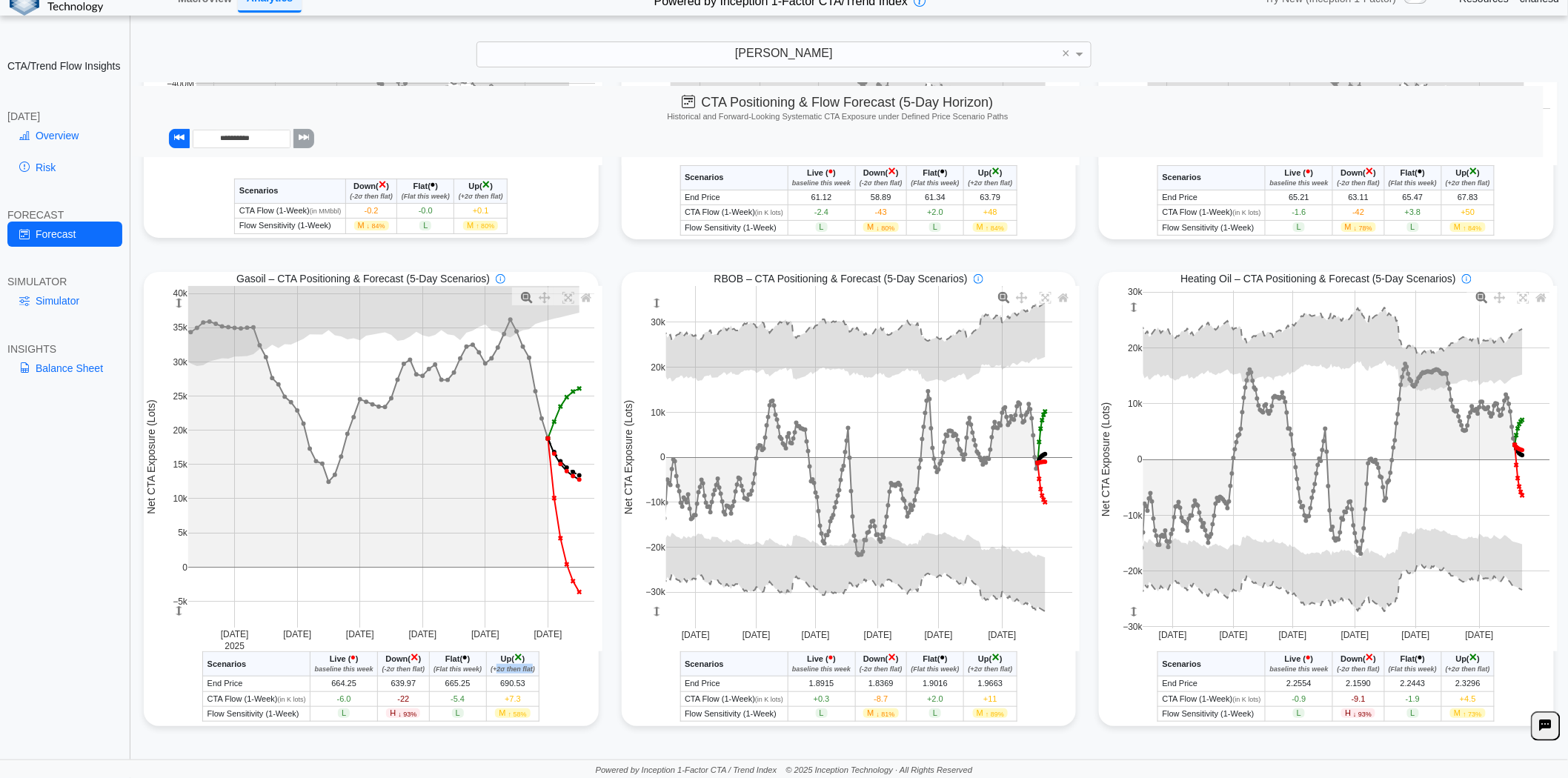
click at [534, 670] on icon "(+2σ then flat)" at bounding box center [513, 669] width 45 height 8
click at [538, 672] on th "Up ( × ) (+2σ then flat)" at bounding box center [513, 664] width 53 height 24
drag, startPoint x: 534, startPoint y: 669, endPoint x: 506, endPoint y: 668, distance: 28.0
click at [506, 668] on icon "(+2σ then flat)" at bounding box center [513, 669] width 45 height 8
drag, startPoint x: 239, startPoint y: 275, endPoint x: 290, endPoint y: 280, distance: 51.2
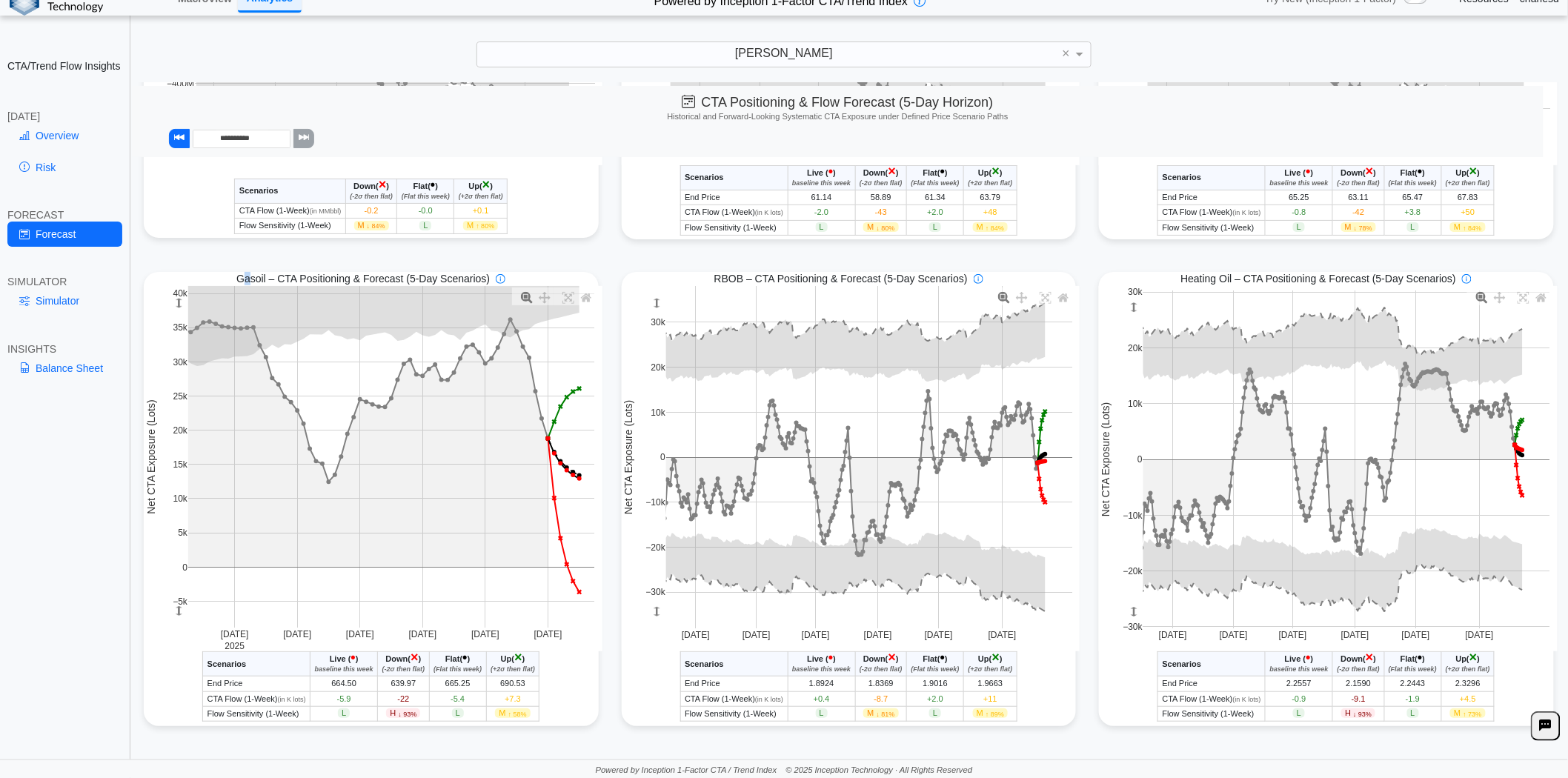
click at [290, 280] on span "Gasoil – CTA Positioning & Forecast (5-Day Scenarios)" at bounding box center [363, 278] width 253 height 13
click at [62, 301] on link "Simulator" at bounding box center [65, 300] width 115 height 25
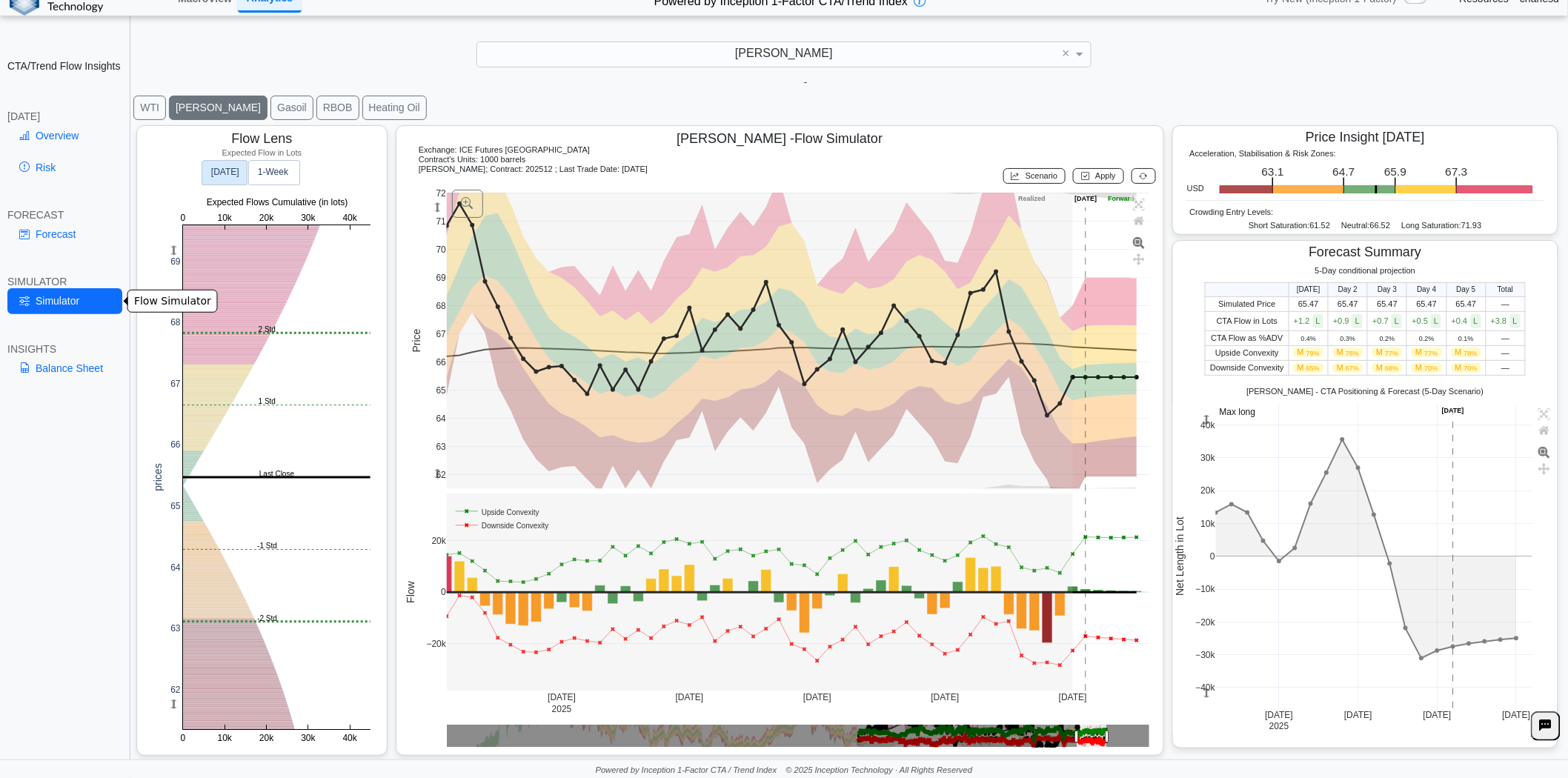
scroll to position [22, 0]
click at [270, 104] on button "Gasoil" at bounding box center [292, 108] width 43 height 24
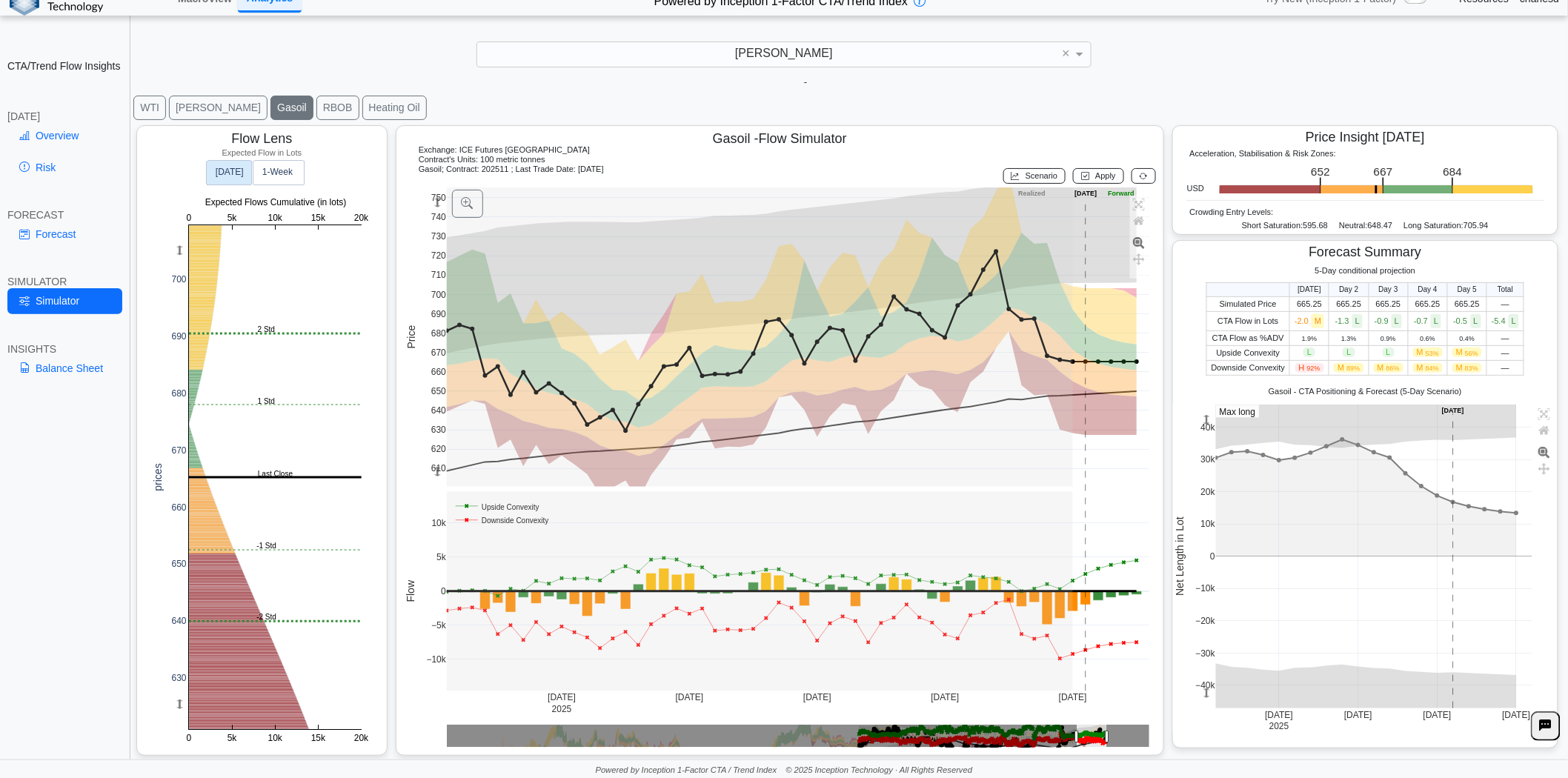
click at [270, 104] on button "Gasoil" at bounding box center [292, 108] width 43 height 24
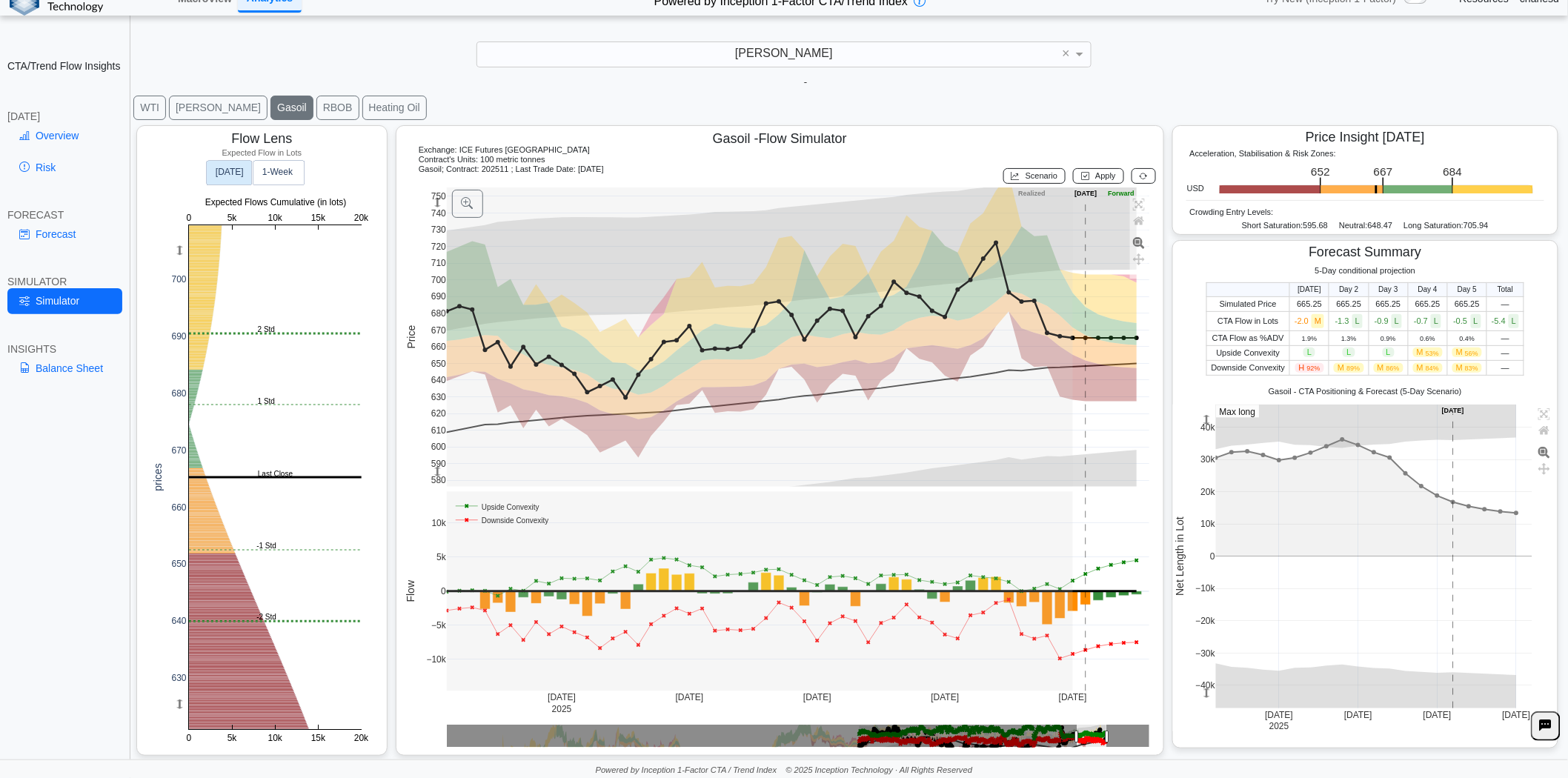
drag, startPoint x: 431, startPoint y: 472, endPoint x: 431, endPoint y: 431, distance: 41.0
click at [431, 431] on g at bounding box center [798, 337] width 734 height 329
click at [64, 136] on link "Overview" at bounding box center [65, 135] width 115 height 25
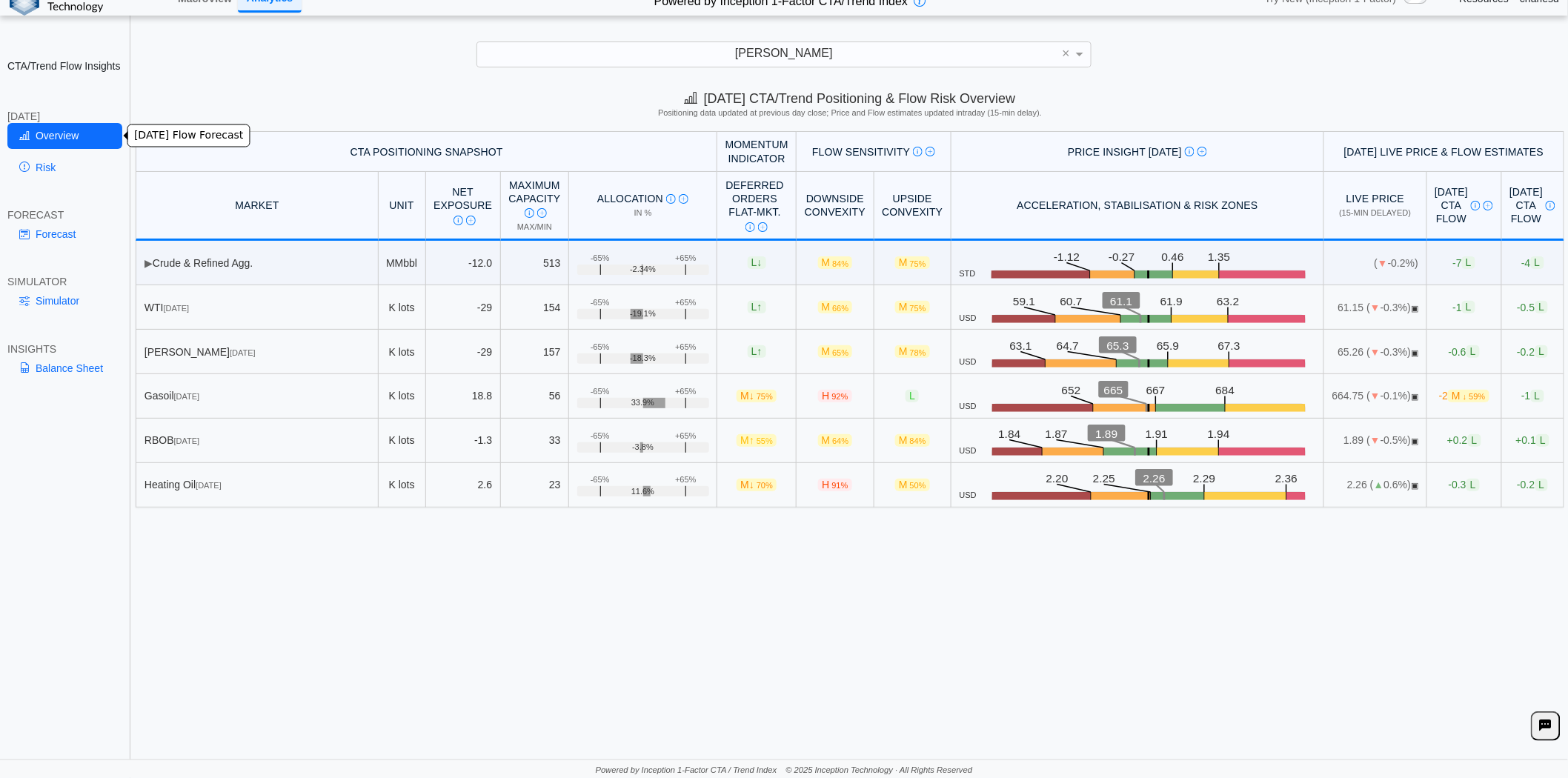
scroll to position [0, 0]
drag, startPoint x: 1276, startPoint y: 396, endPoint x: 1292, endPoint y: 396, distance: 16.0
click at [1324, 396] on td "664.75 ( ▼ -0.1%) ▣" at bounding box center [1376, 397] width 103 height 45
click at [58, 294] on link "Simulator" at bounding box center [65, 300] width 115 height 25
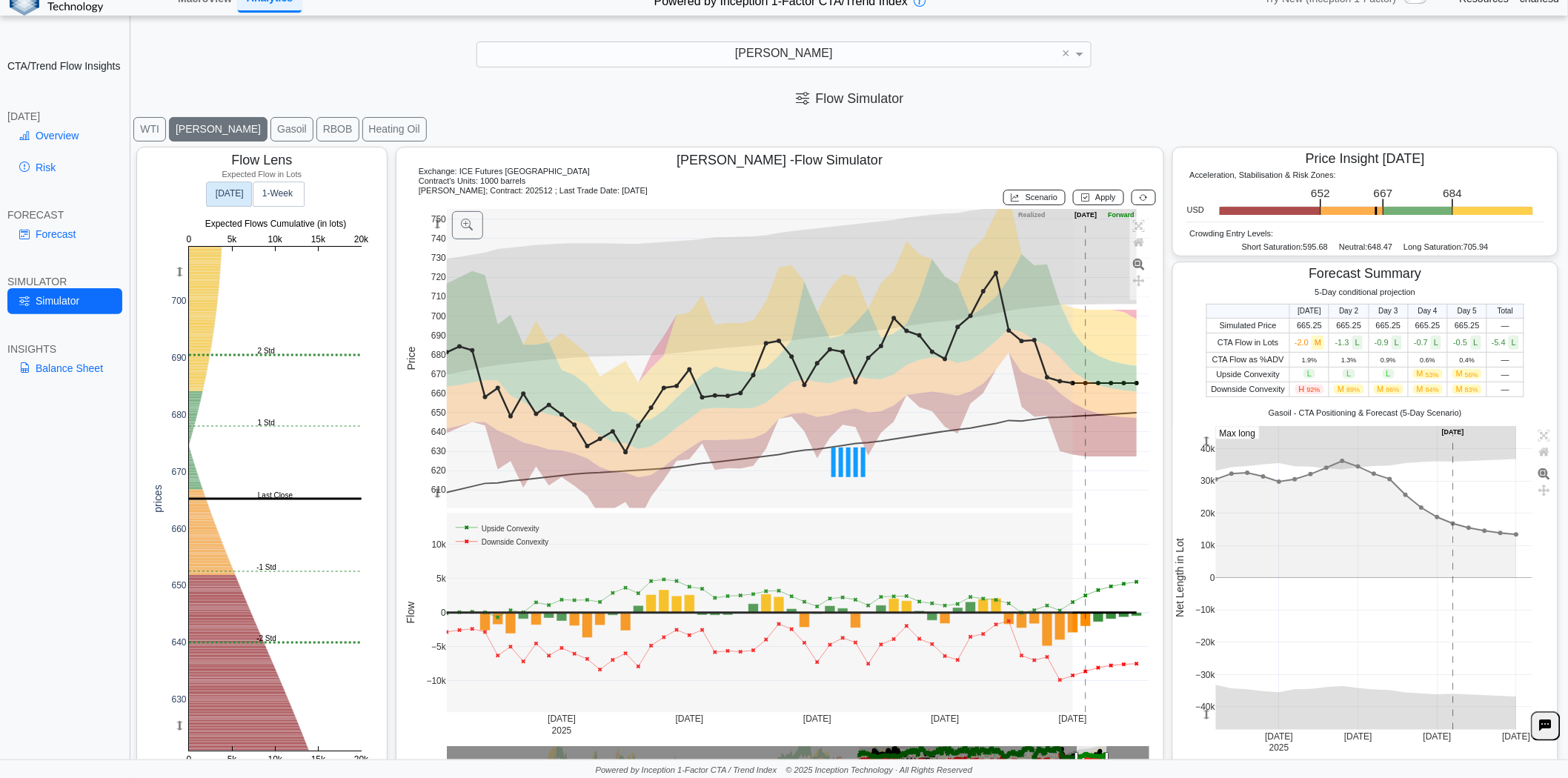
click at [270, 129] on button "Gasoil" at bounding box center [292, 129] width 43 height 24
click at [270, 132] on button "Gasoil" at bounding box center [292, 129] width 43 height 24
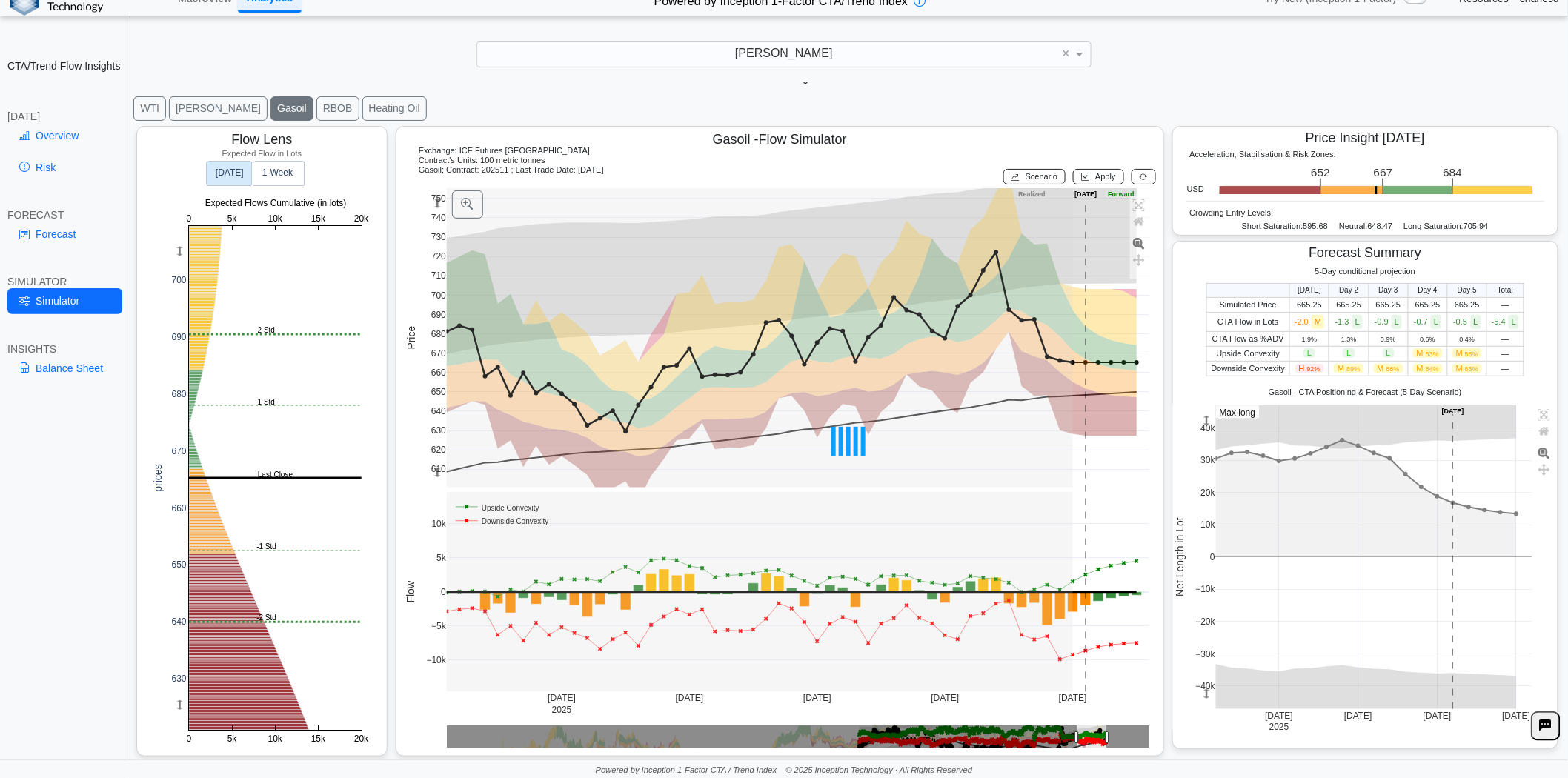
scroll to position [22, 0]
click at [215, 486] on rect at bounding box center [275, 478] width 173 height 504
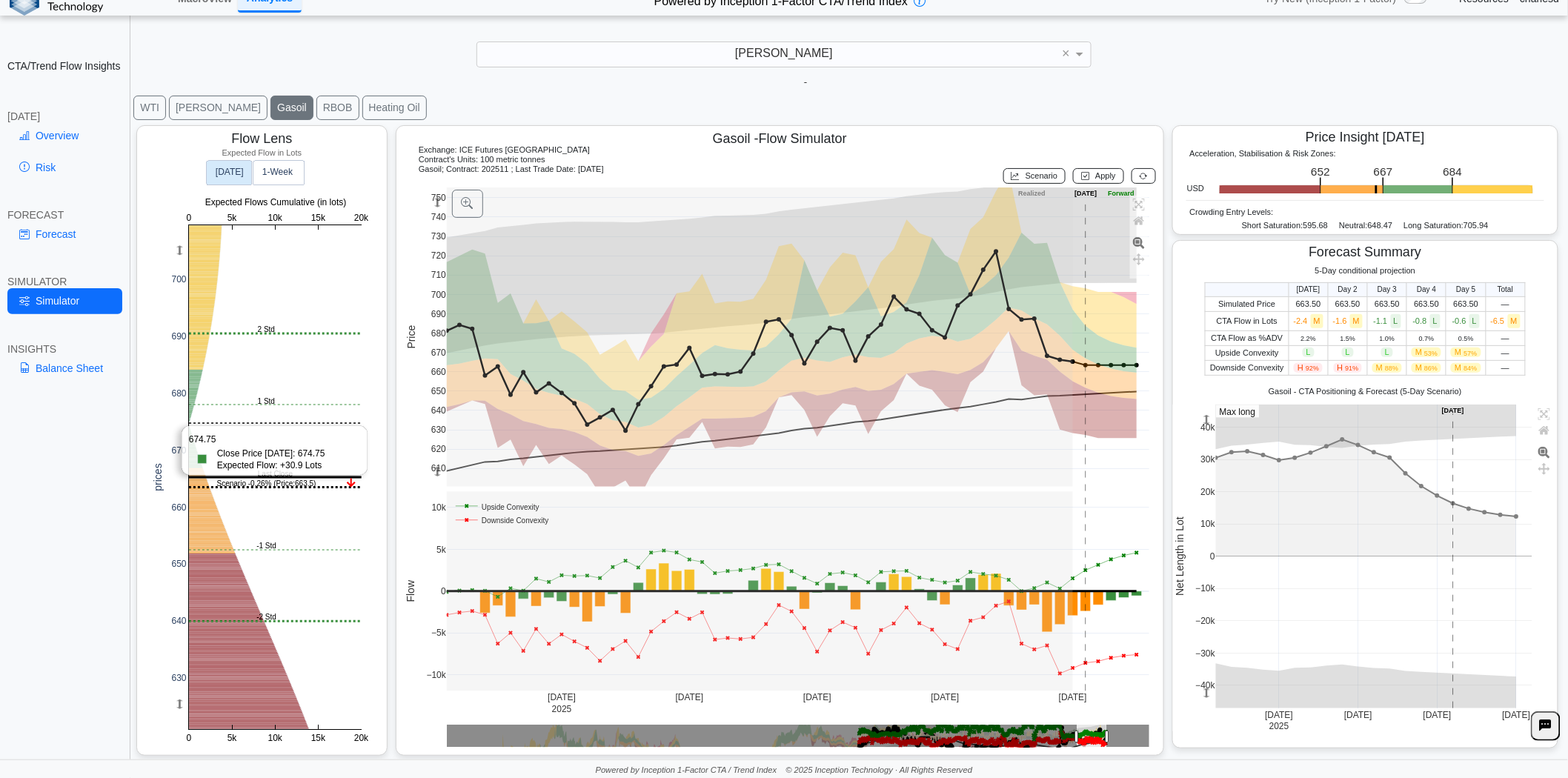
click at [210, 423] on rect at bounding box center [275, 478] width 173 height 504
click at [195, 423] on rect at bounding box center [275, 478] width 173 height 504
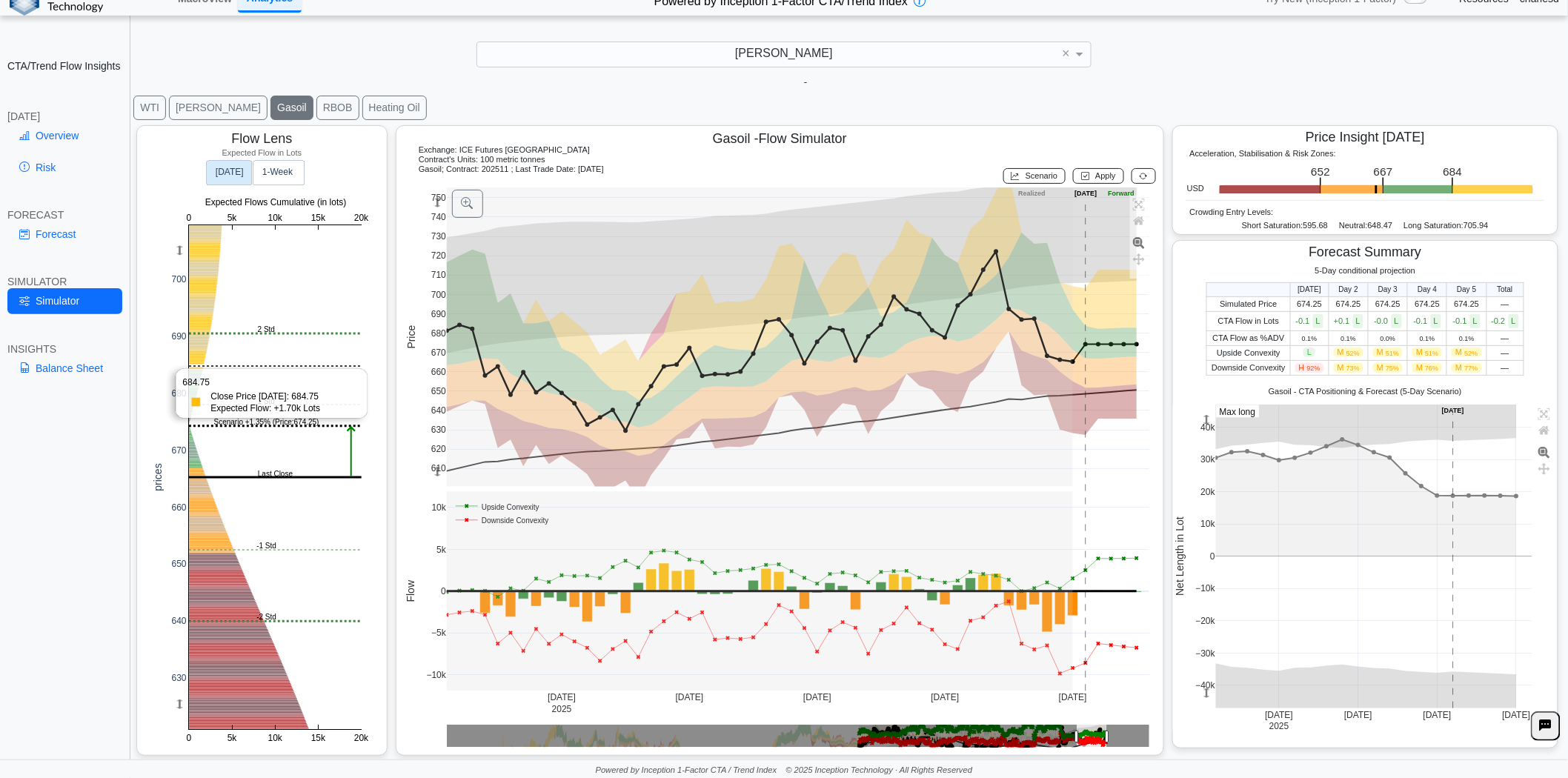
click at [204, 366] on rect at bounding box center [275, 478] width 173 height 504
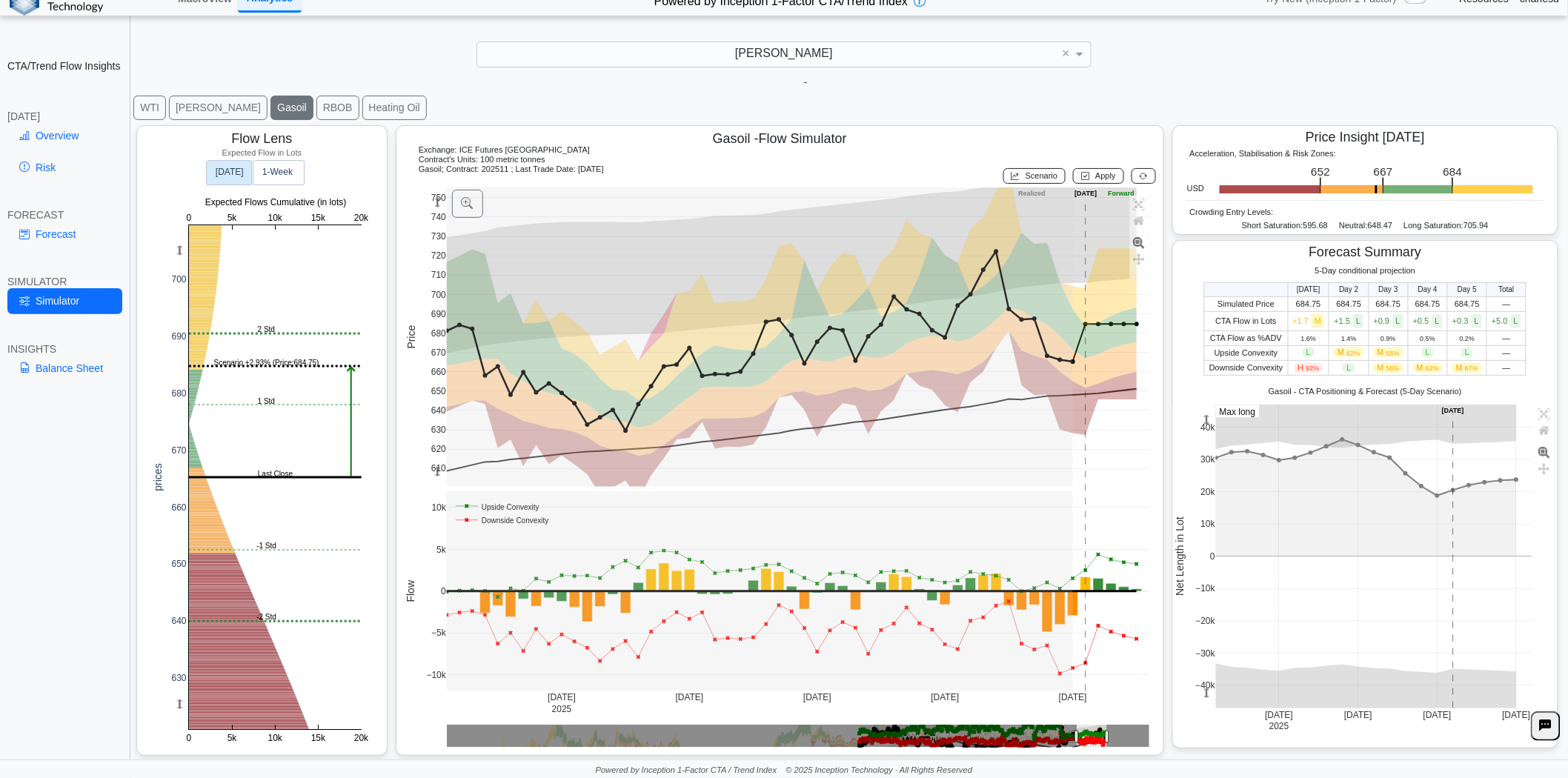
click at [1140, 178] on icon at bounding box center [1143, 176] width 8 height 9
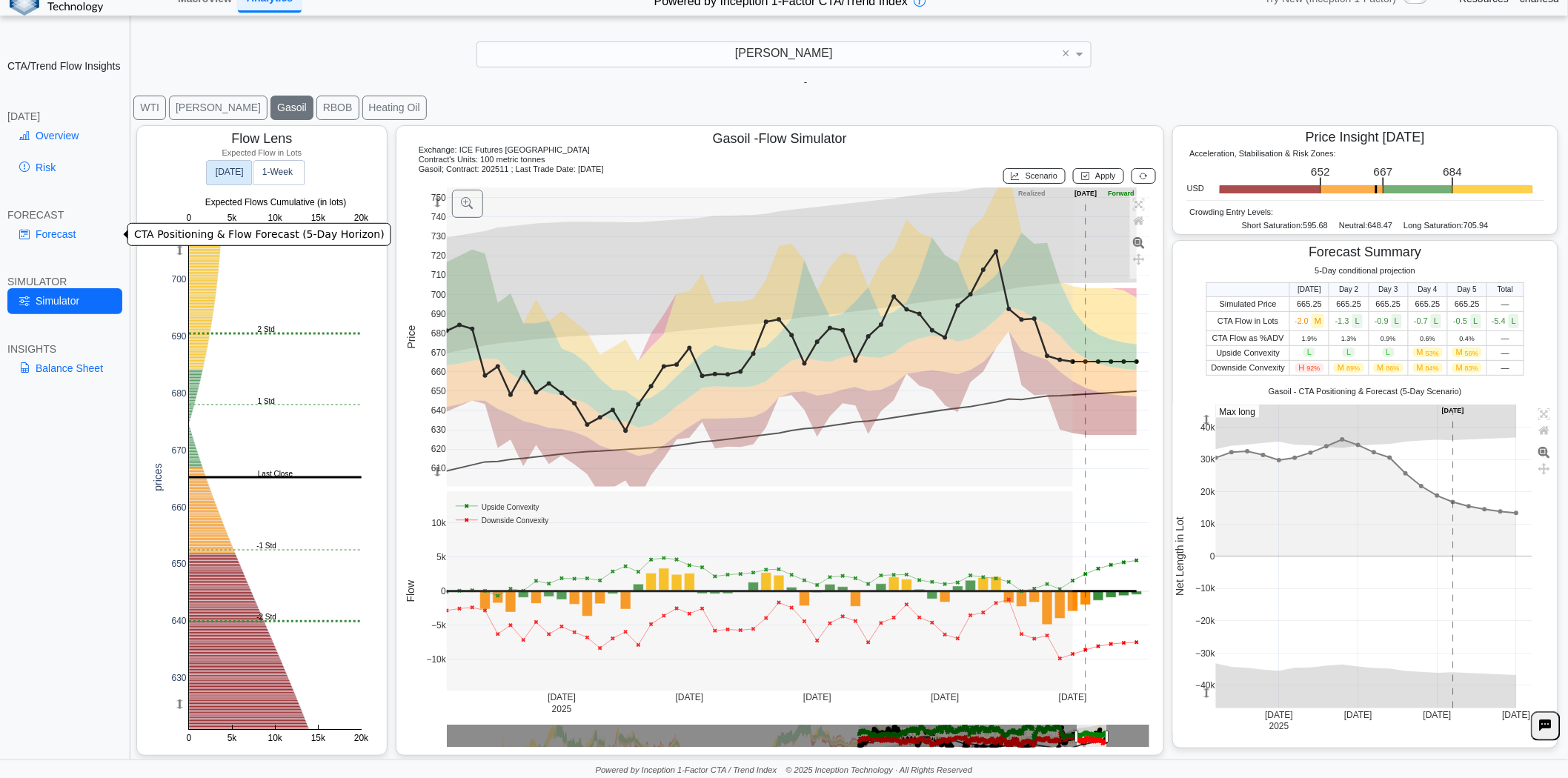
click at [67, 235] on link "Forecast" at bounding box center [65, 233] width 115 height 25
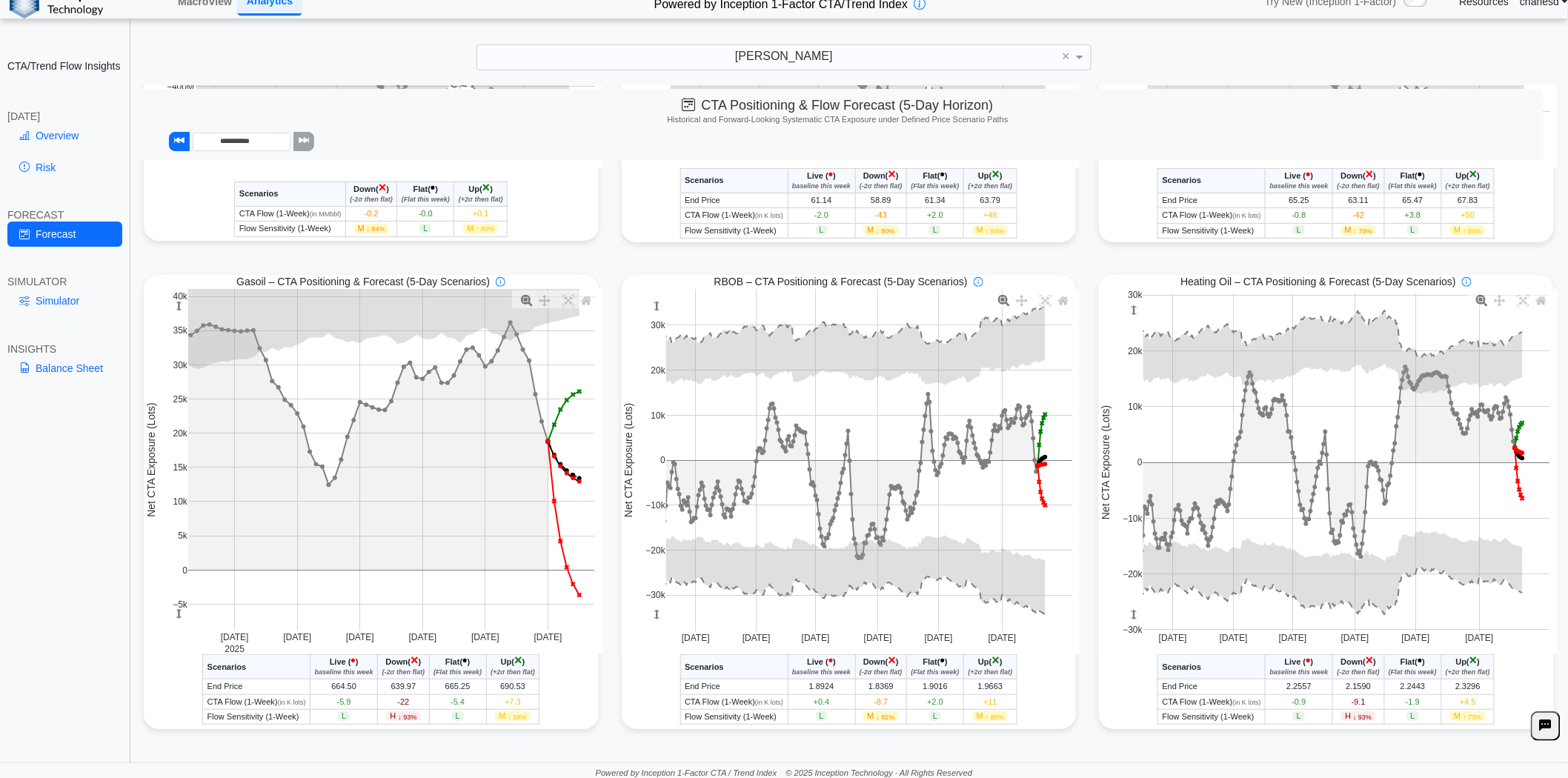
scroll to position [18, 0]
drag, startPoint x: 61, startPoint y: 300, endPoint x: 364, endPoint y: 292, distance: 303.1
click at [61, 300] on link "Simulator" at bounding box center [65, 300] width 115 height 25
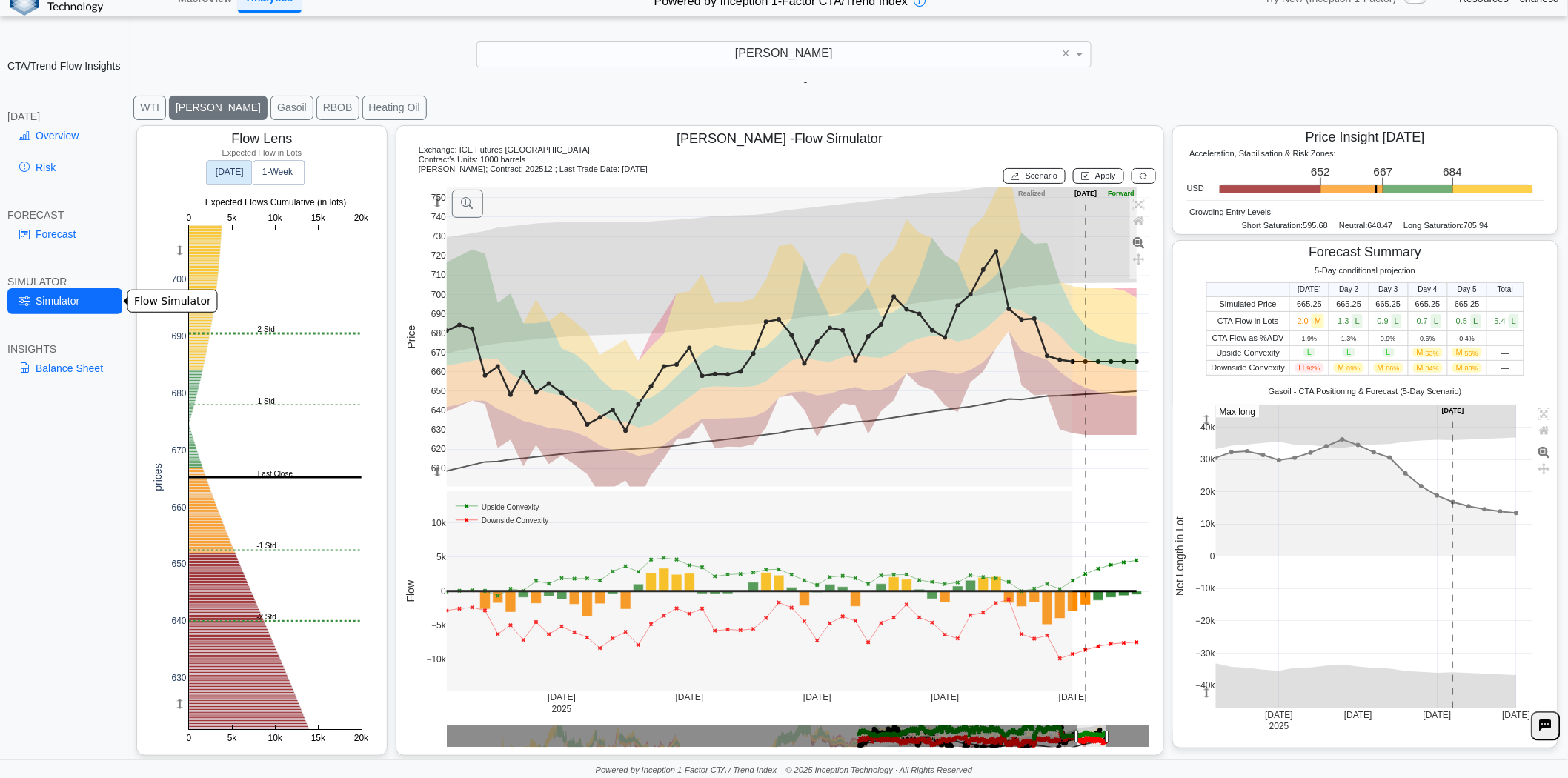
scroll to position [22, 0]
drag, startPoint x: 235, startPoint y: 106, endPoint x: 250, endPoint y: 108, distance: 15.1
click at [270, 106] on button "Gasoil" at bounding box center [292, 108] width 43 height 24
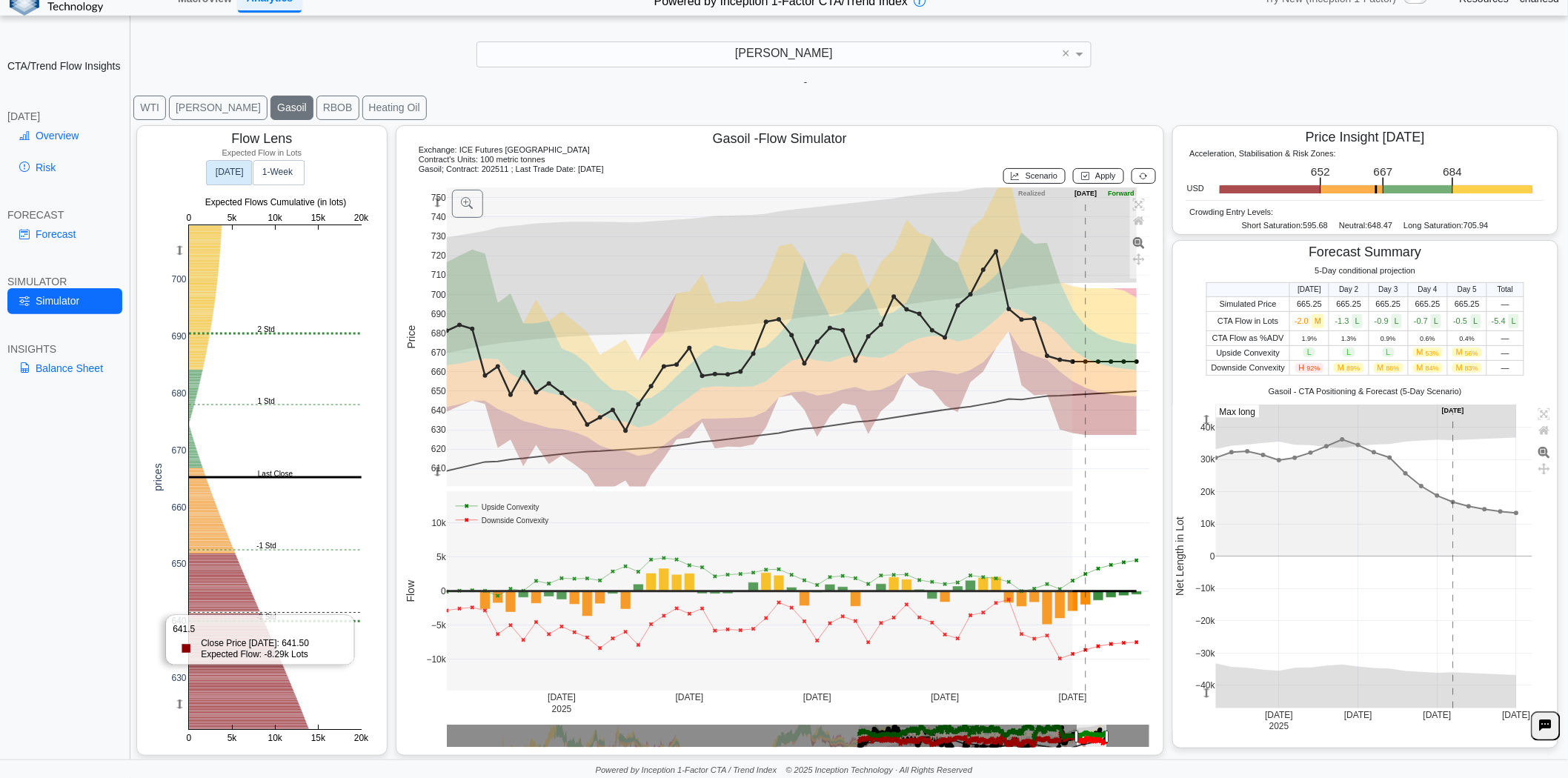
click at [259, 611] on rect at bounding box center [275, 478] width 173 height 504
click at [253, 621] on rect at bounding box center [275, 478] width 173 height 504
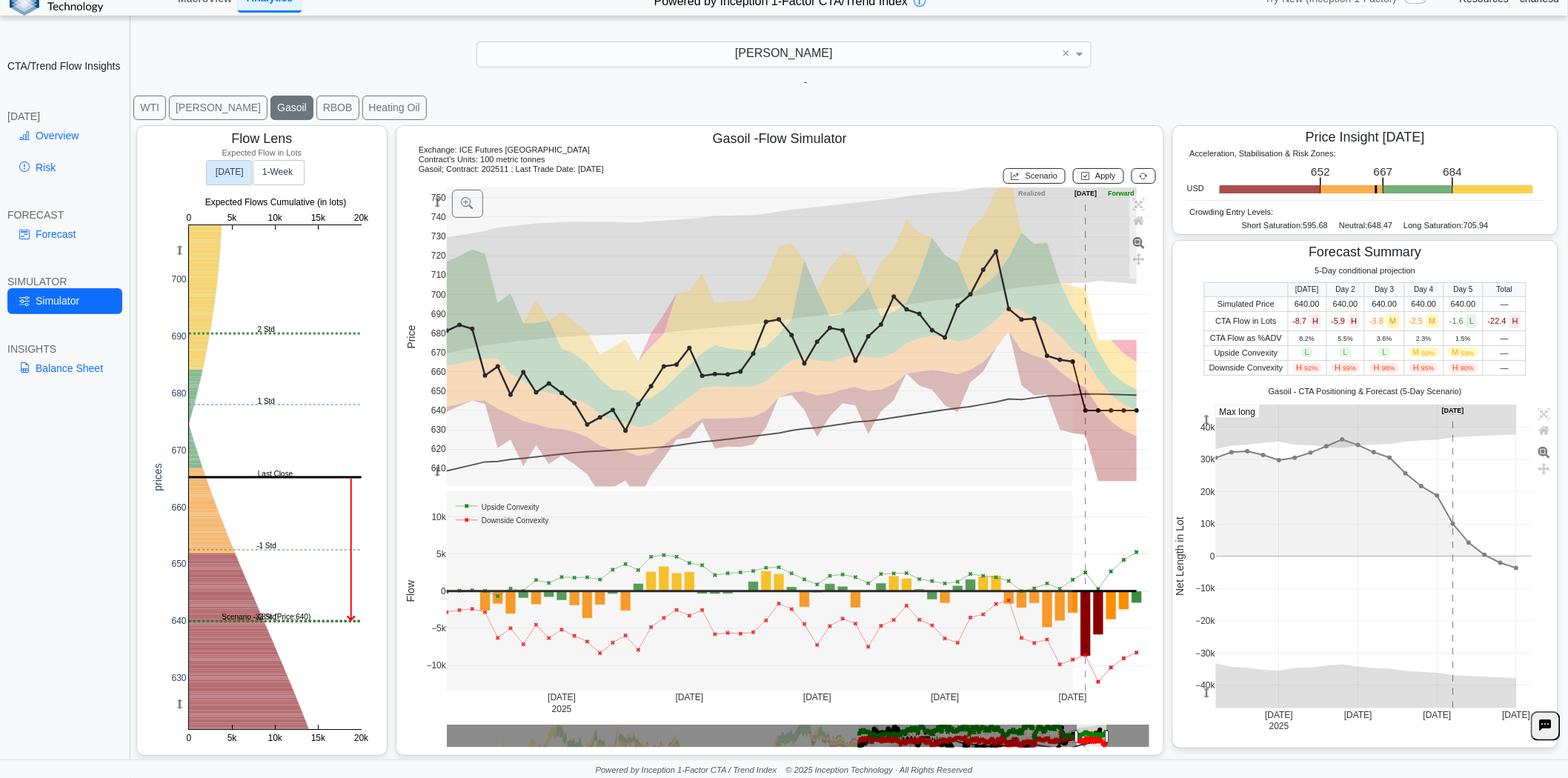
drag, startPoint x: 1137, startPoint y: 171, endPoint x: 1124, endPoint y: 186, distance: 19.8
click at [1140, 171] on icon at bounding box center [1143, 176] width 8 height 9
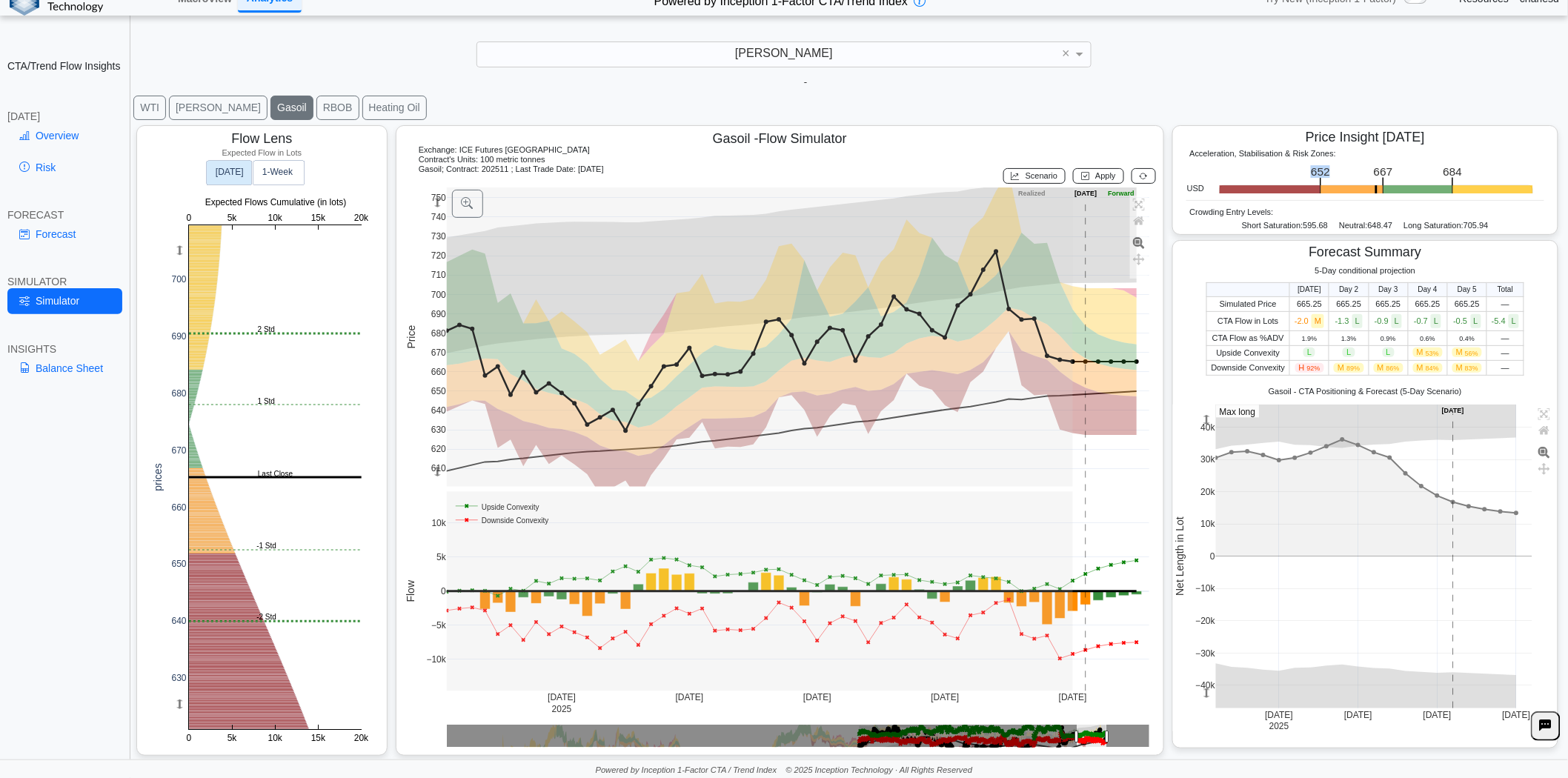
drag, startPoint x: 1300, startPoint y: 169, endPoint x: 1323, endPoint y: 168, distance: 23.0
click at [1323, 168] on icon ".zone-text { font-size: 22px; font-weight: 500; text-anchor: middle; } .price-m…" at bounding box center [1374, 178] width 339 height 31
click at [1312, 169] on text "652" at bounding box center [1322, 171] width 19 height 13
drag, startPoint x: 1301, startPoint y: 168, endPoint x: 1322, endPoint y: 171, distance: 21.2
click at [1322, 171] on icon ".zone-text { font-size: 22px; font-weight: 500; text-anchor: middle; } .price-m…" at bounding box center [1374, 178] width 339 height 31
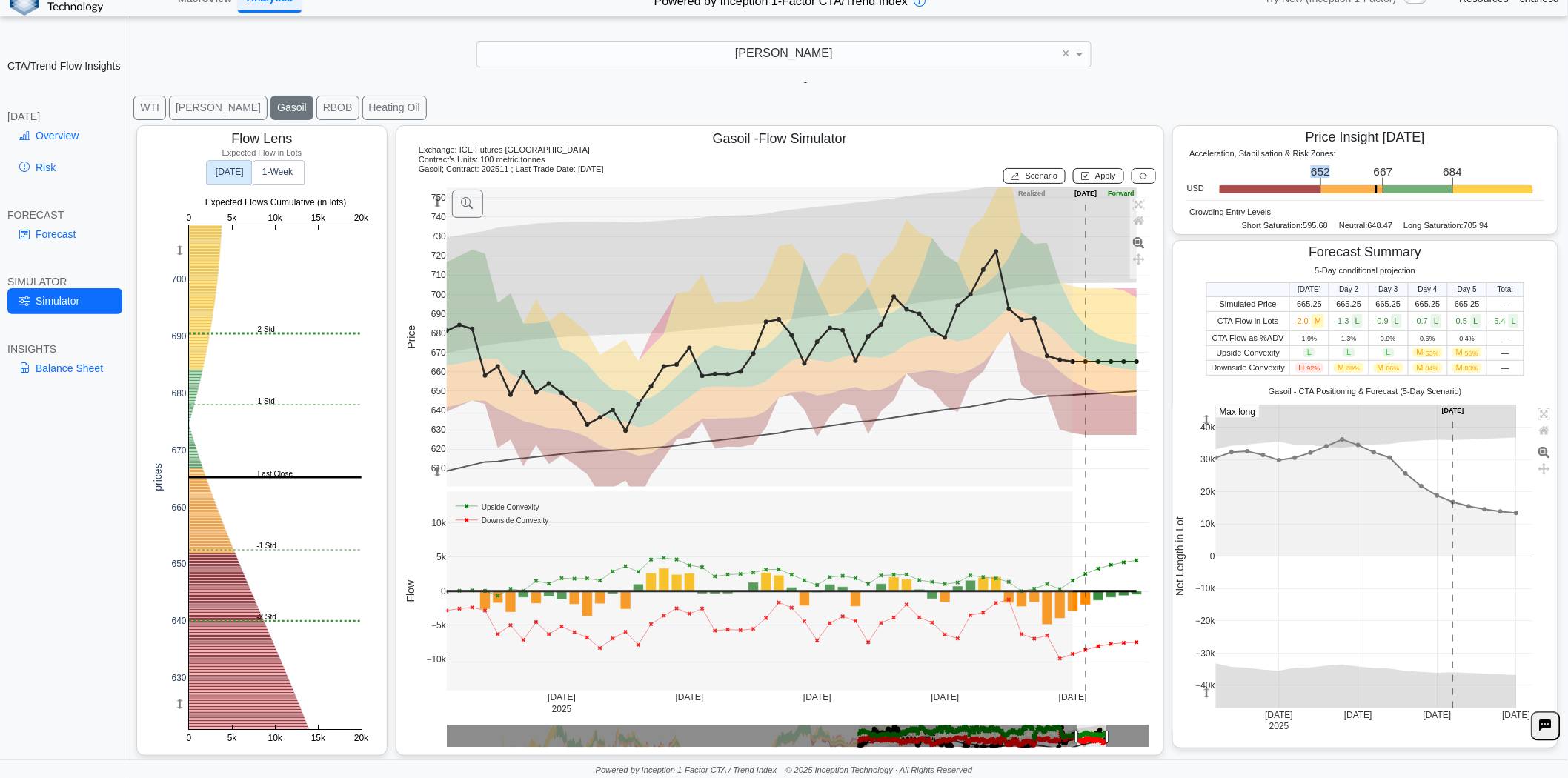
click at [1322, 171] on icon ".zone-text { font-size: 22px; font-weight: 500; text-anchor: middle; } .price-m…" at bounding box center [1374, 178] width 339 height 31
drag, startPoint x: 1305, startPoint y: 168, endPoint x: 1322, endPoint y: 170, distance: 17.1
click at [1322, 170] on icon ".zone-text { font-size: 22px; font-weight: 500; text-anchor: middle; } .price-m…" at bounding box center [1374, 178] width 339 height 31
drag, startPoint x: 1296, startPoint y: 172, endPoint x: 1323, endPoint y: 173, distance: 27.0
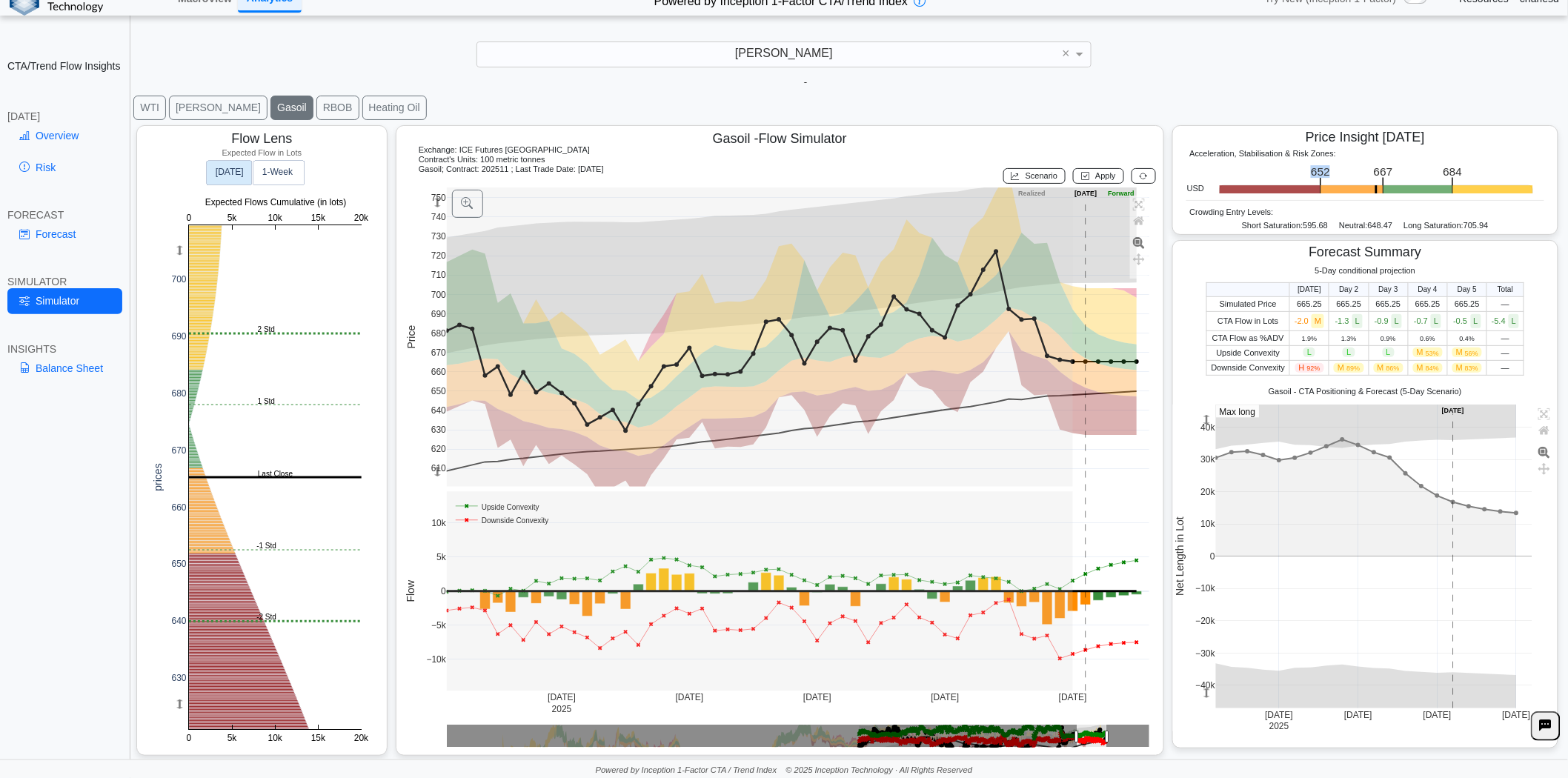
click at [1323, 173] on icon ".zone-text { font-size: 22px; font-weight: 500; text-anchor: middle; } .price-m…" at bounding box center [1374, 178] width 339 height 31
drag, startPoint x: 1303, startPoint y: 170, endPoint x: 1317, endPoint y: 170, distance: 14.0
click at [1317, 170] on text "652" at bounding box center [1322, 171] width 19 height 13
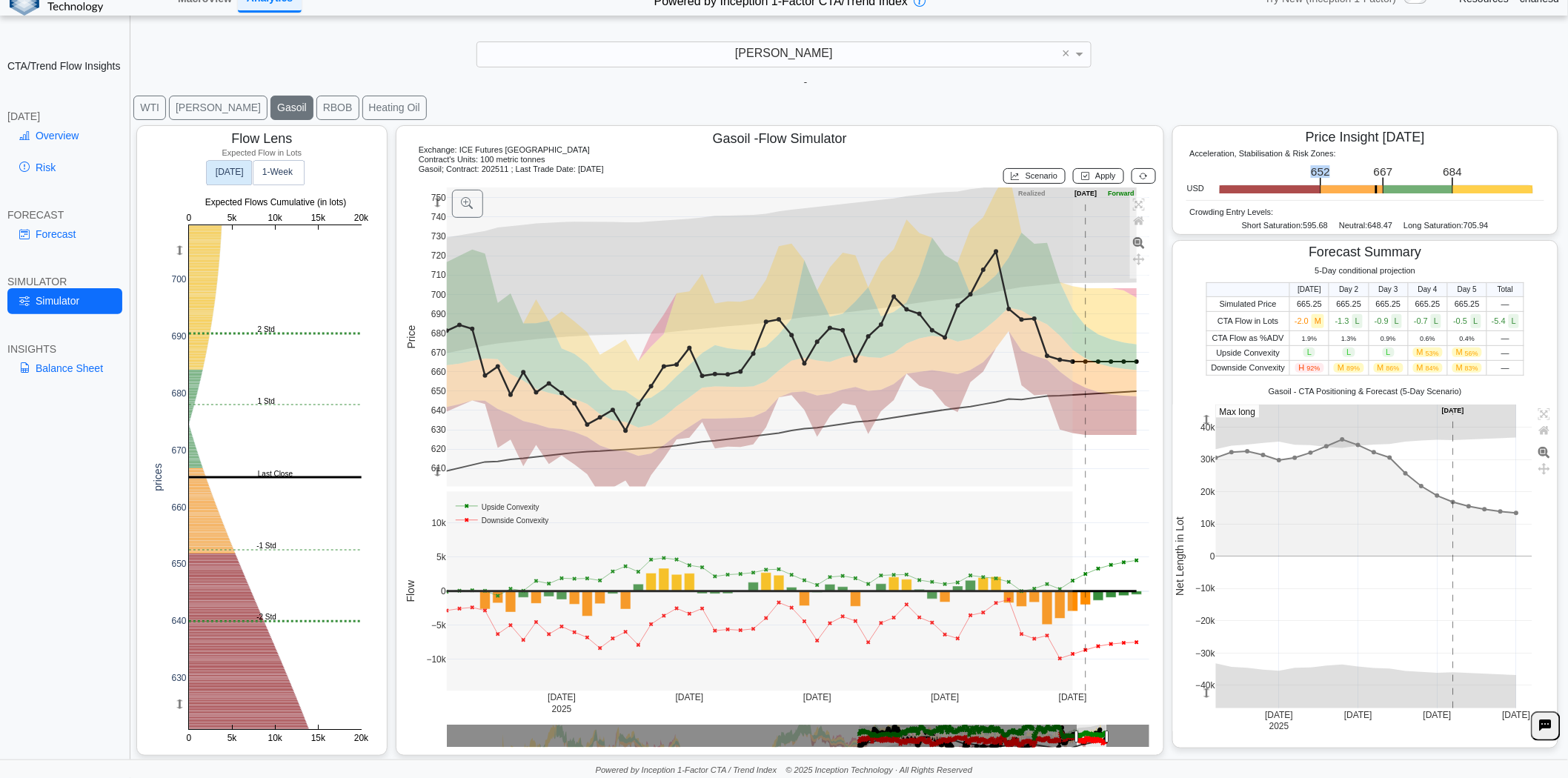
drag, startPoint x: 1302, startPoint y: 169, endPoint x: 1324, endPoint y: 172, distance: 22.2
click at [1324, 172] on icon ".zone-text { font-size: 22px; font-weight: 500; text-anchor: middle; } .price-m…" at bounding box center [1374, 178] width 339 height 31
click at [1323, 171] on icon ".zone-text { font-size: 22px; font-weight: 500; text-anchor: middle; } .price-m…" at bounding box center [1374, 178] width 339 height 31
click at [209, 426] on rect at bounding box center [275, 478] width 173 height 504
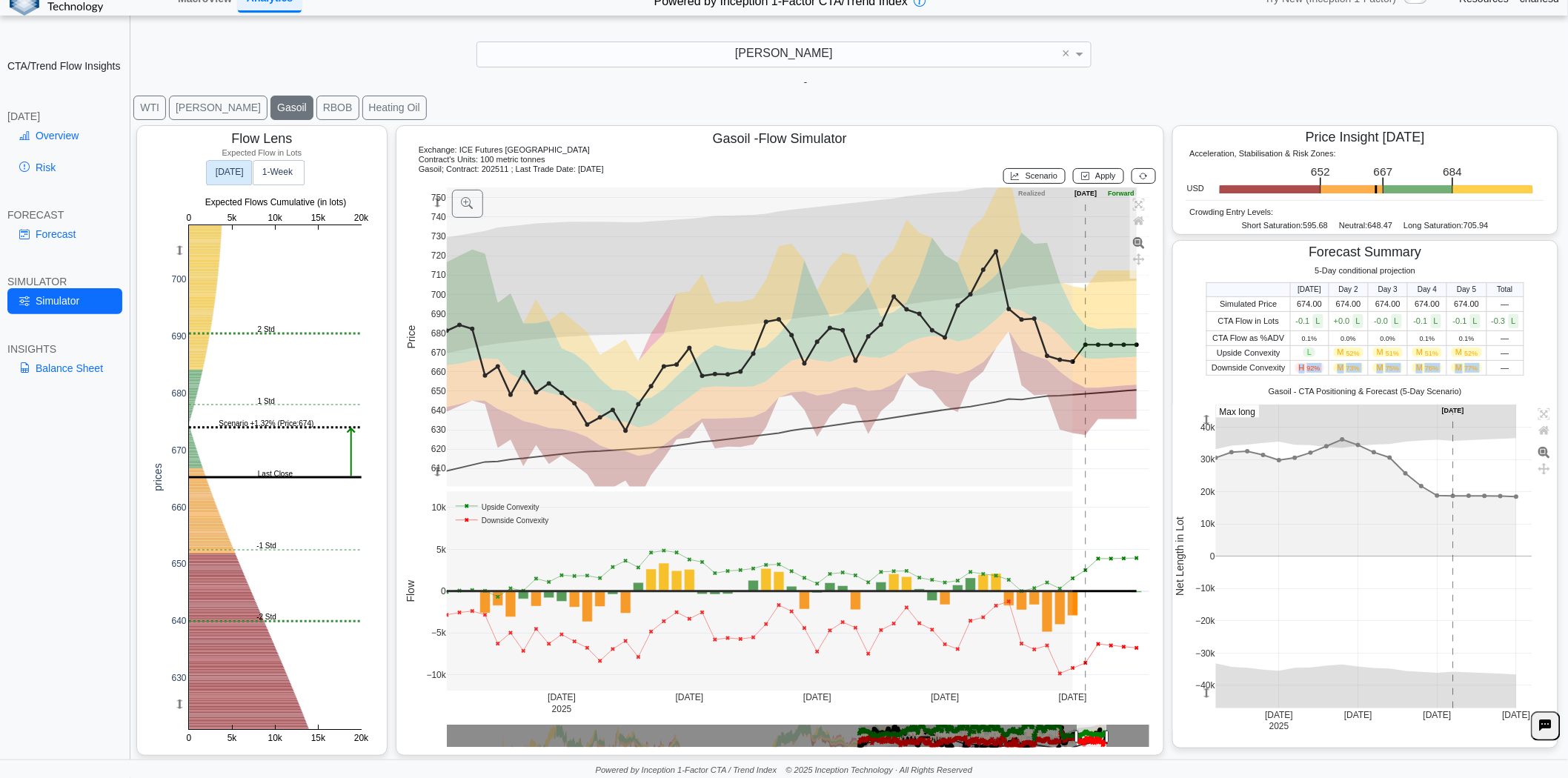
drag, startPoint x: 1286, startPoint y: 367, endPoint x: 1483, endPoint y: 366, distance: 197.0
click at [1483, 366] on tr "Downside Convexity H 92% M 73% M 75% M 76% M 77% —" at bounding box center [1366, 367] width 317 height 15
click at [1487, 366] on td "—" at bounding box center [1505, 367] width 37 height 15
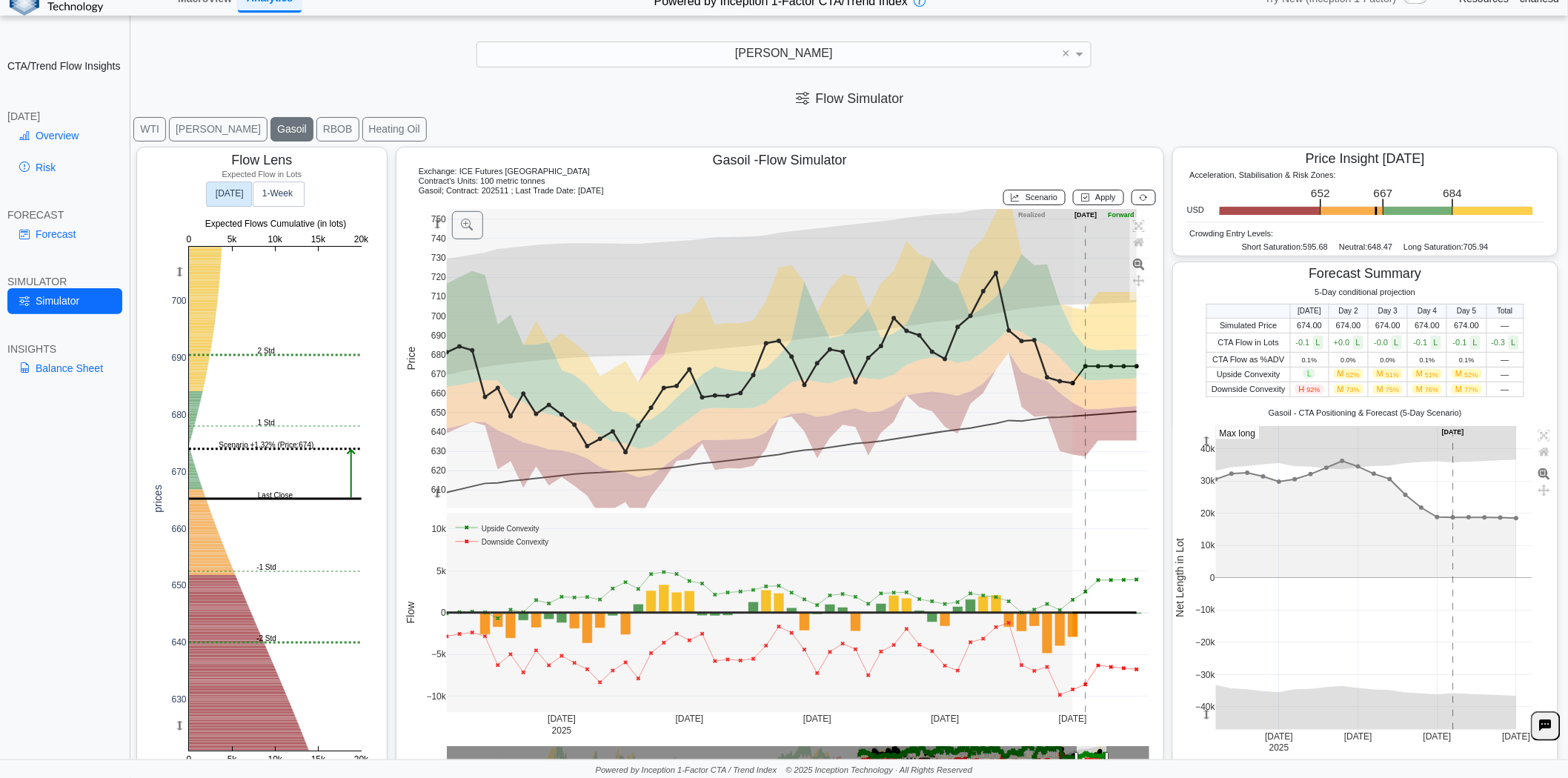
scroll to position [22, 0]
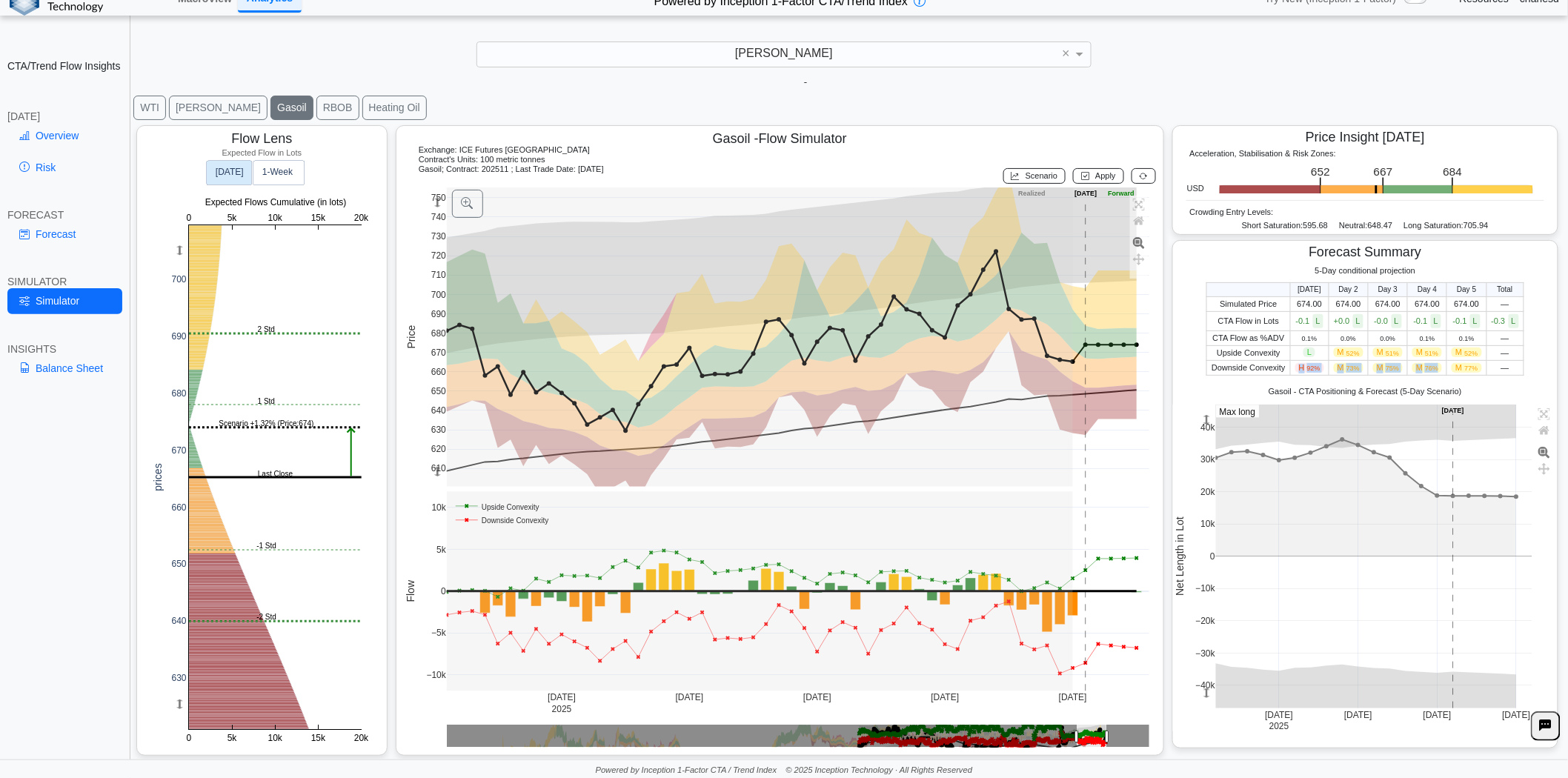
drag, startPoint x: 1290, startPoint y: 367, endPoint x: 1447, endPoint y: 363, distance: 157.1
click at [1447, 363] on tr "Downside Convexity H 92% M 73% M 75% M 76% M 77% —" at bounding box center [1366, 367] width 317 height 15
click at [1452, 363] on span "M 77%" at bounding box center [1466, 367] width 29 height 9
click at [37, 232] on link "Forecast" at bounding box center [65, 233] width 115 height 25
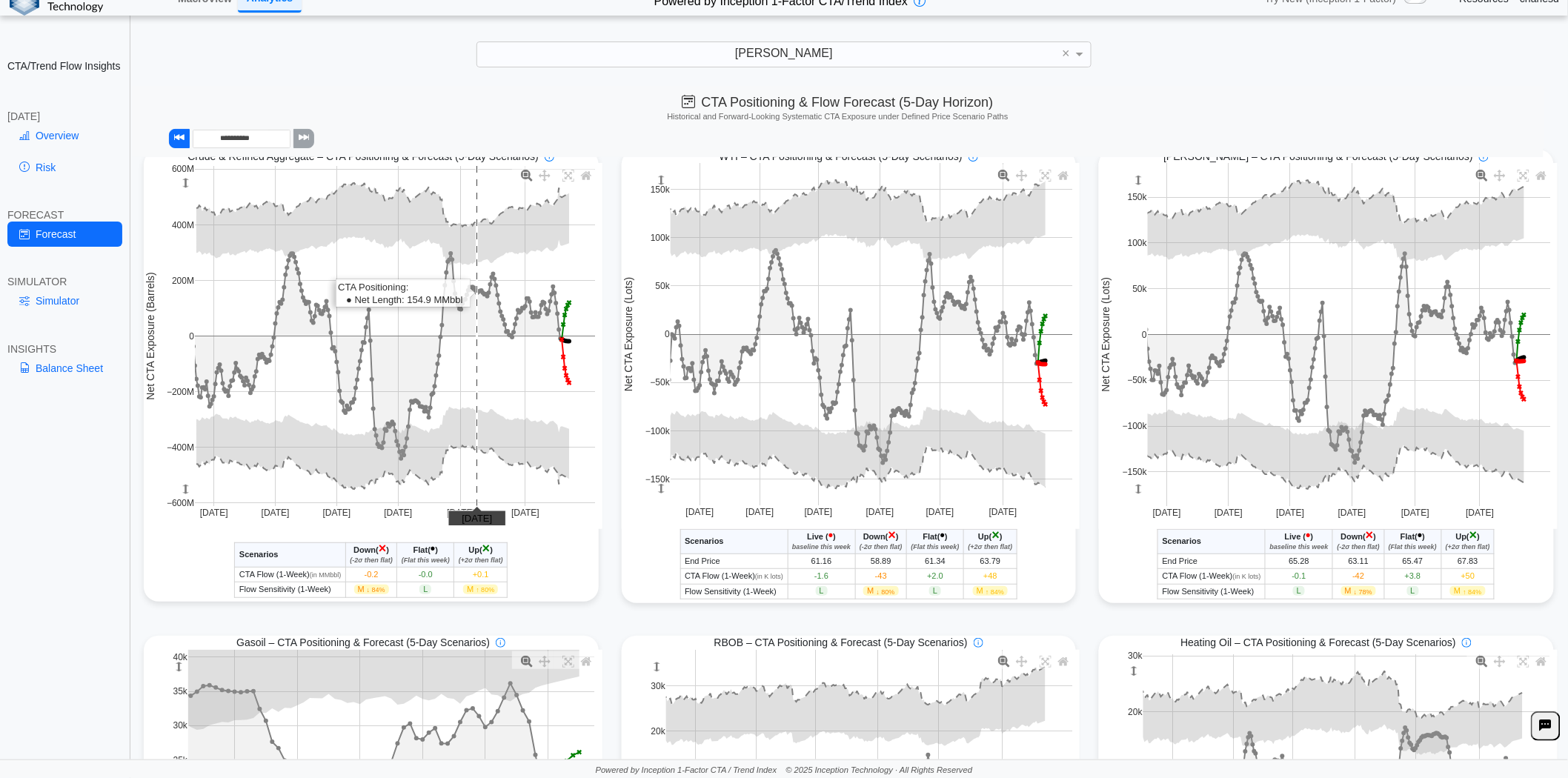
scroll to position [389, 0]
